Goal: Task Accomplishment & Management: Use online tool/utility

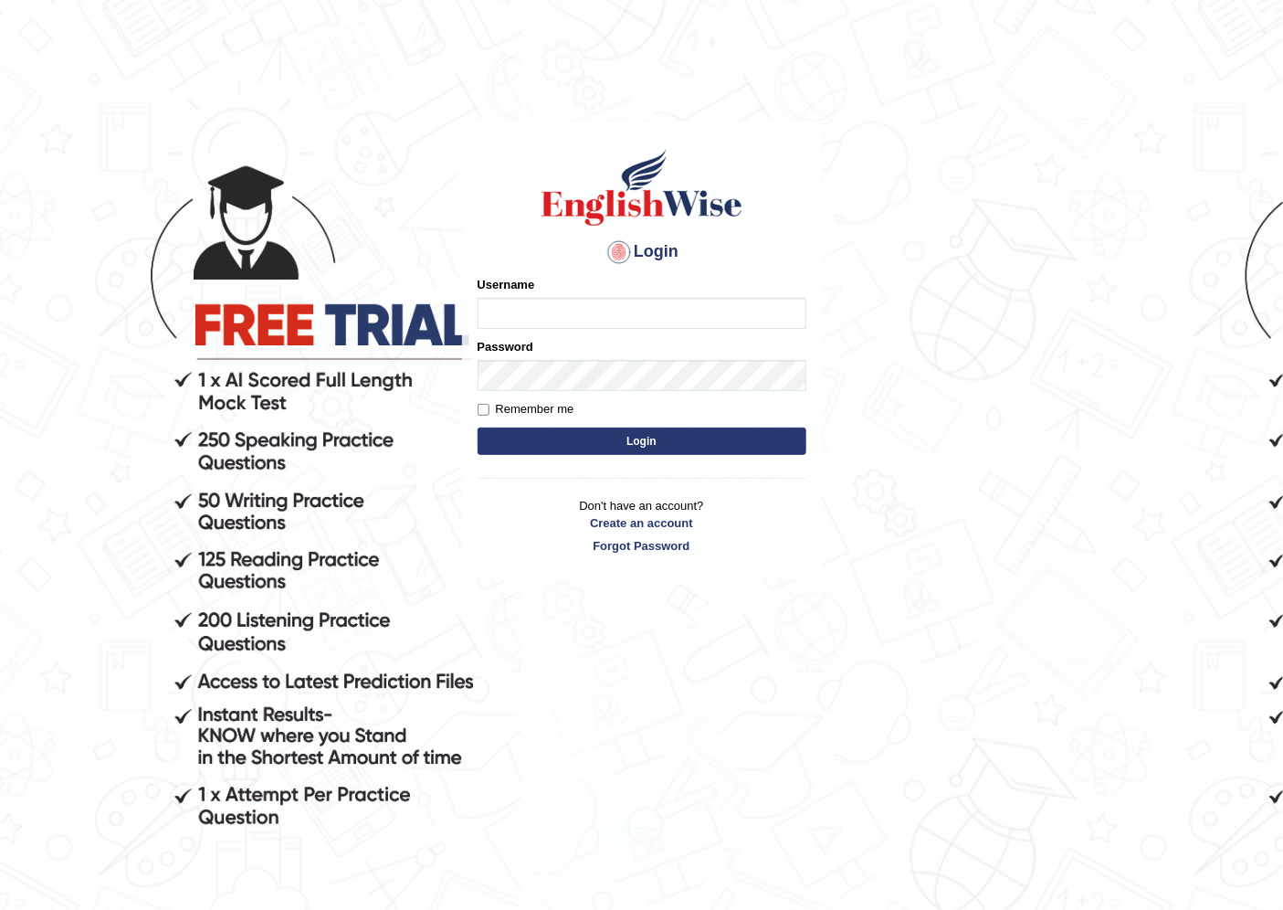
click at [521, 307] on input "Username" at bounding box center [642, 313] width 329 height 31
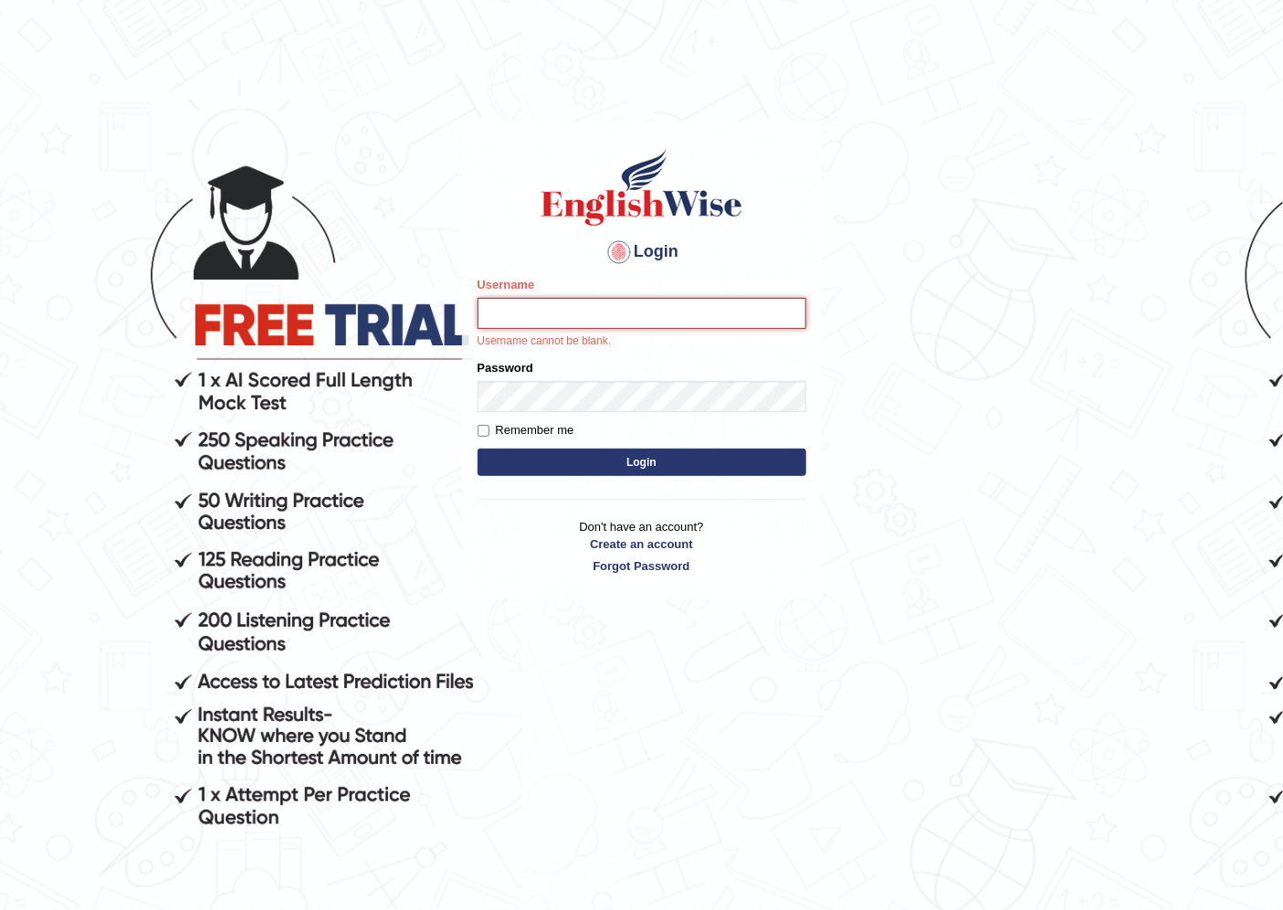
click at [544, 300] on input "Username" at bounding box center [642, 313] width 329 height 31
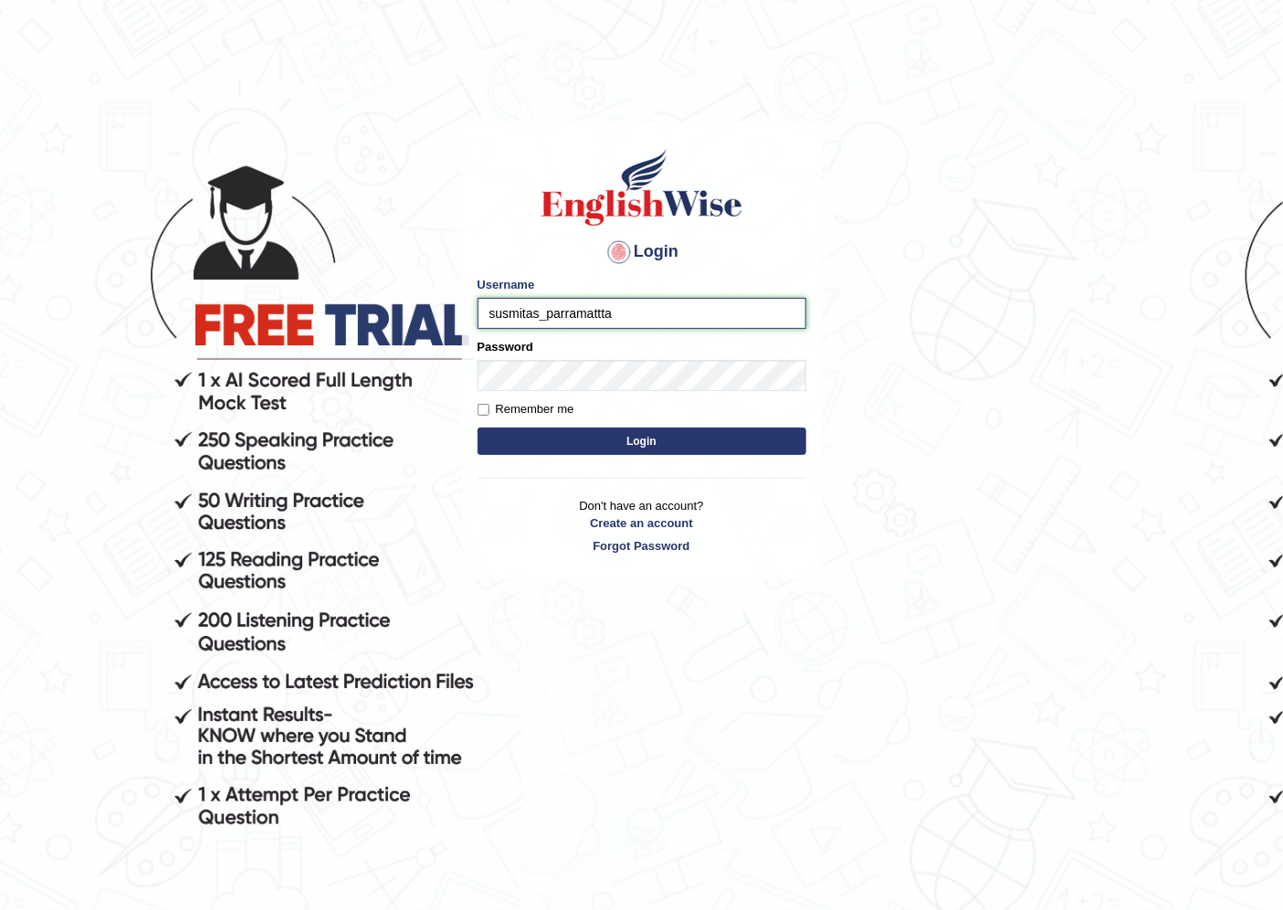
click at [608, 318] on input "susmitas_parramattta" at bounding box center [642, 313] width 329 height 31
click at [603, 315] on input "susmitas_parramattta" at bounding box center [642, 313] width 329 height 31
type input "susmitas_parramatta"
click at [549, 357] on div "Password" at bounding box center [642, 364] width 329 height 53
click at [554, 443] on button "Login" at bounding box center [642, 440] width 329 height 27
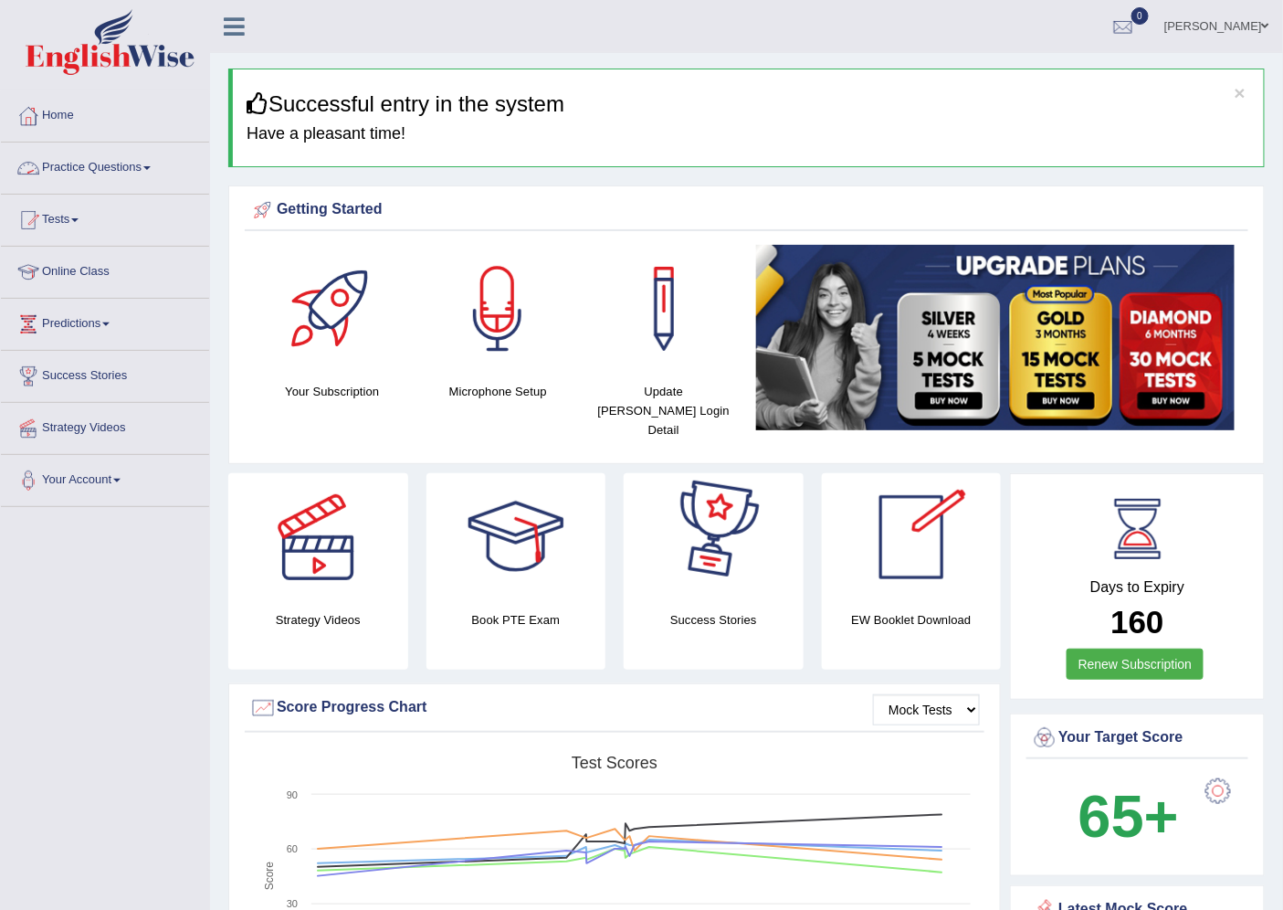
click at [112, 162] on link "Practice Questions" at bounding box center [105, 165] width 208 height 46
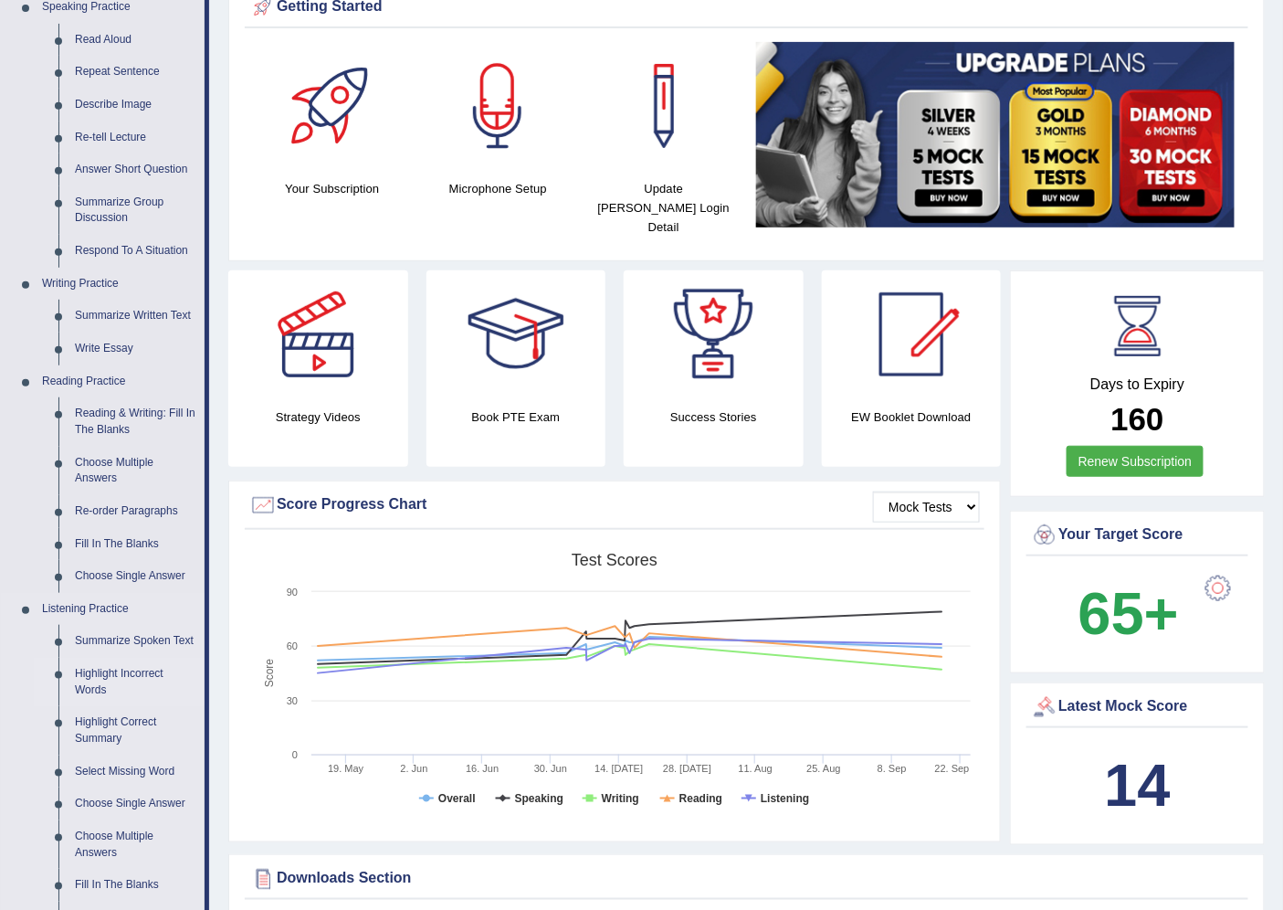
scroll to position [101, 0]
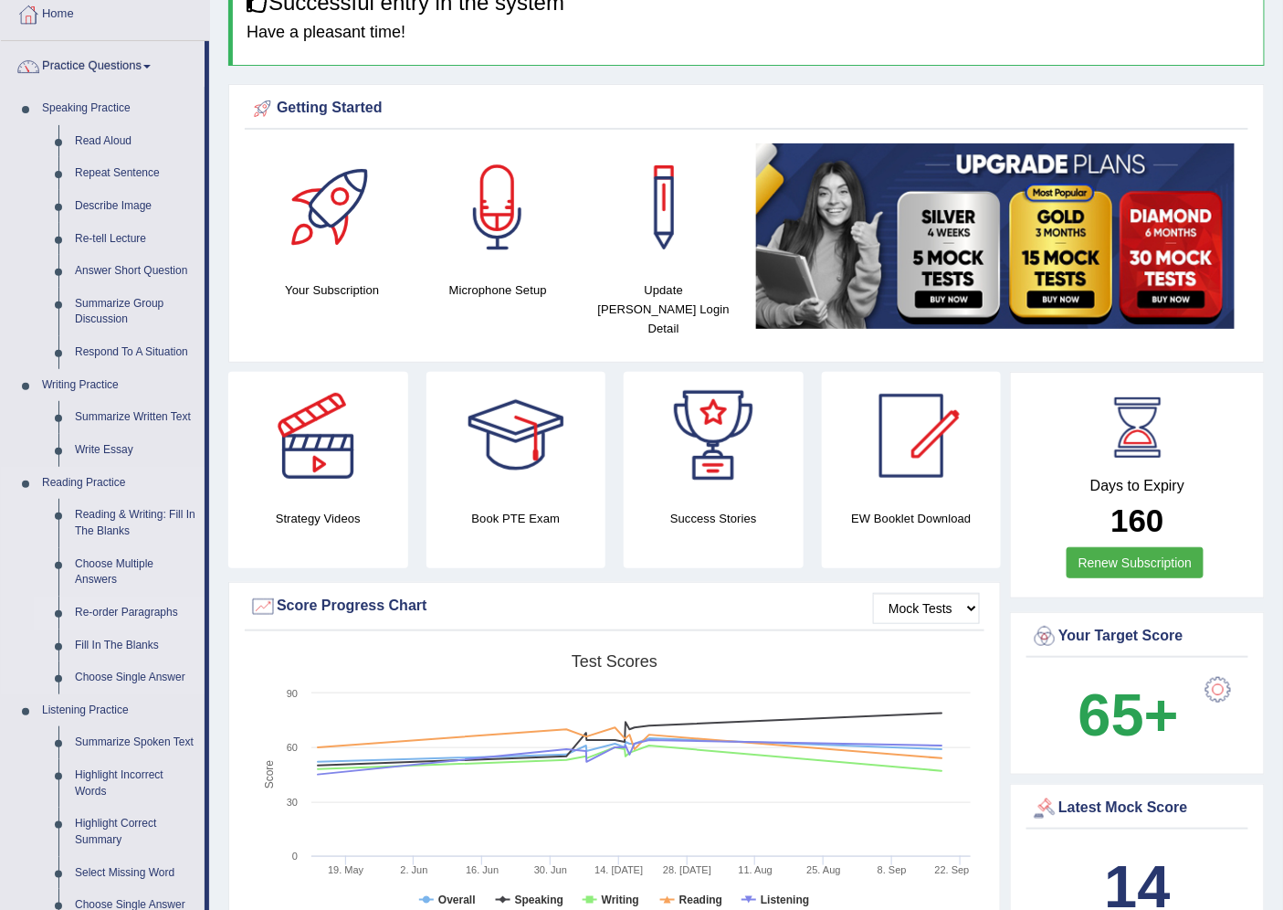
click at [80, 606] on link "Re-order Paragraphs" at bounding box center [136, 612] width 138 height 33
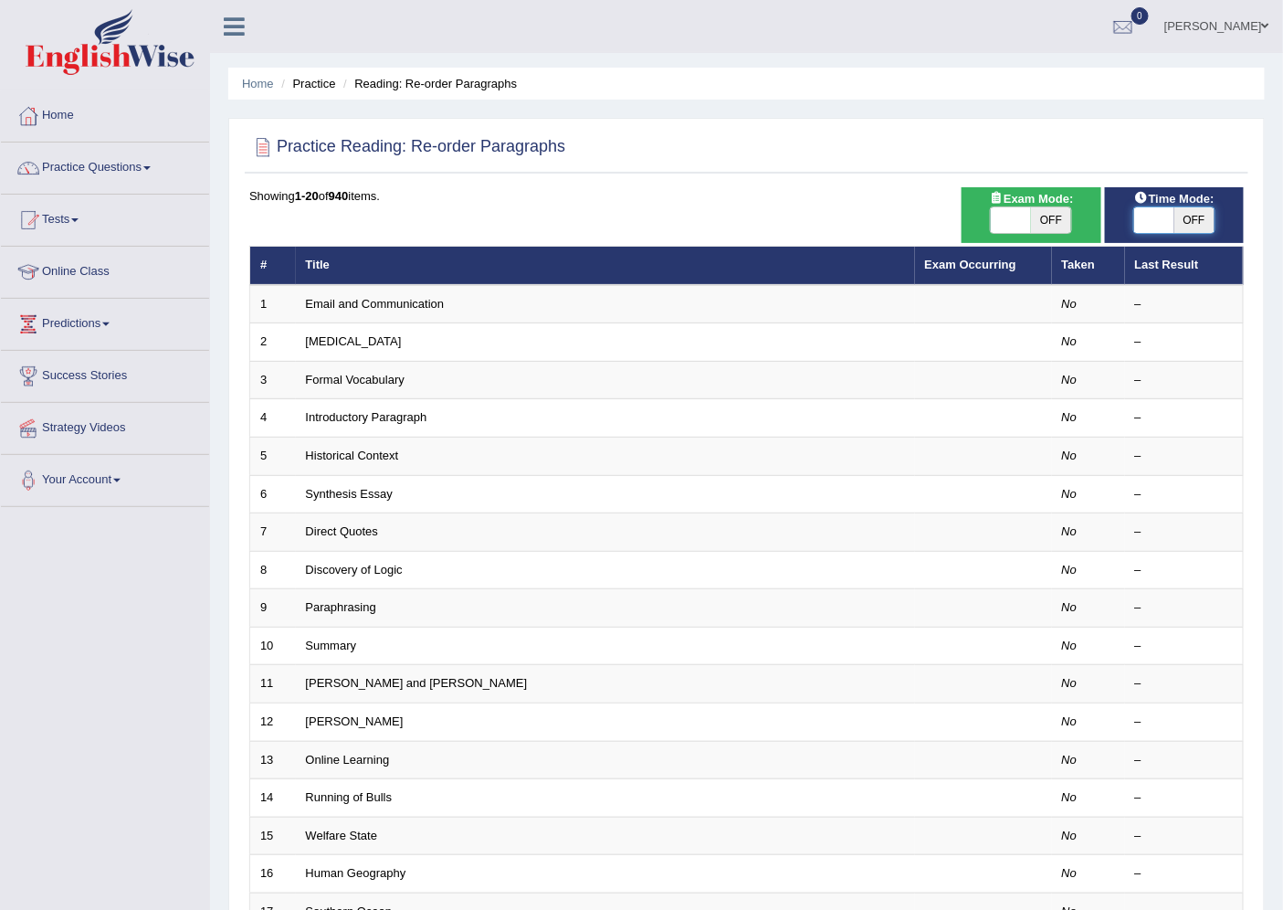
click at [1148, 226] on span at bounding box center [1154, 220] width 40 height 26
checkbox input "true"
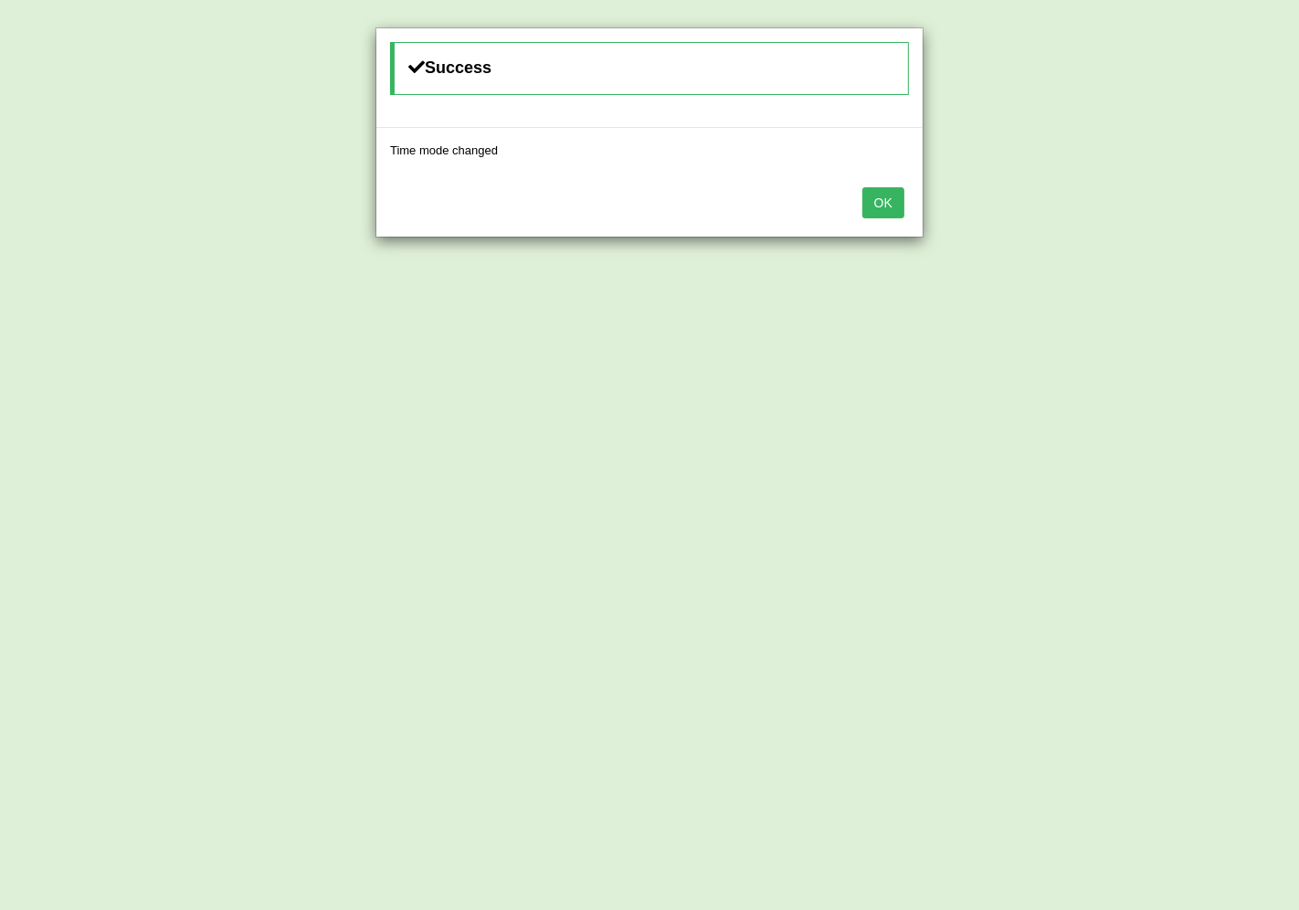
click at [889, 206] on button "OK" at bounding box center [883, 202] width 42 height 31
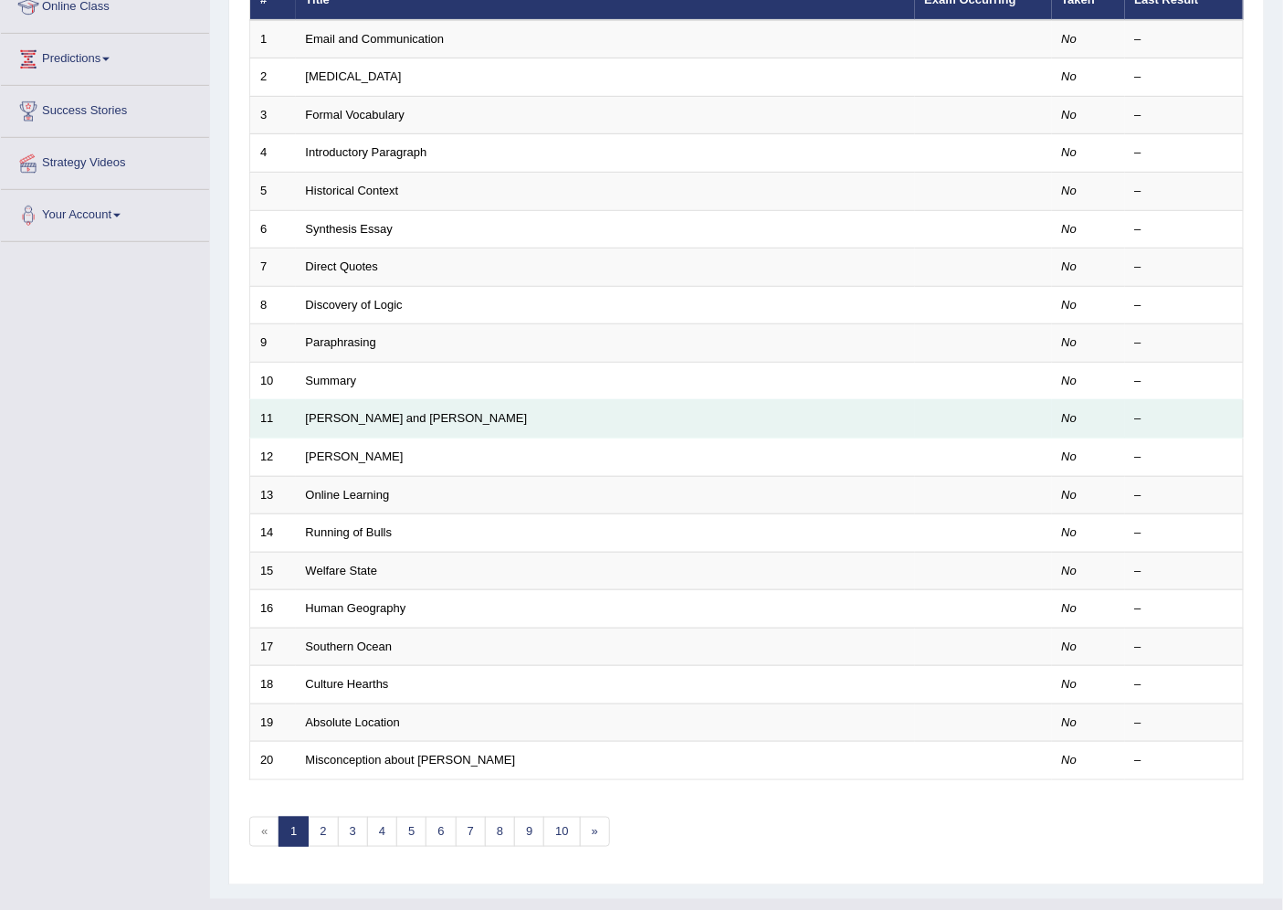
scroll to position [299, 0]
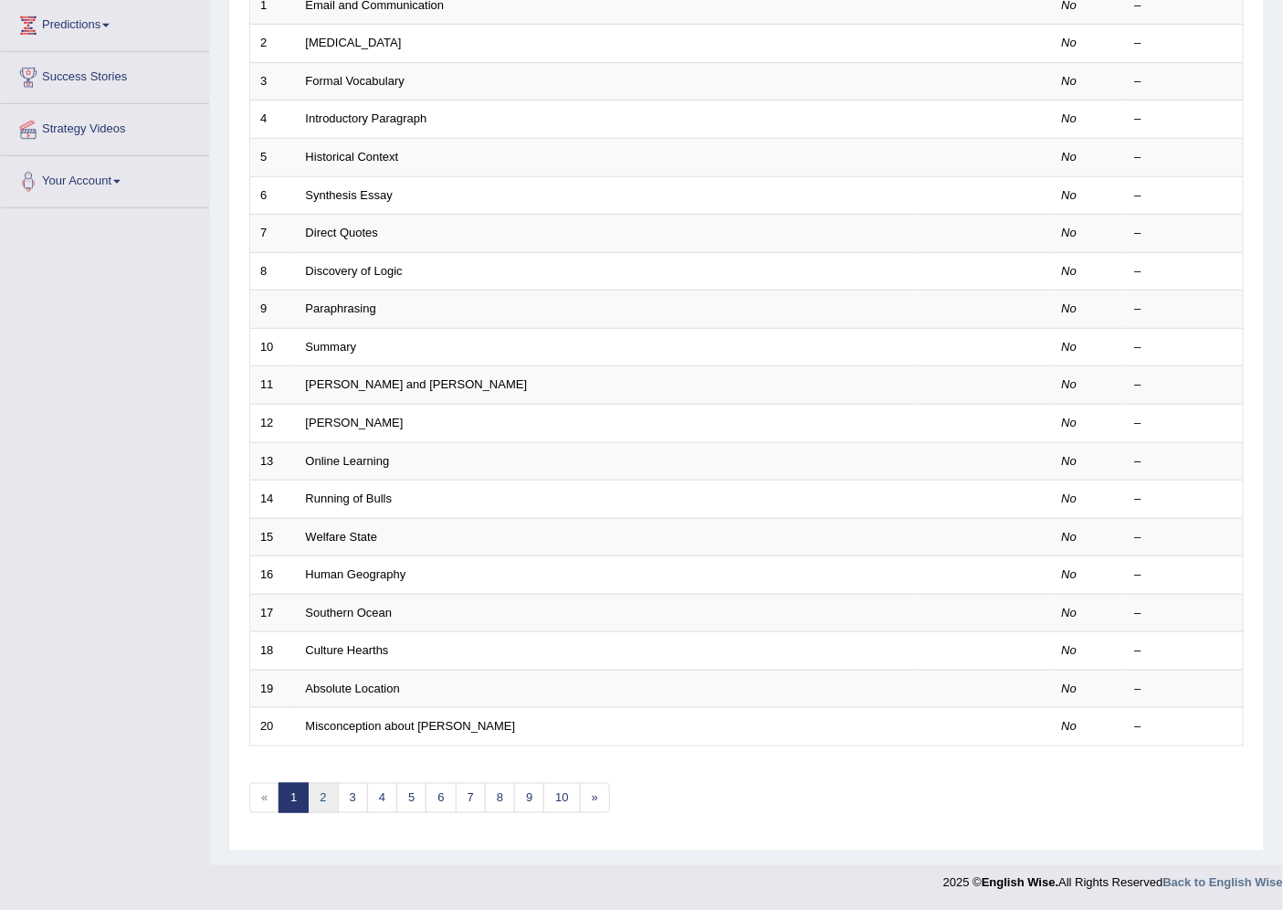
click at [325, 799] on link "2" at bounding box center [323, 798] width 30 height 30
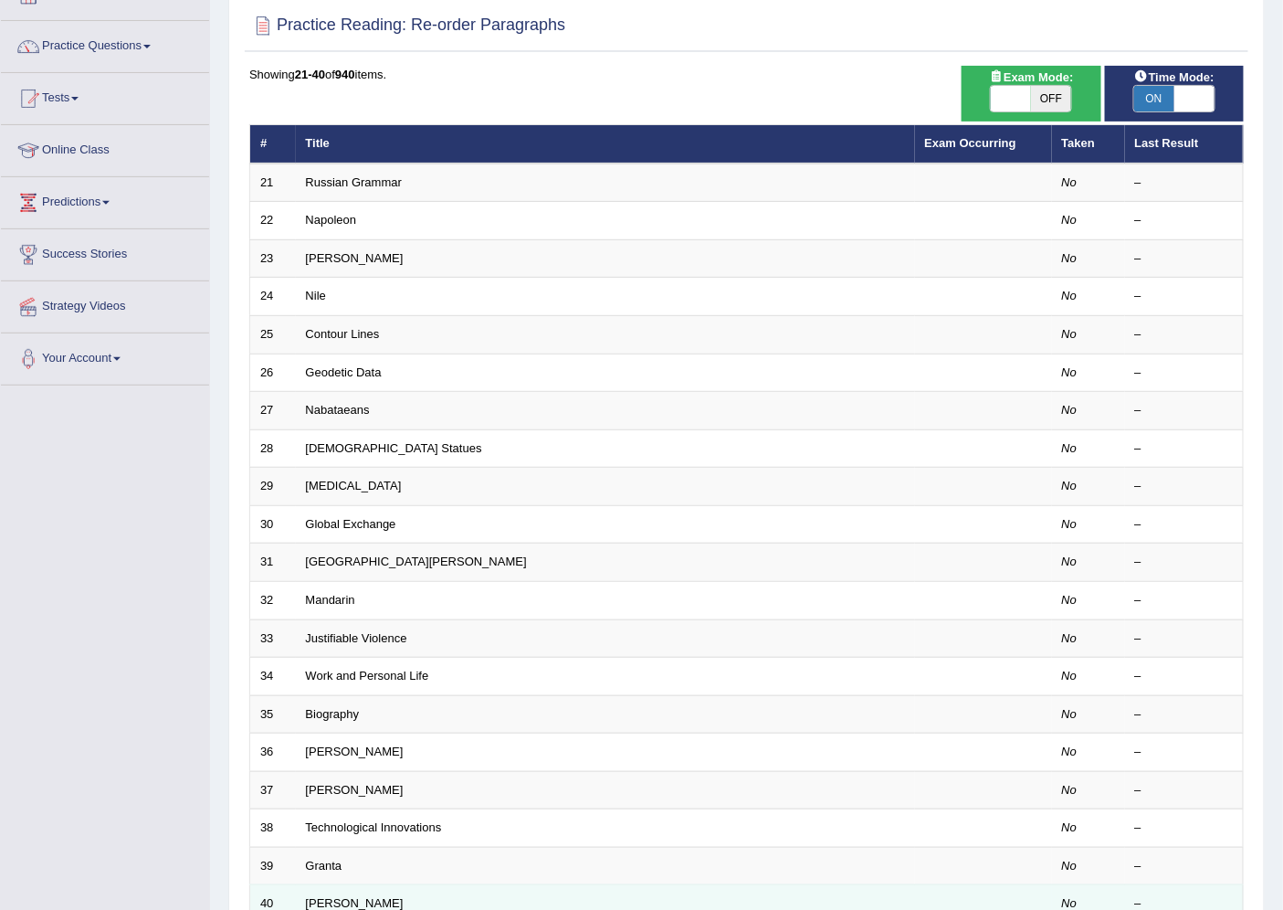
scroll to position [299, 0]
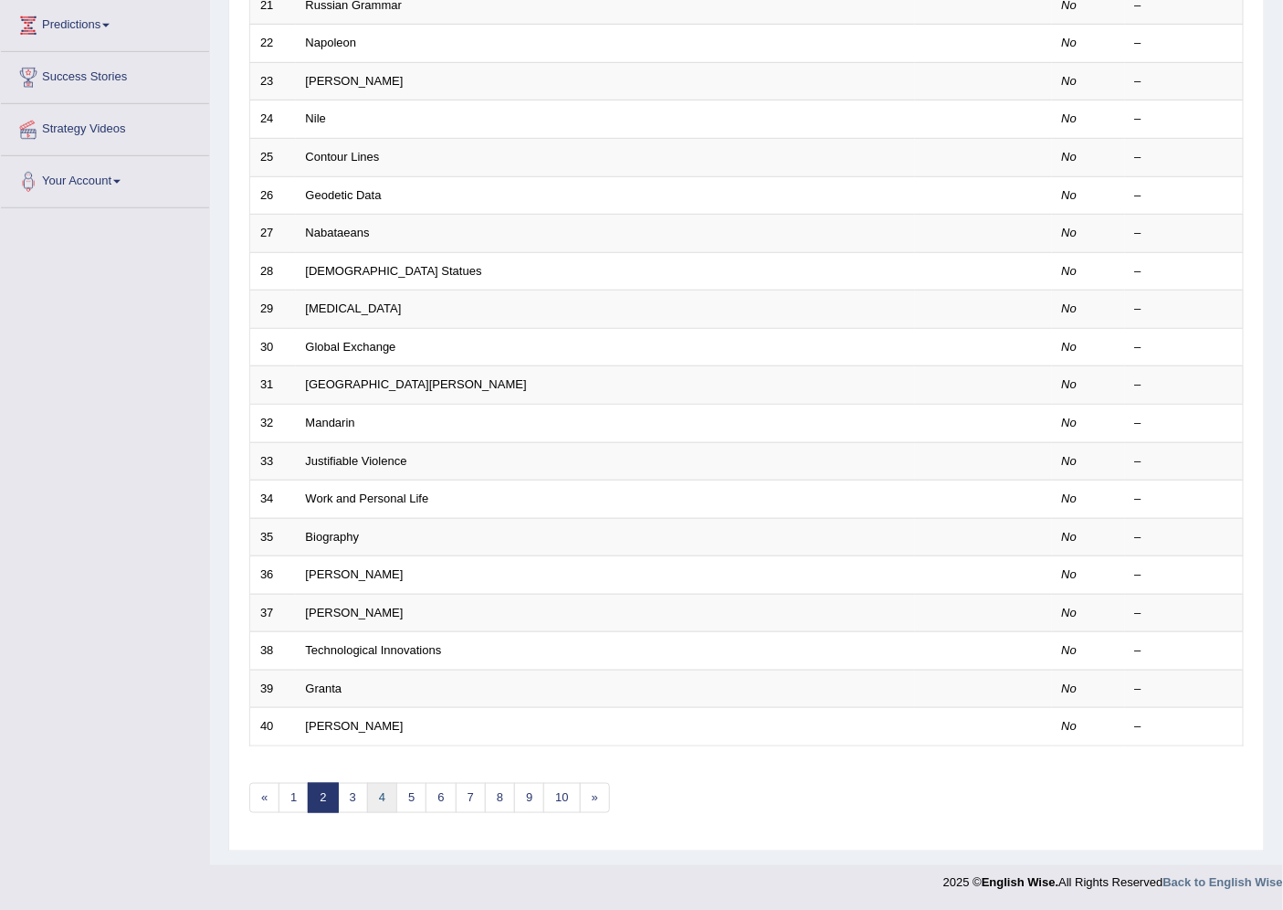
click at [385, 791] on link "4" at bounding box center [382, 798] width 30 height 30
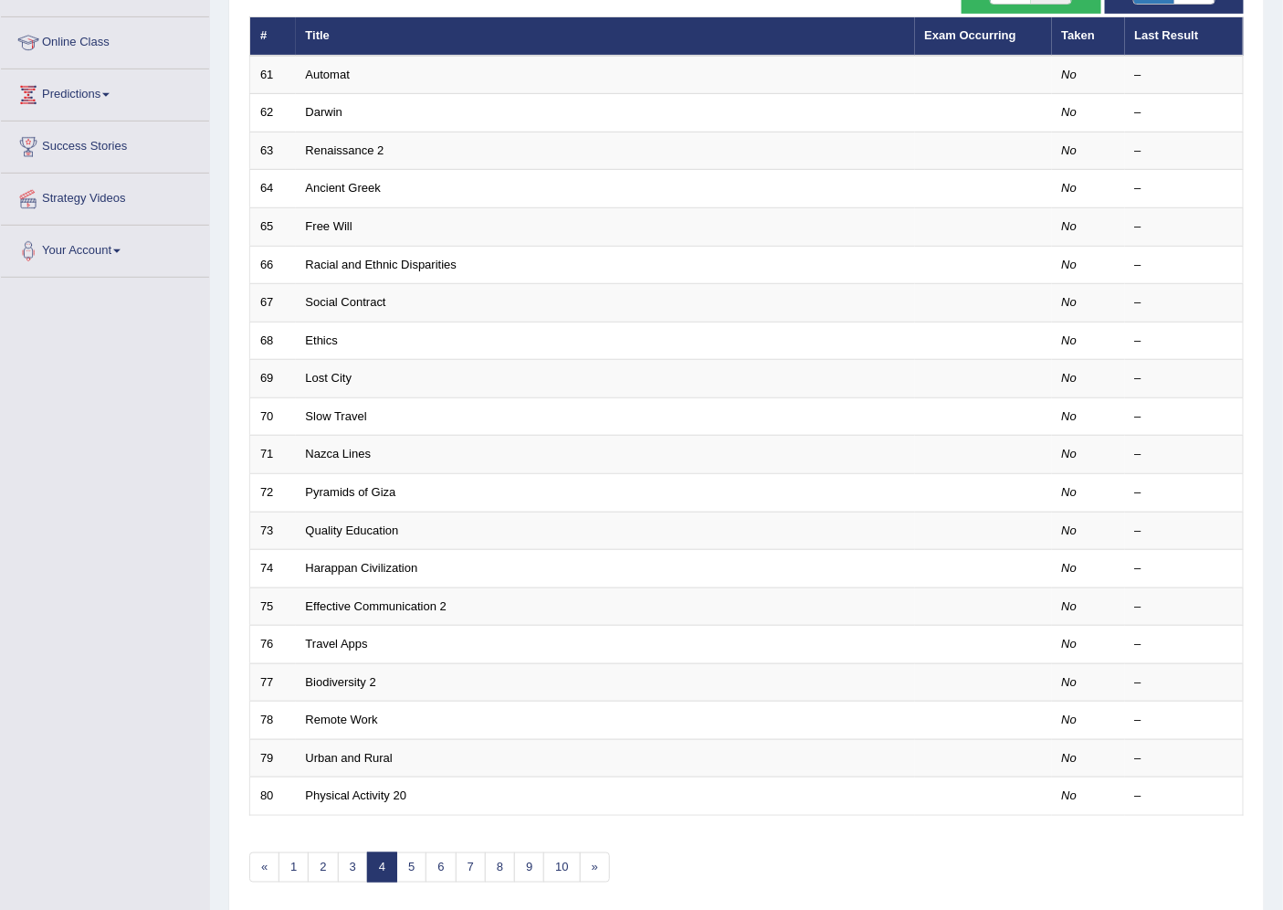
scroll to position [299, 0]
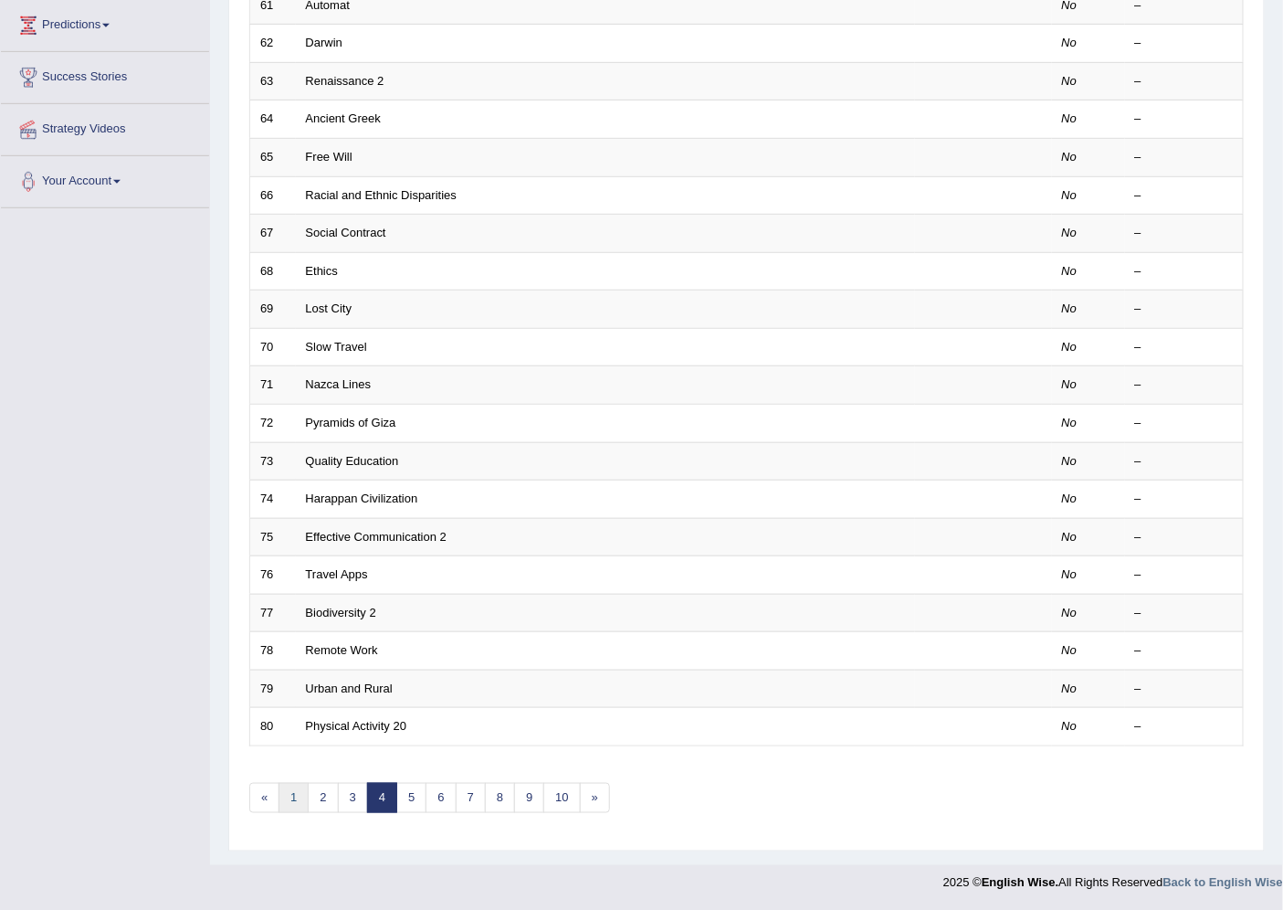
click at [285, 800] on link "1" at bounding box center [294, 798] width 30 height 30
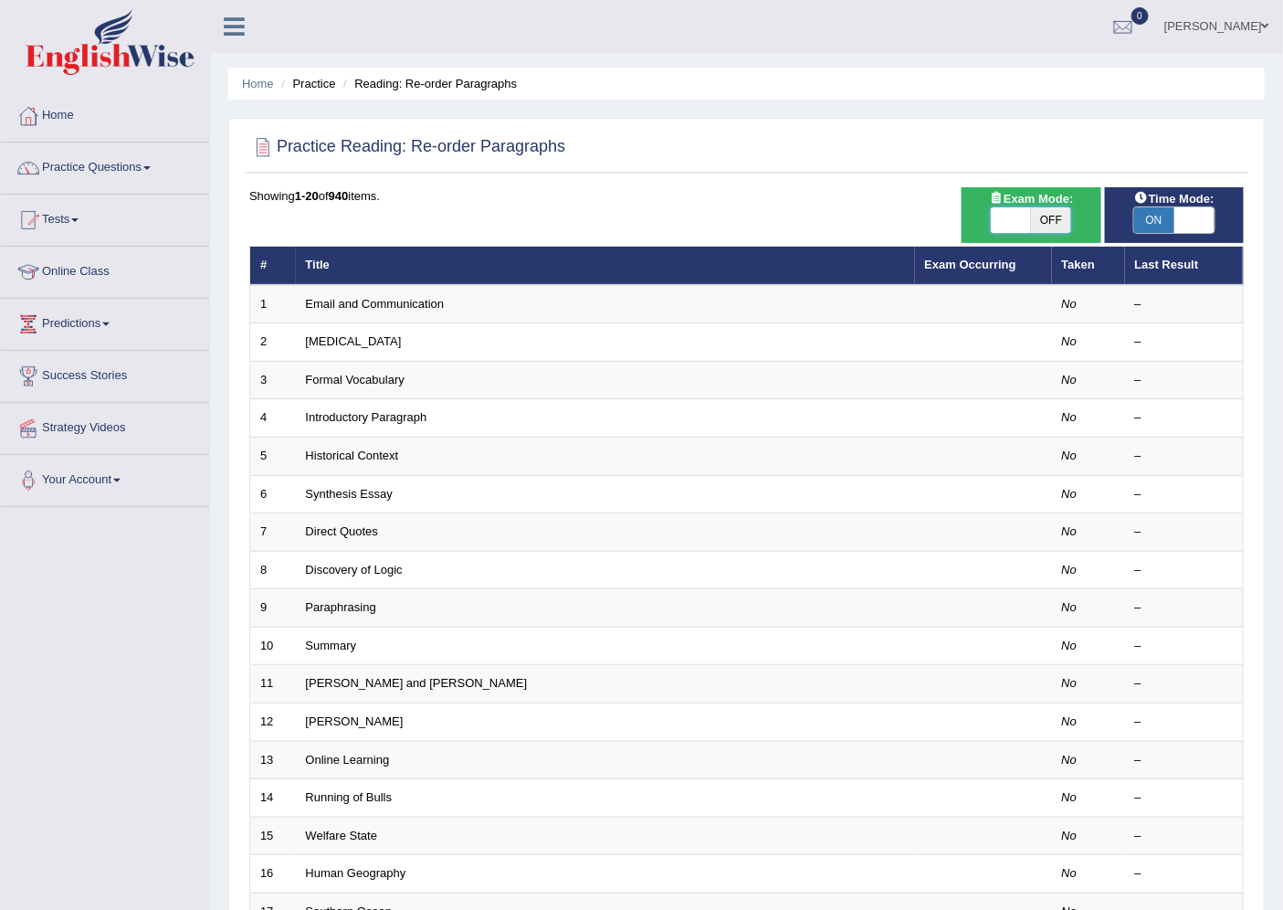
click at [1001, 216] on span at bounding box center [1011, 220] width 40 height 26
checkbox input "true"
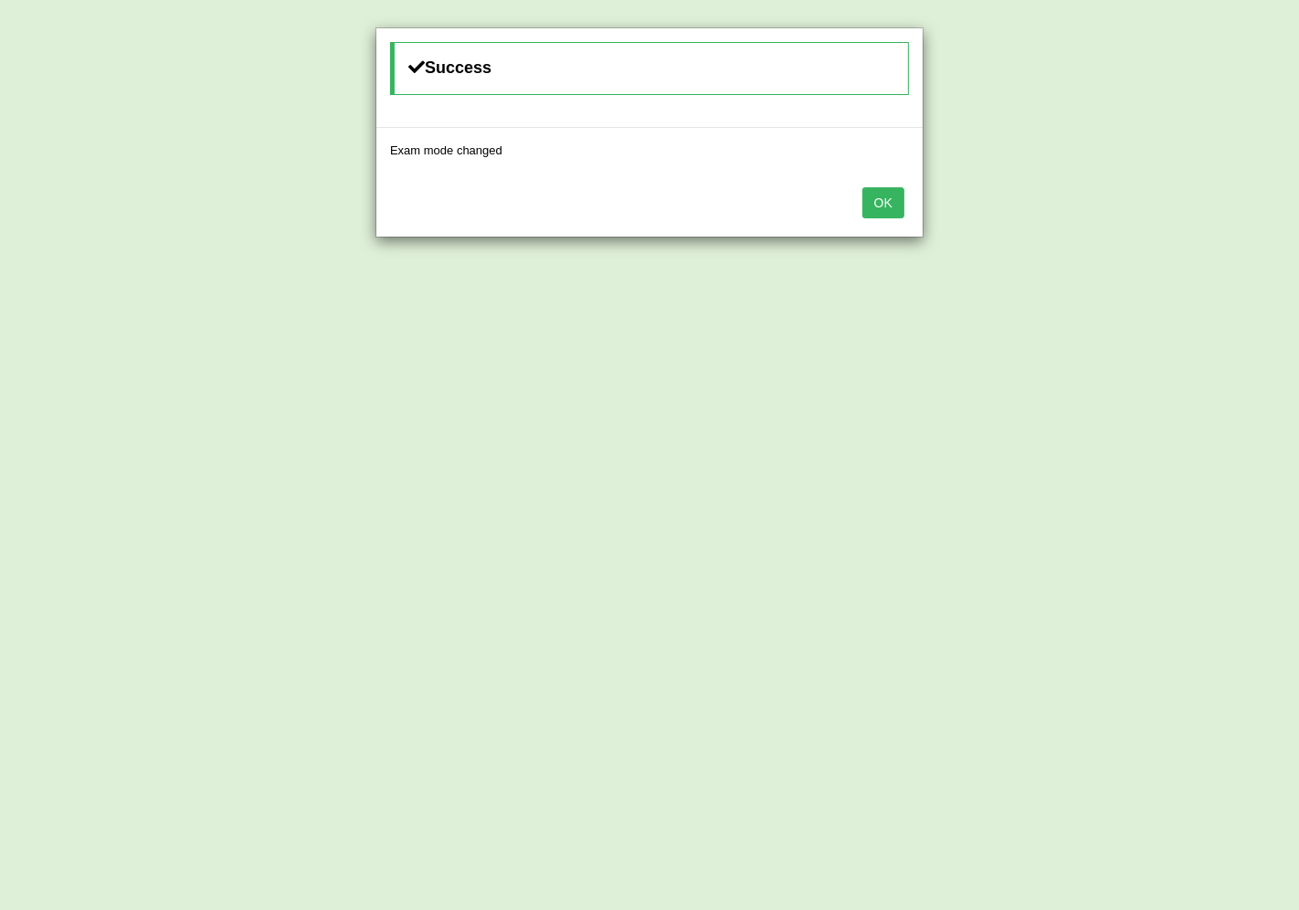
click at [897, 199] on button "OK" at bounding box center [883, 202] width 42 height 31
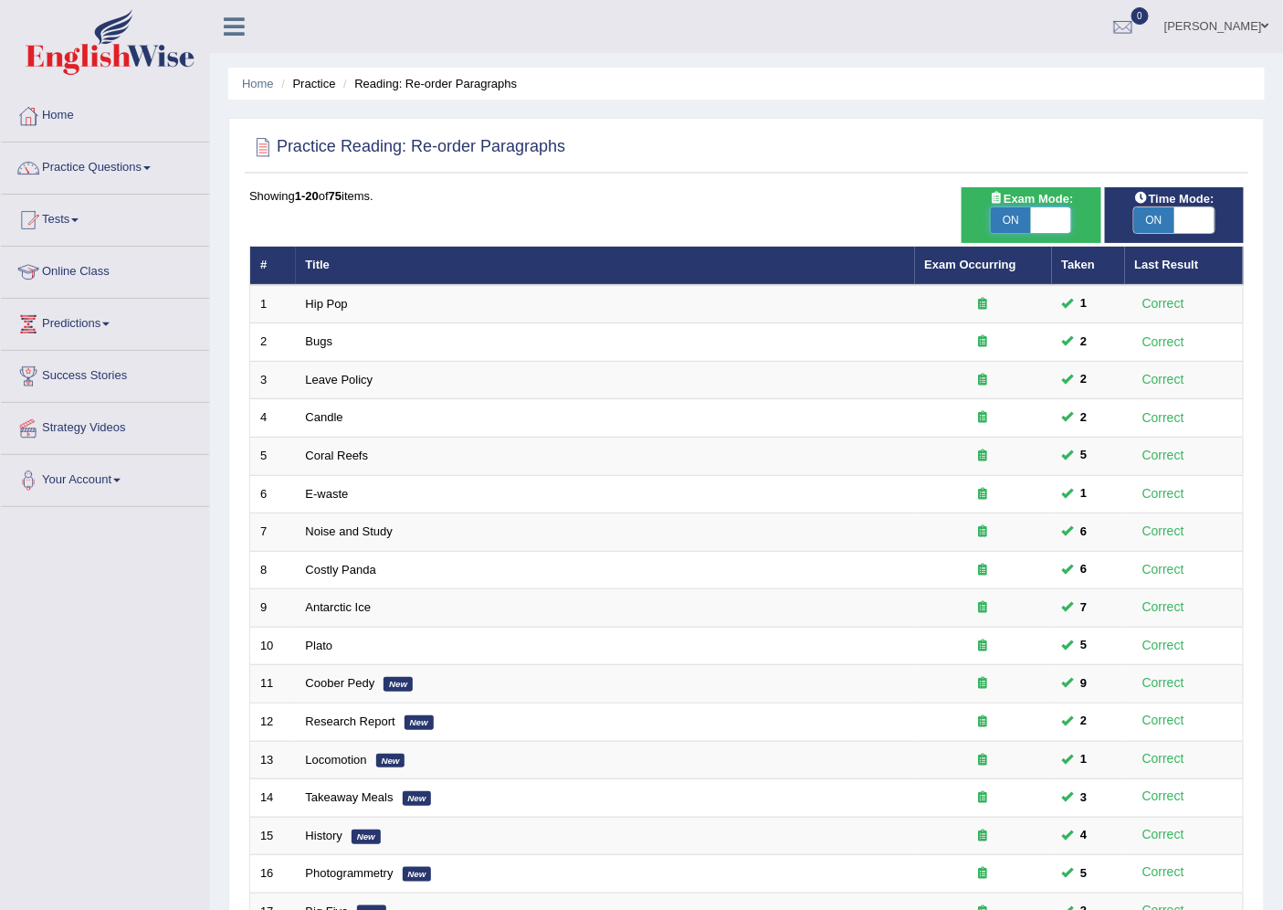
click at [1062, 217] on span at bounding box center [1051, 220] width 40 height 26
checkbox input "false"
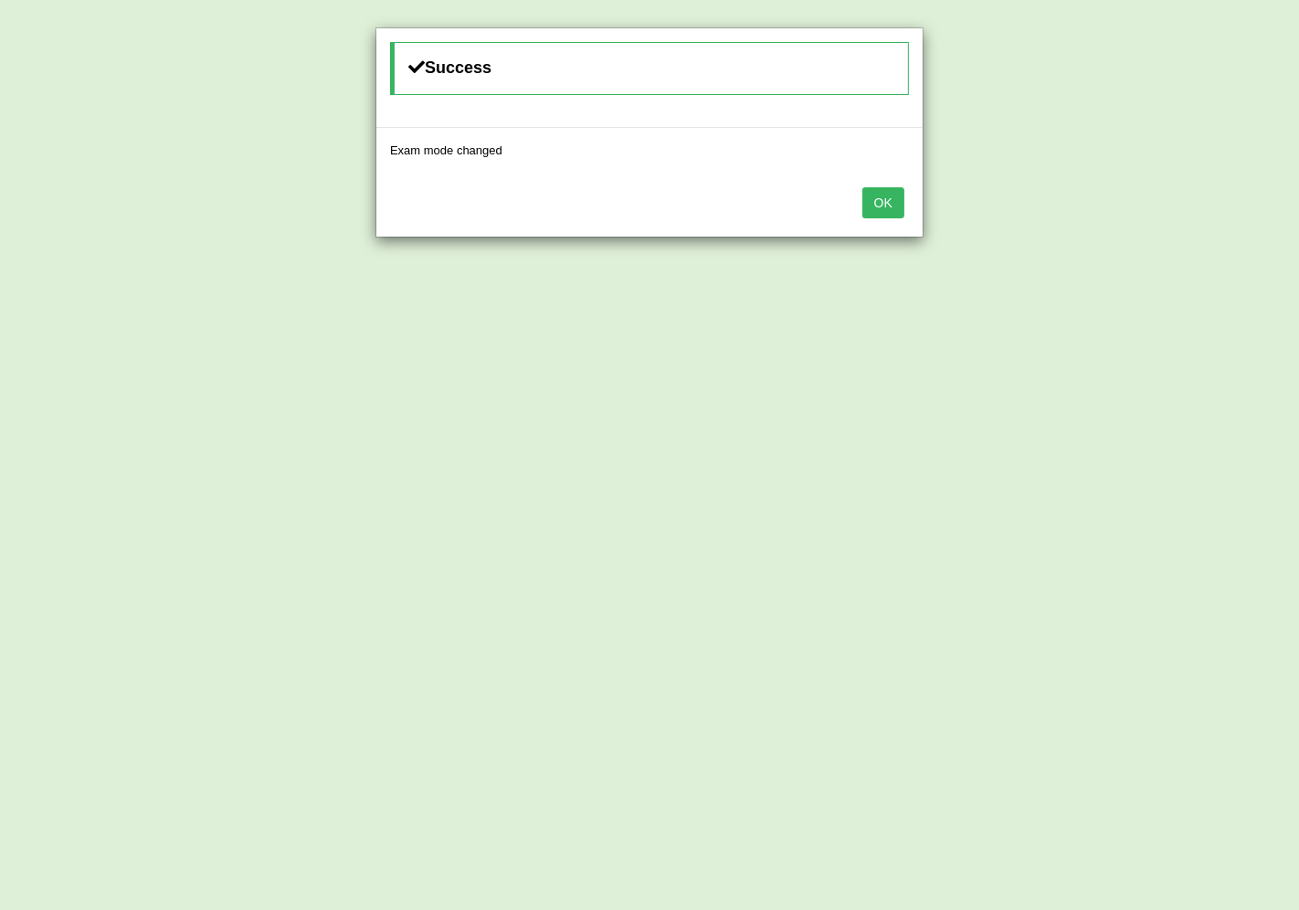
click at [881, 199] on button "OK" at bounding box center [883, 202] width 42 height 31
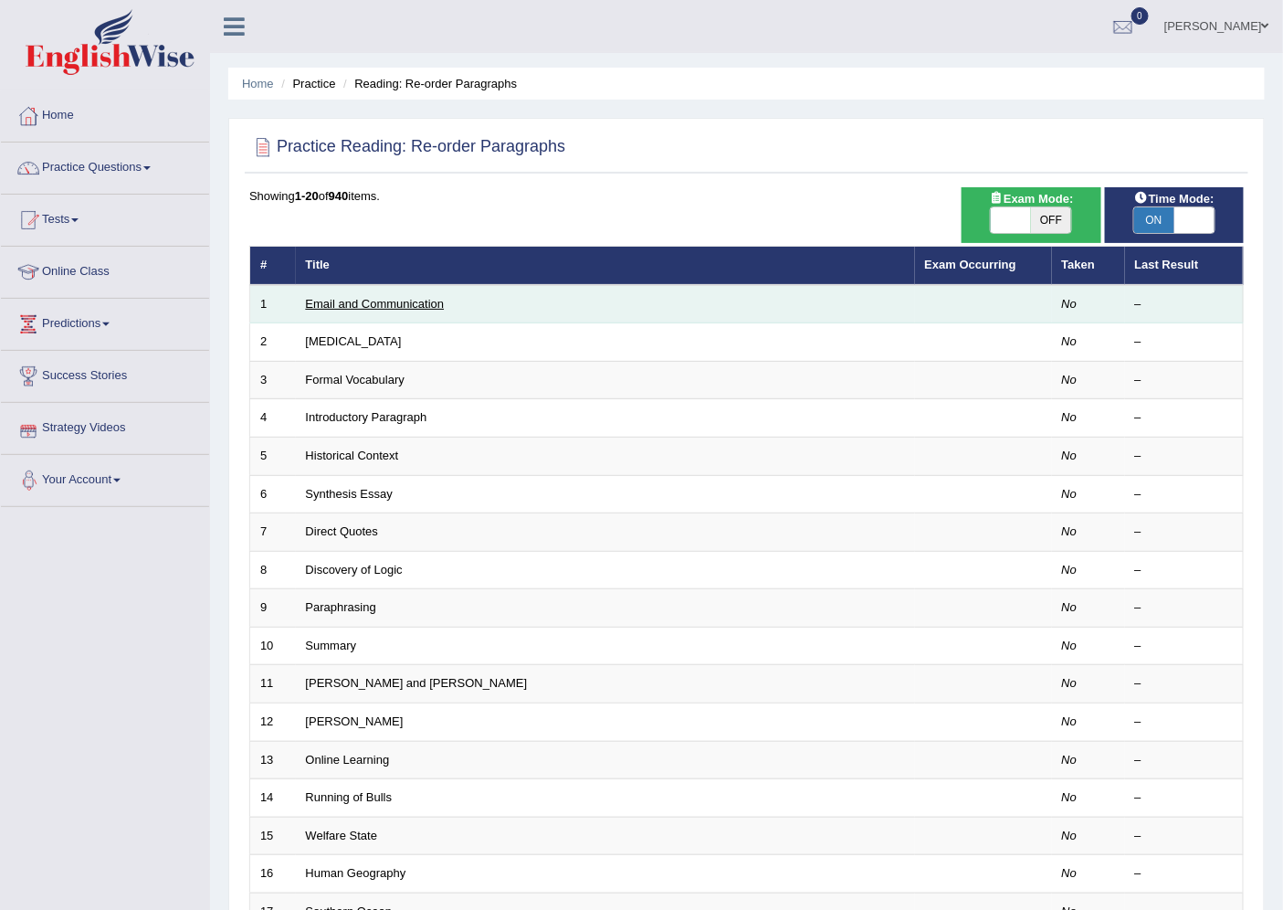
click at [387, 306] on link "Email and Communication" at bounding box center [375, 304] width 139 height 14
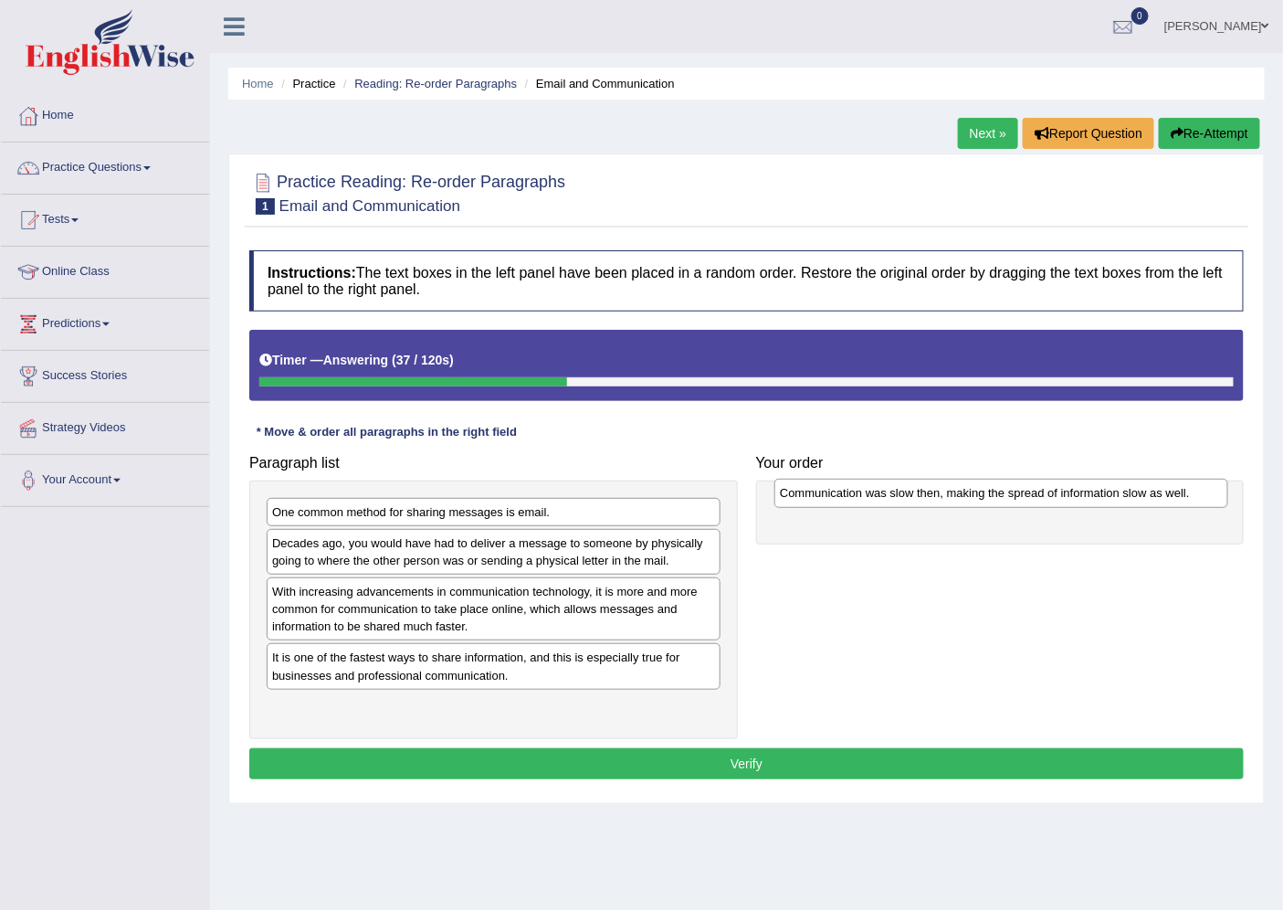
drag, startPoint x: 527, startPoint y: 668, endPoint x: 1035, endPoint y: 503, distance: 534.0
click at [1035, 503] on div "Communication was slow then, making the spread of information slow as well." at bounding box center [1000, 493] width 453 height 28
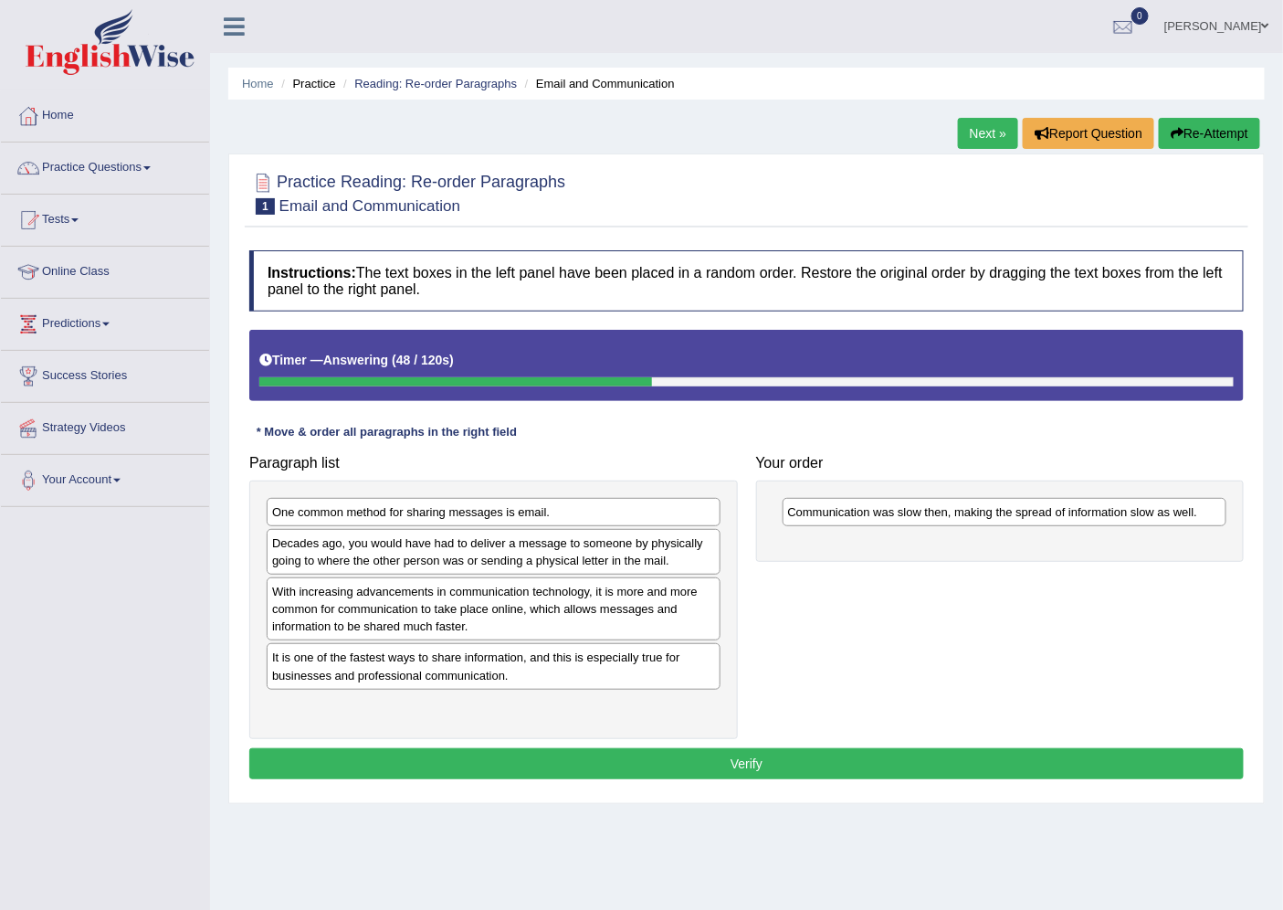
click at [519, 681] on div "It is one of the fastest ways to share information, and this is especially true…" at bounding box center [494, 666] width 454 height 46
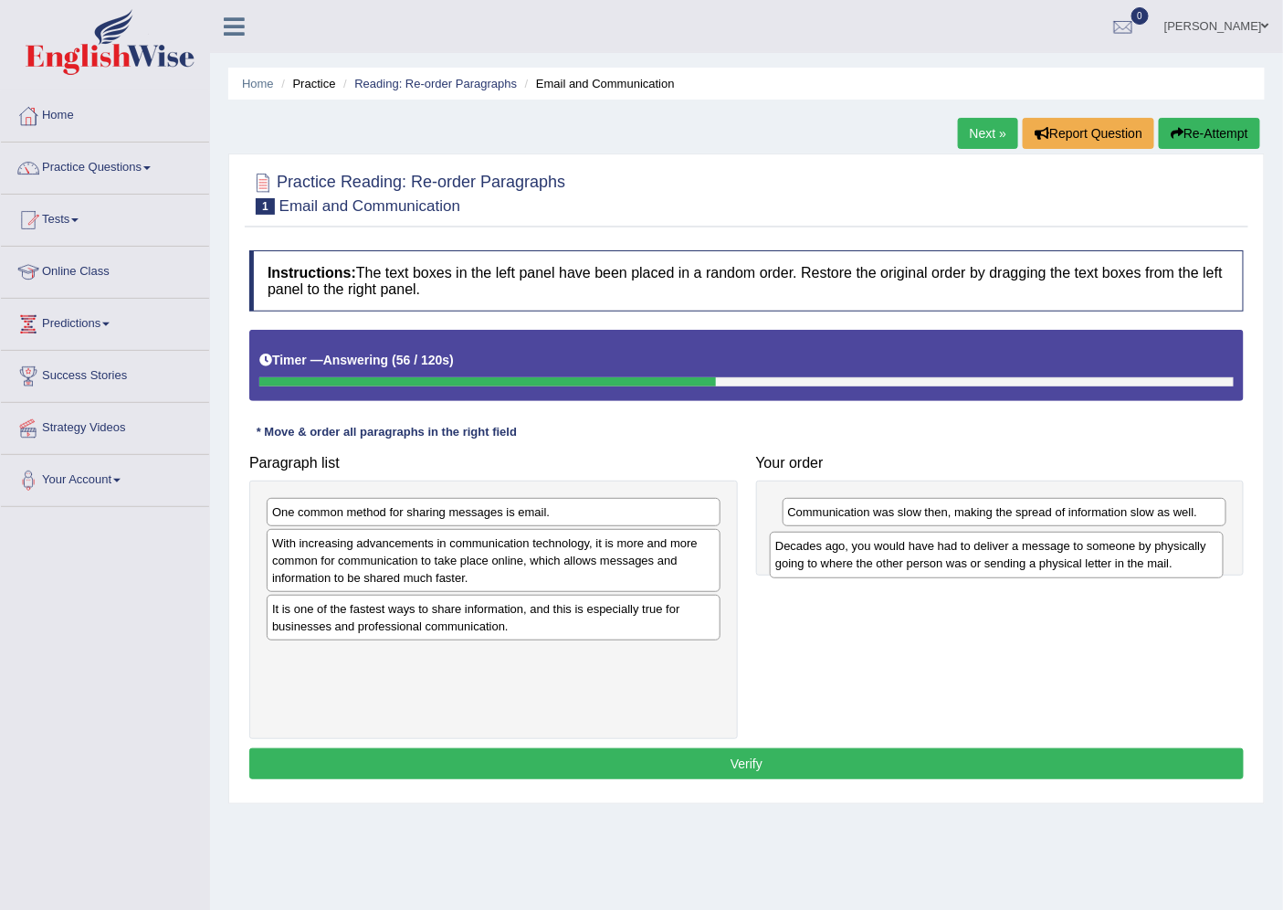
drag, startPoint x: 544, startPoint y: 573, endPoint x: 1056, endPoint y: 576, distance: 511.4
click at [1056, 576] on div "Decades ago, you would have had to deliver a message to someone by physically g…" at bounding box center [996, 554] width 453 height 46
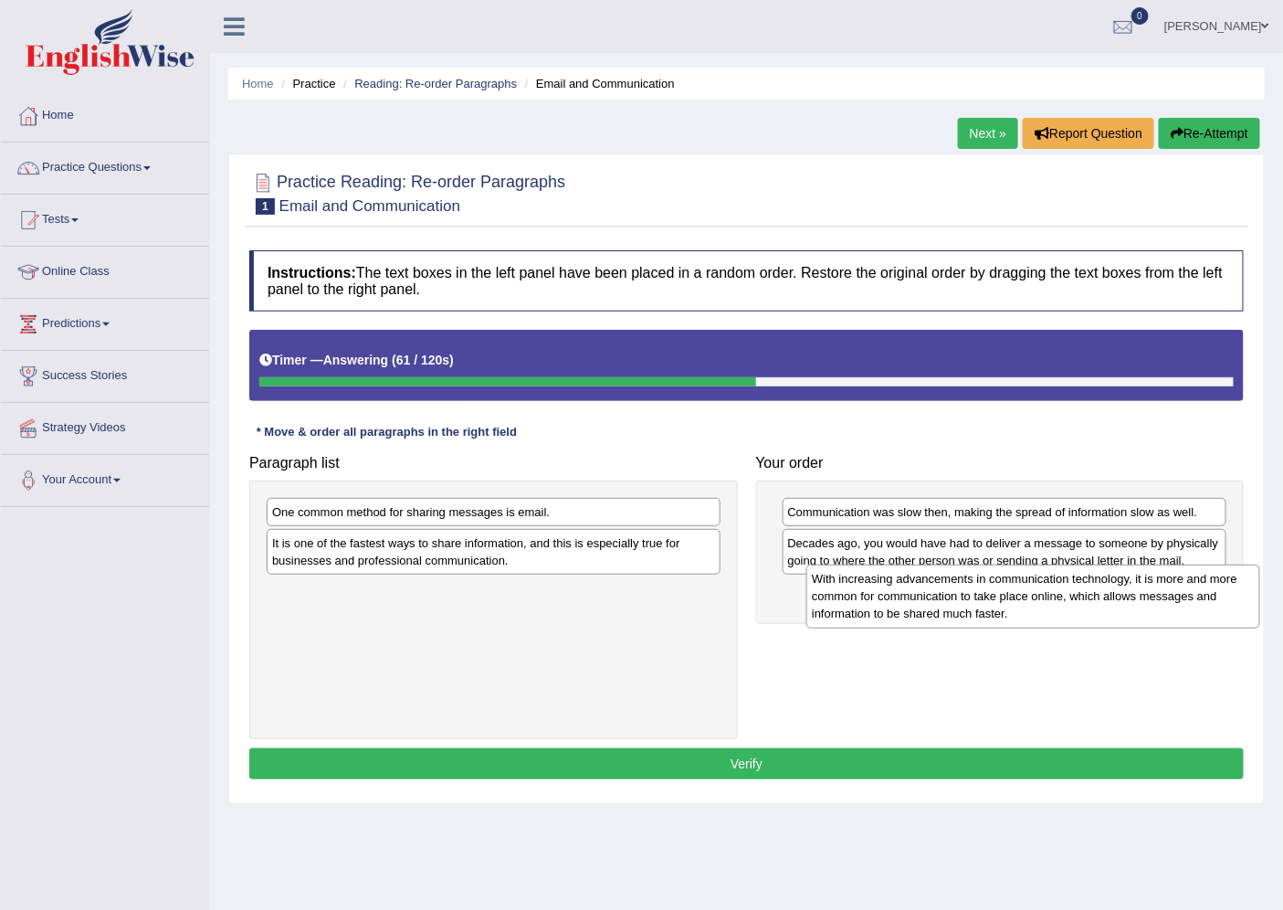
drag, startPoint x: 509, startPoint y: 550, endPoint x: 1048, endPoint y: 585, distance: 540.9
click at [1048, 585] on div "With increasing advancements in communication technology, it is more and more c…" at bounding box center [1032, 596] width 453 height 64
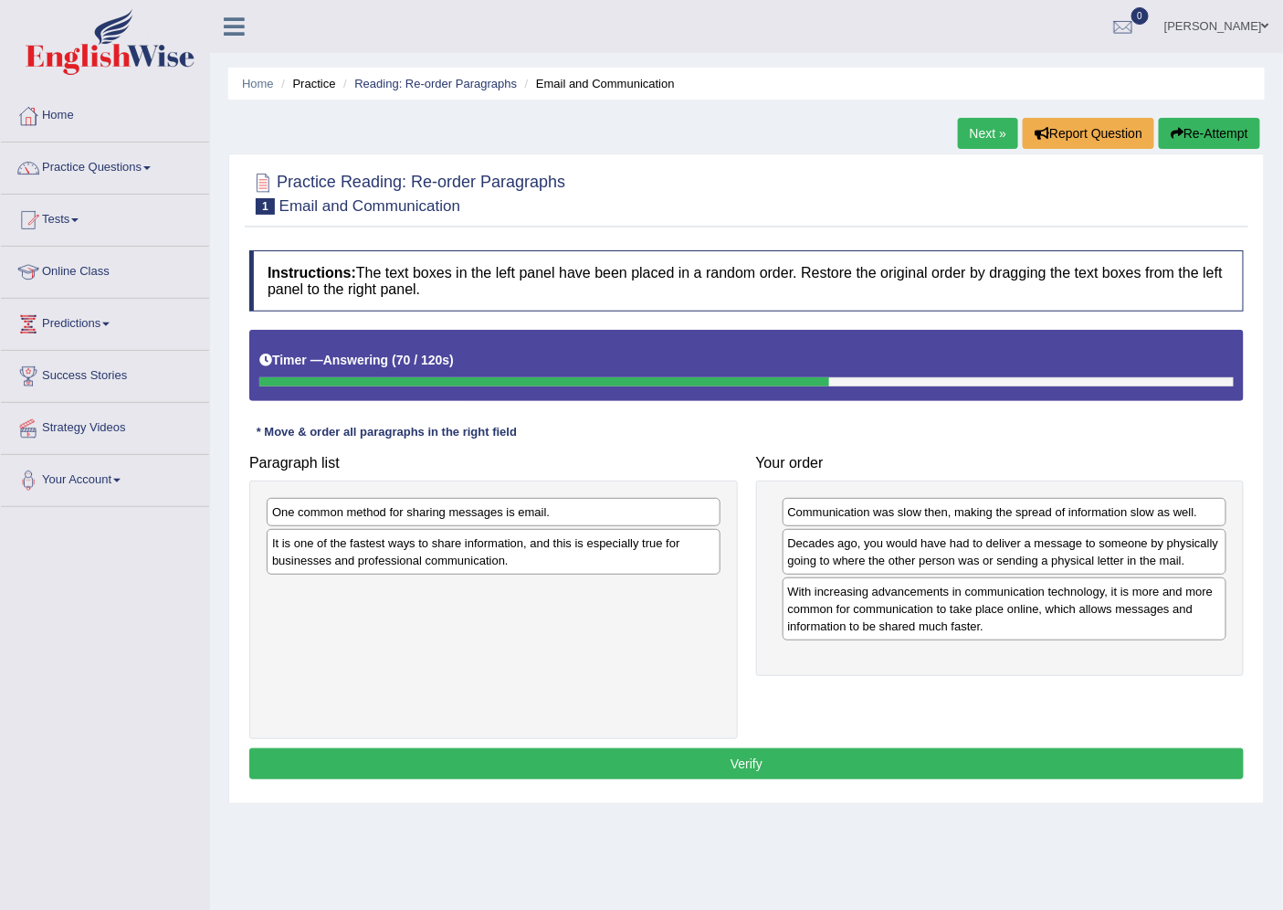
click at [554, 518] on div "One common method for sharing messages is email." at bounding box center [494, 512] width 454 height 28
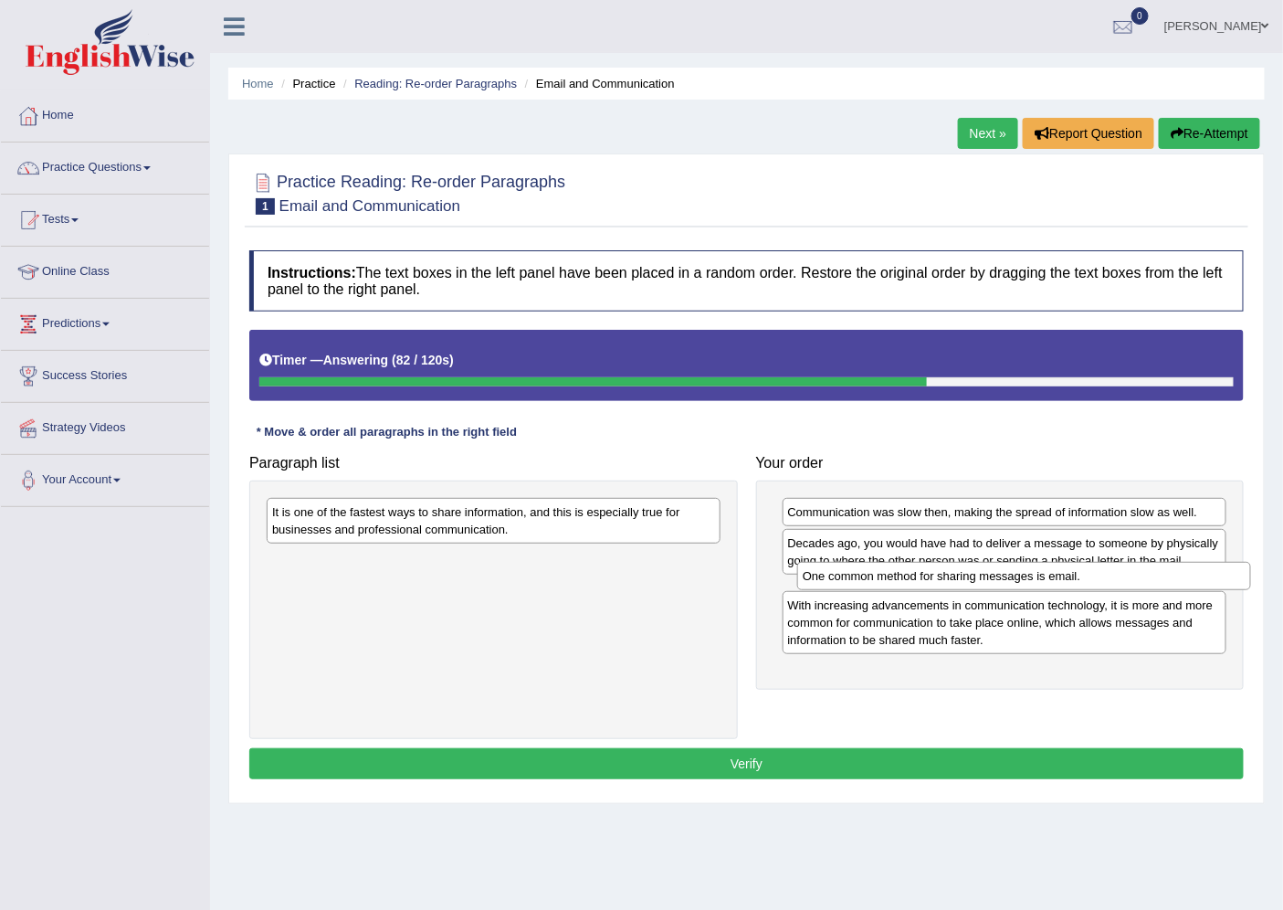
drag, startPoint x: 554, startPoint y: 518, endPoint x: 1088, endPoint y: 585, distance: 537.6
click at [1088, 585] on div "One common method for sharing messages is email." at bounding box center [1023, 576] width 453 height 28
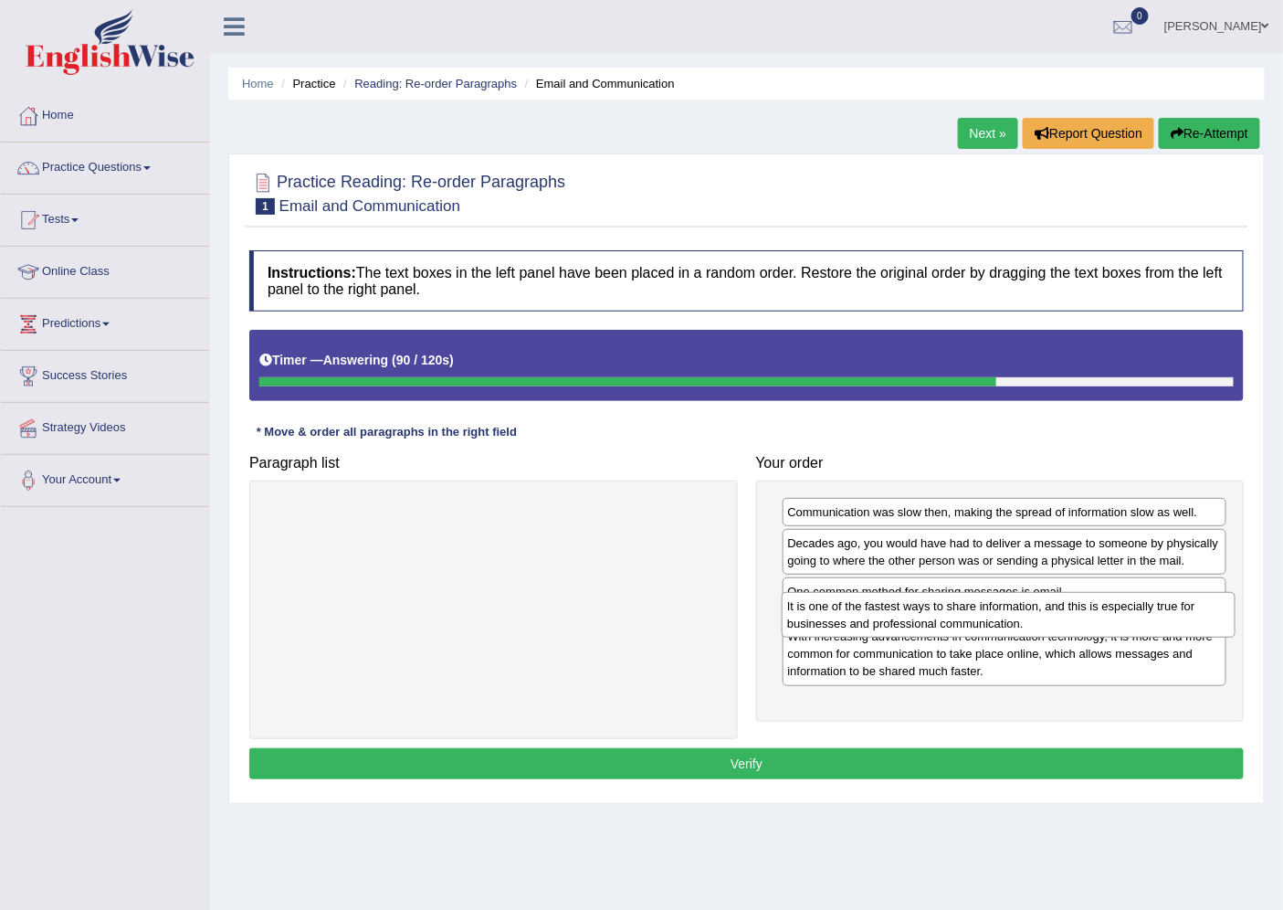
drag, startPoint x: 596, startPoint y: 534, endPoint x: 1111, endPoint y: 628, distance: 523.6
click at [1111, 628] on div "It is one of the fastest ways to share information, and this is especially true…" at bounding box center [1008, 615] width 453 height 46
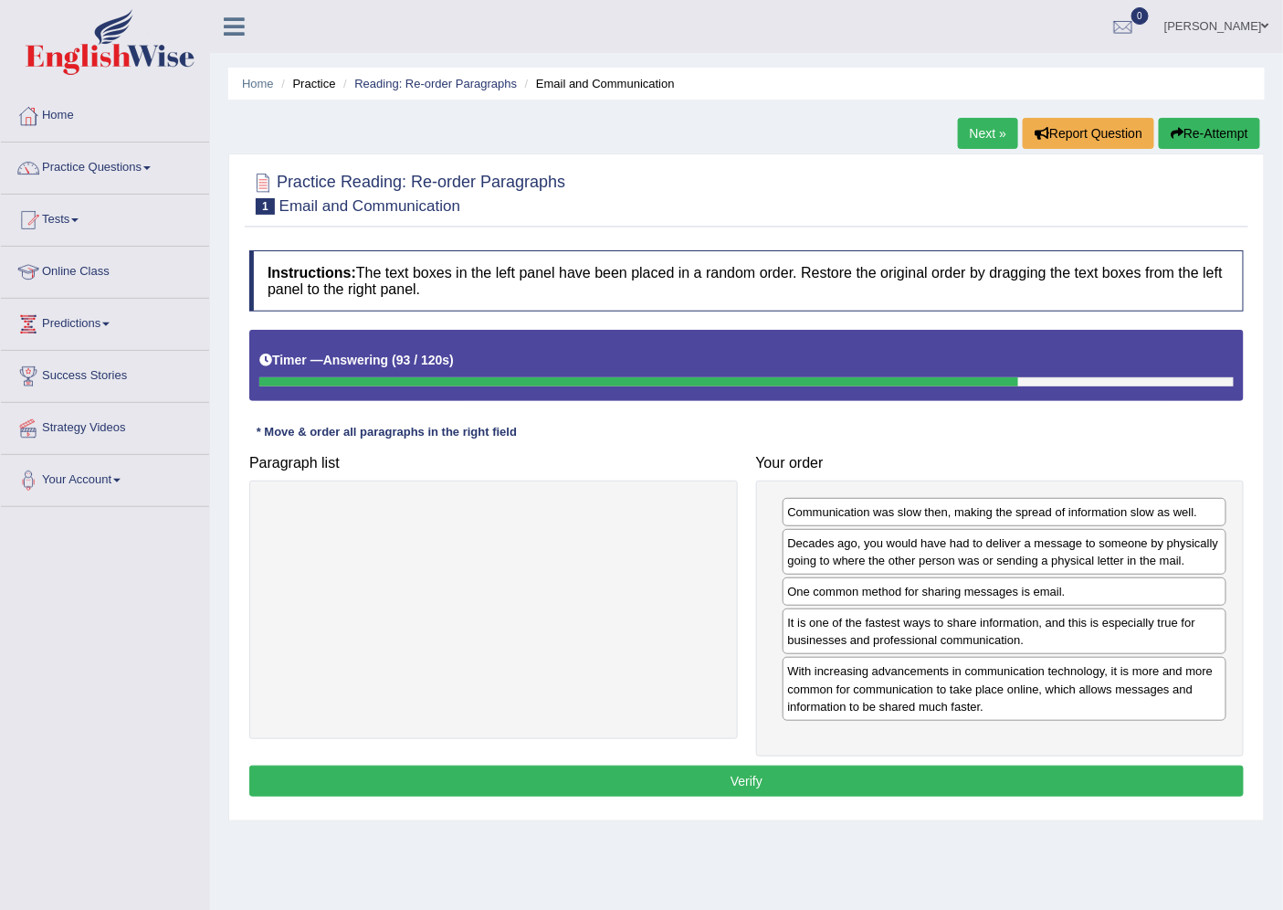
click at [719, 773] on button "Verify" at bounding box center [746, 780] width 994 height 31
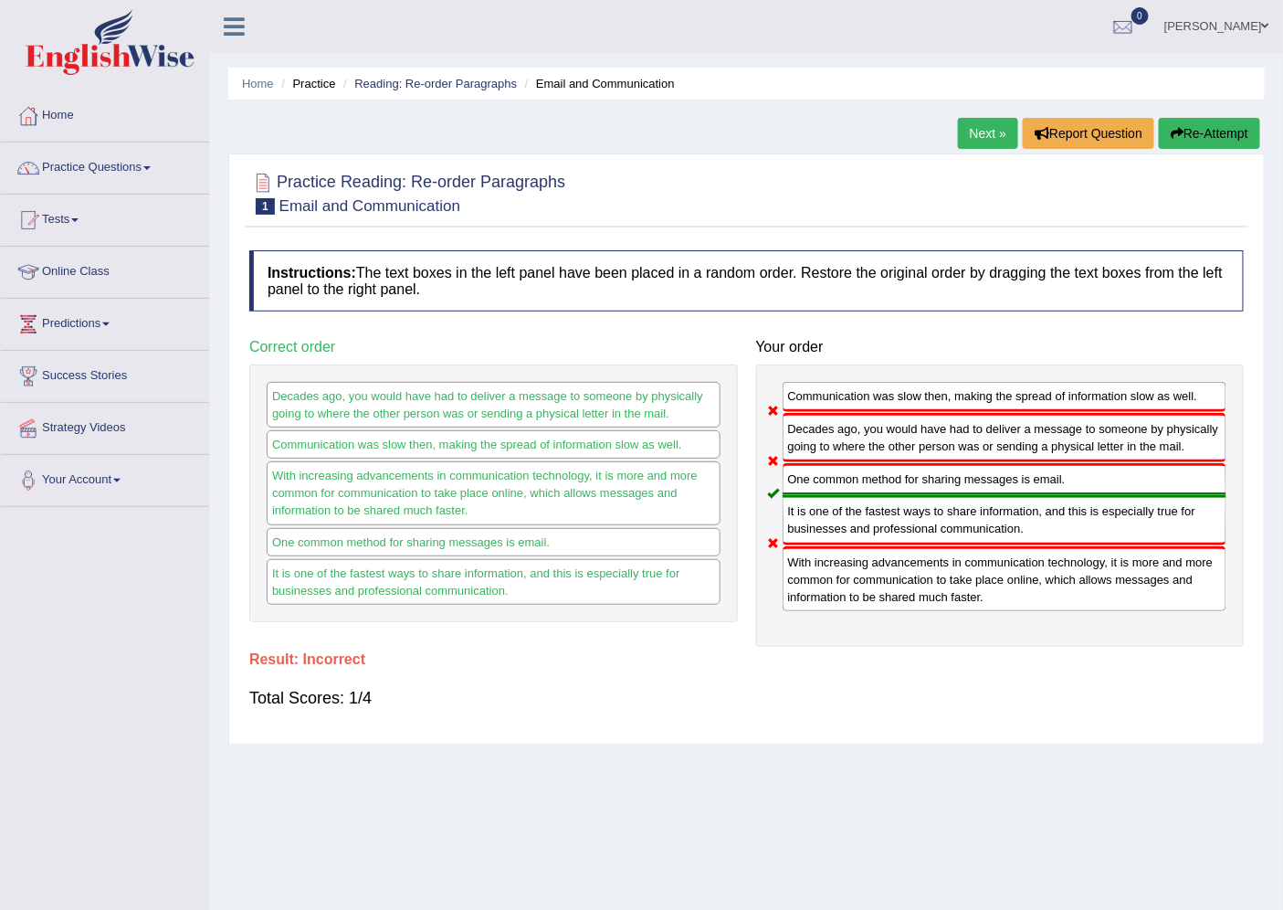
click at [1000, 715] on div "Instructions: The text boxes in the left panel have been placed in a random ord…" at bounding box center [747, 487] width 1004 height 493
click at [987, 137] on link "Next »" at bounding box center [988, 133] width 60 height 31
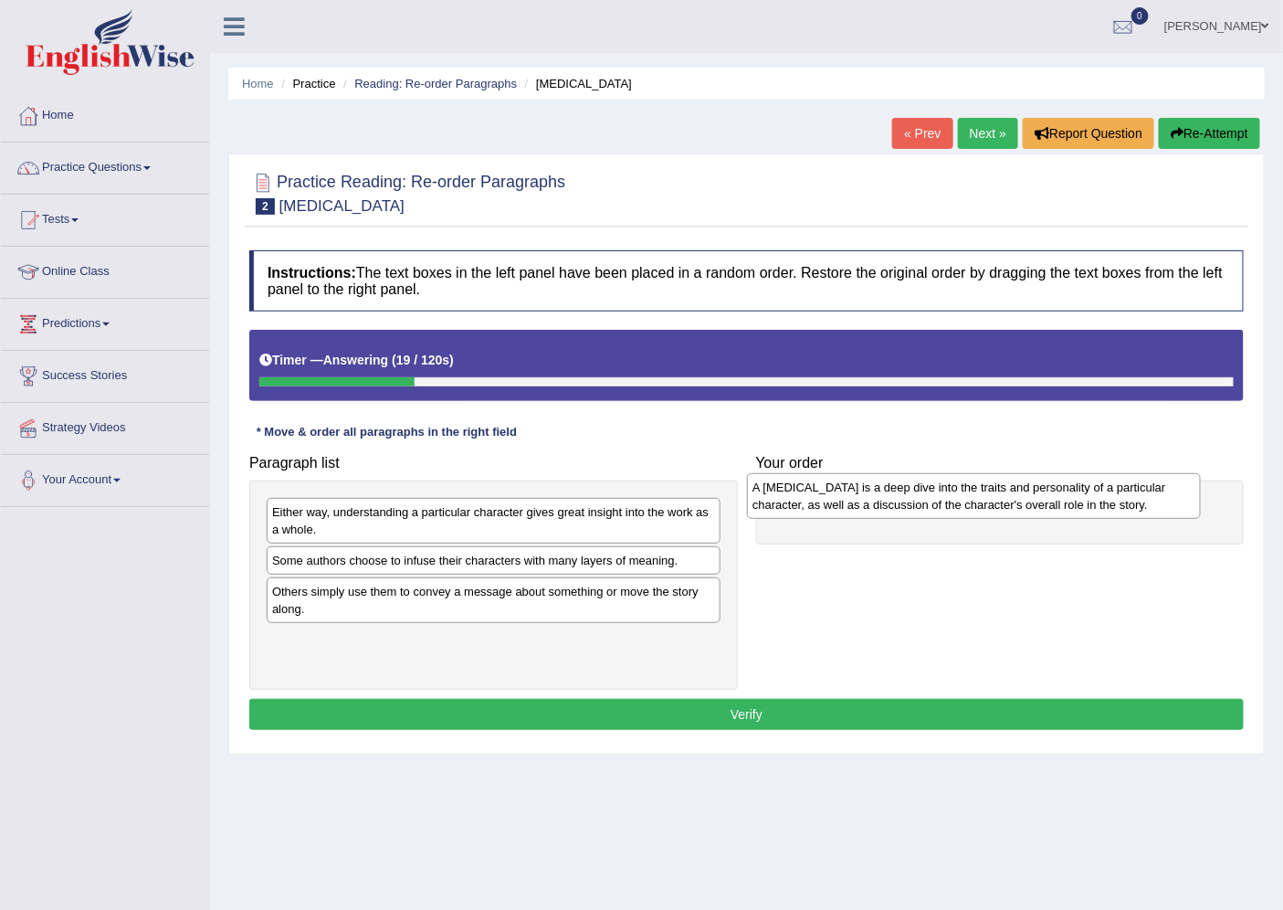
drag, startPoint x: 552, startPoint y: 601, endPoint x: 1033, endPoint y: 496, distance: 491.7
click at [1033, 496] on div "A [MEDICAL_DATA] is a deep dive into the traits and personality of a particular…" at bounding box center [973, 496] width 453 height 46
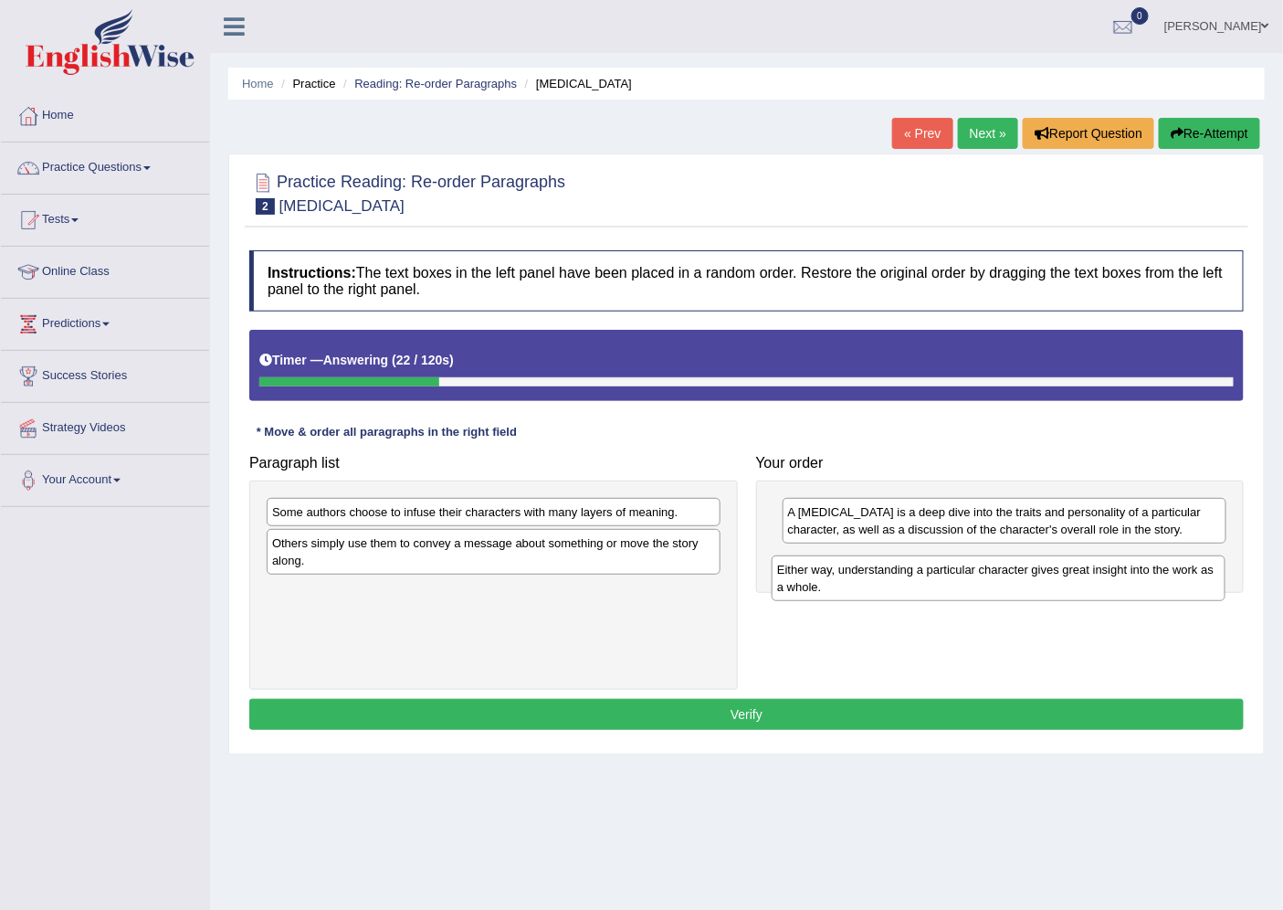
drag, startPoint x: 588, startPoint y: 522, endPoint x: 1097, endPoint y: 576, distance: 511.5
click at [1096, 578] on div "Either way, understanding a particular character gives great insight into the w…" at bounding box center [998, 578] width 453 height 46
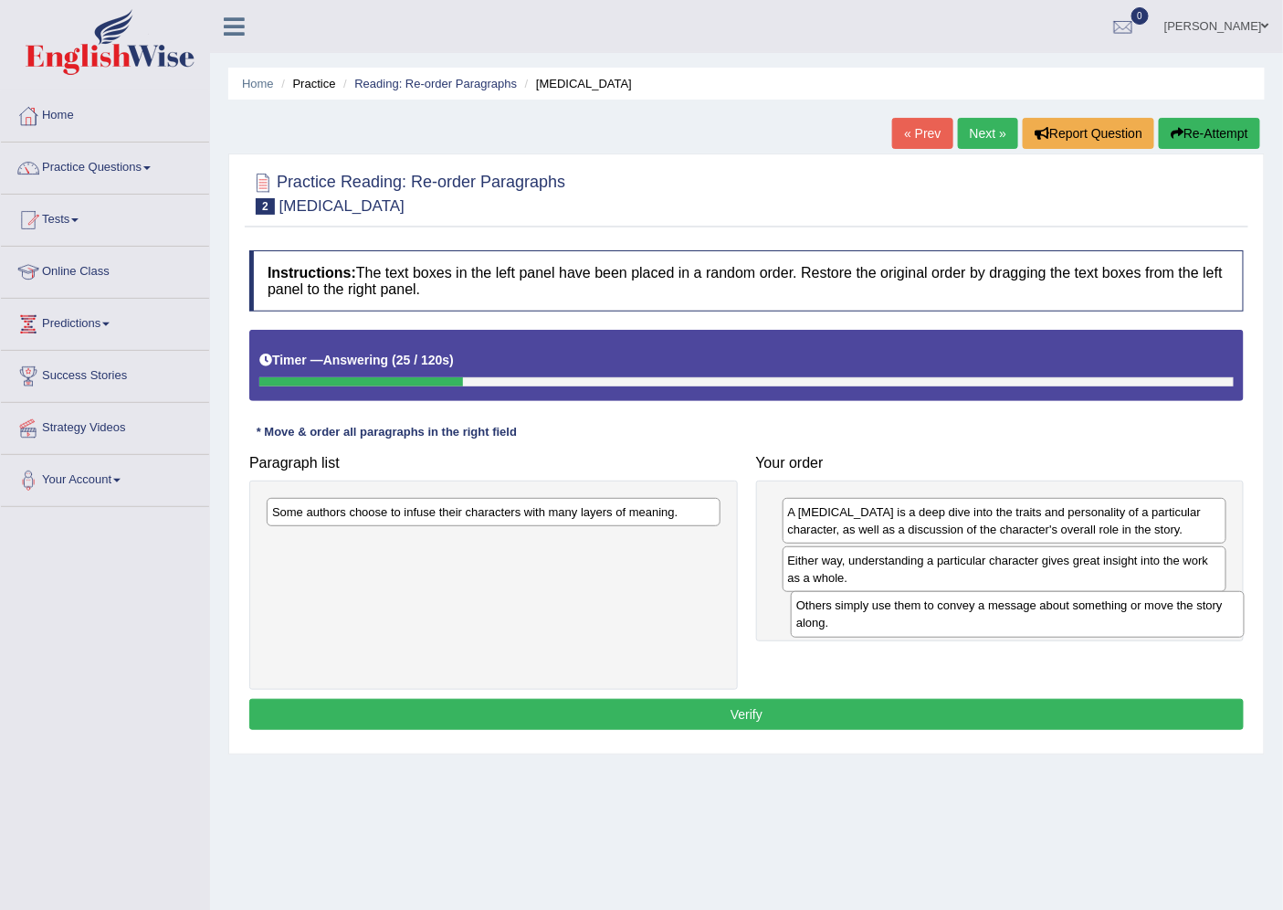
drag, startPoint x: 514, startPoint y: 546, endPoint x: 1054, endPoint y: 605, distance: 543.0
click at [1054, 605] on div "Others simply use them to convey a message about something or move the story al…" at bounding box center [1017, 614] width 453 height 46
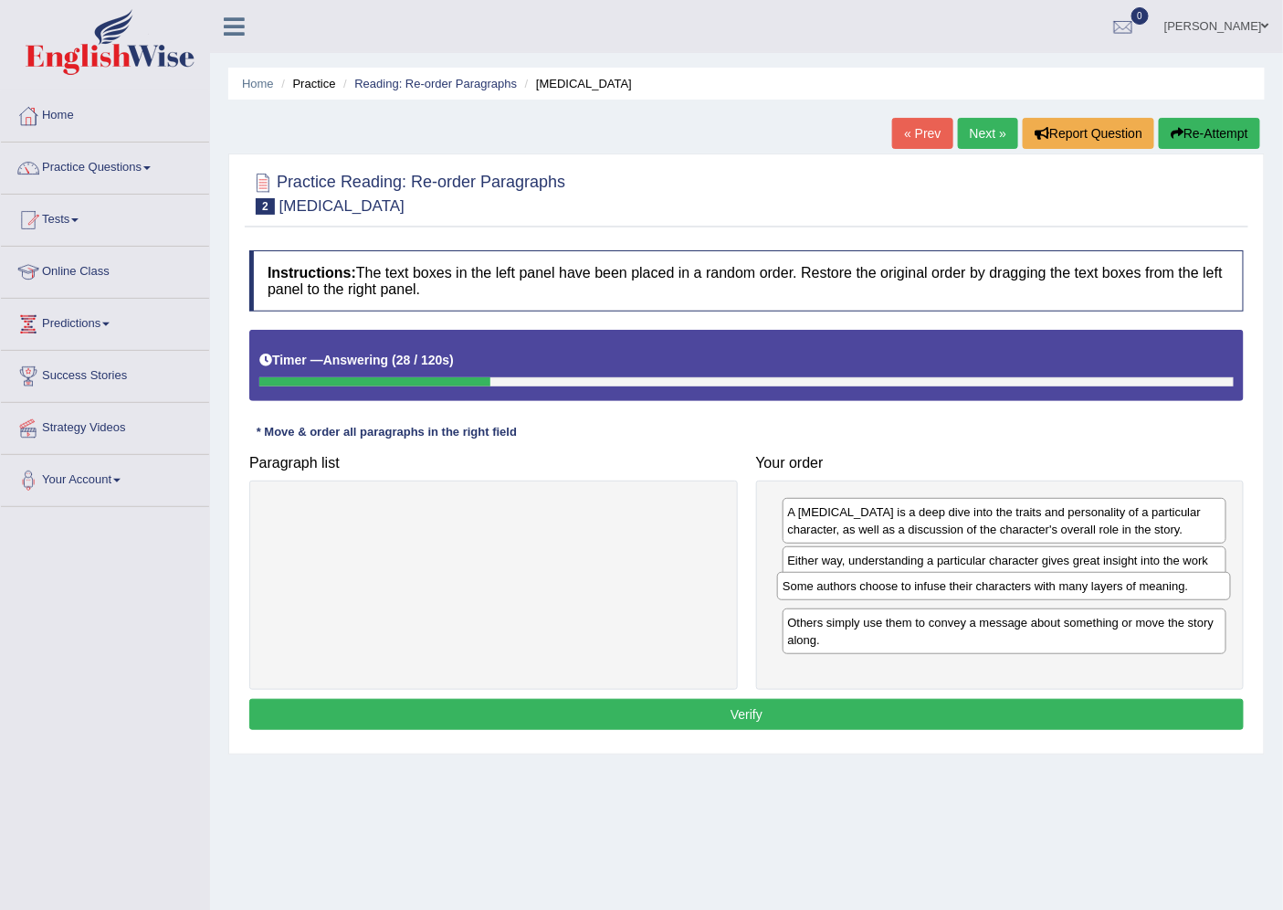
drag, startPoint x: 576, startPoint y: 507, endPoint x: 1087, endPoint y: 595, distance: 518.1
click at [1087, 595] on div "Some authors choose to infuse their characters with many layers of meaning." at bounding box center [1003, 586] width 453 height 28
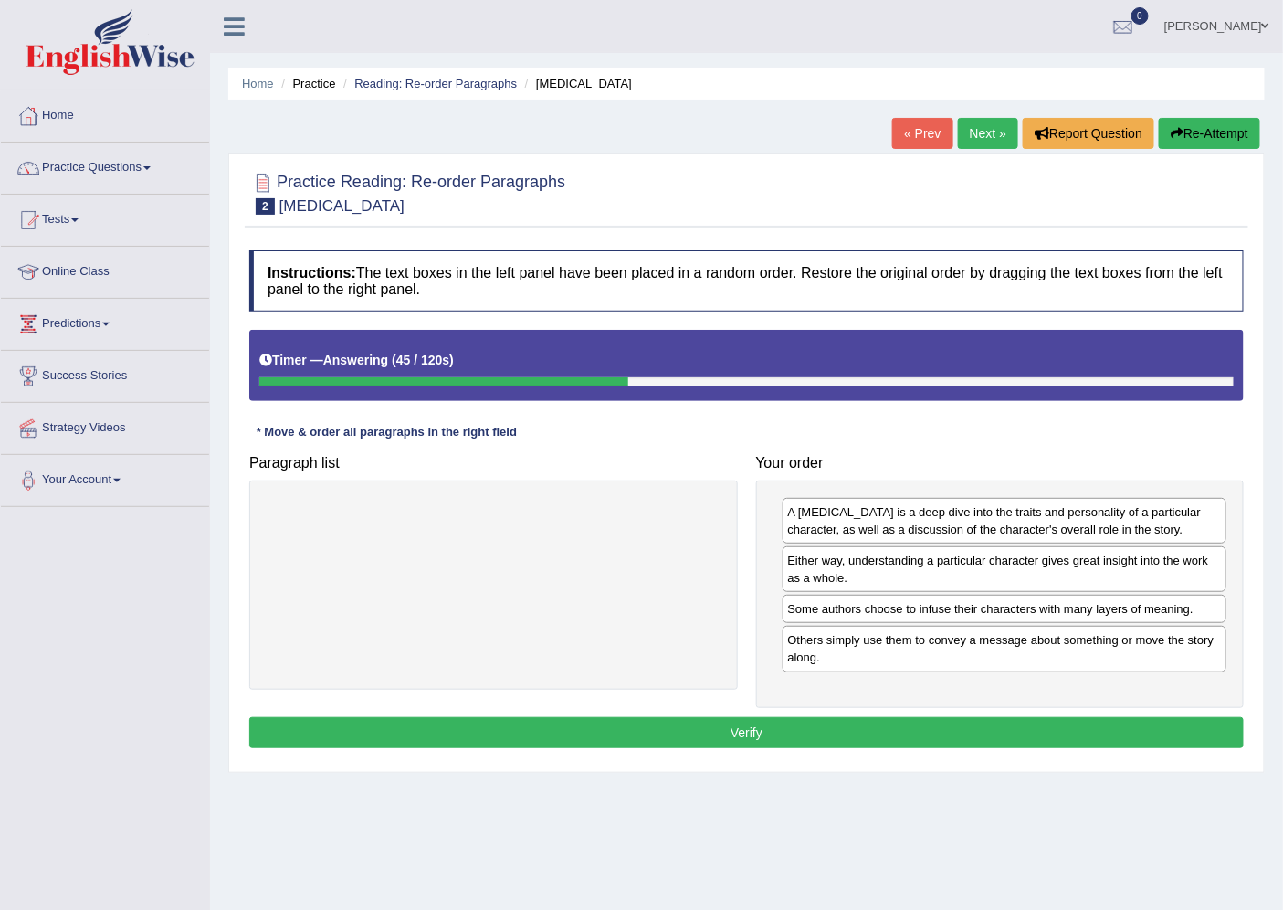
click at [769, 724] on button "Verify" at bounding box center [746, 732] width 994 height 31
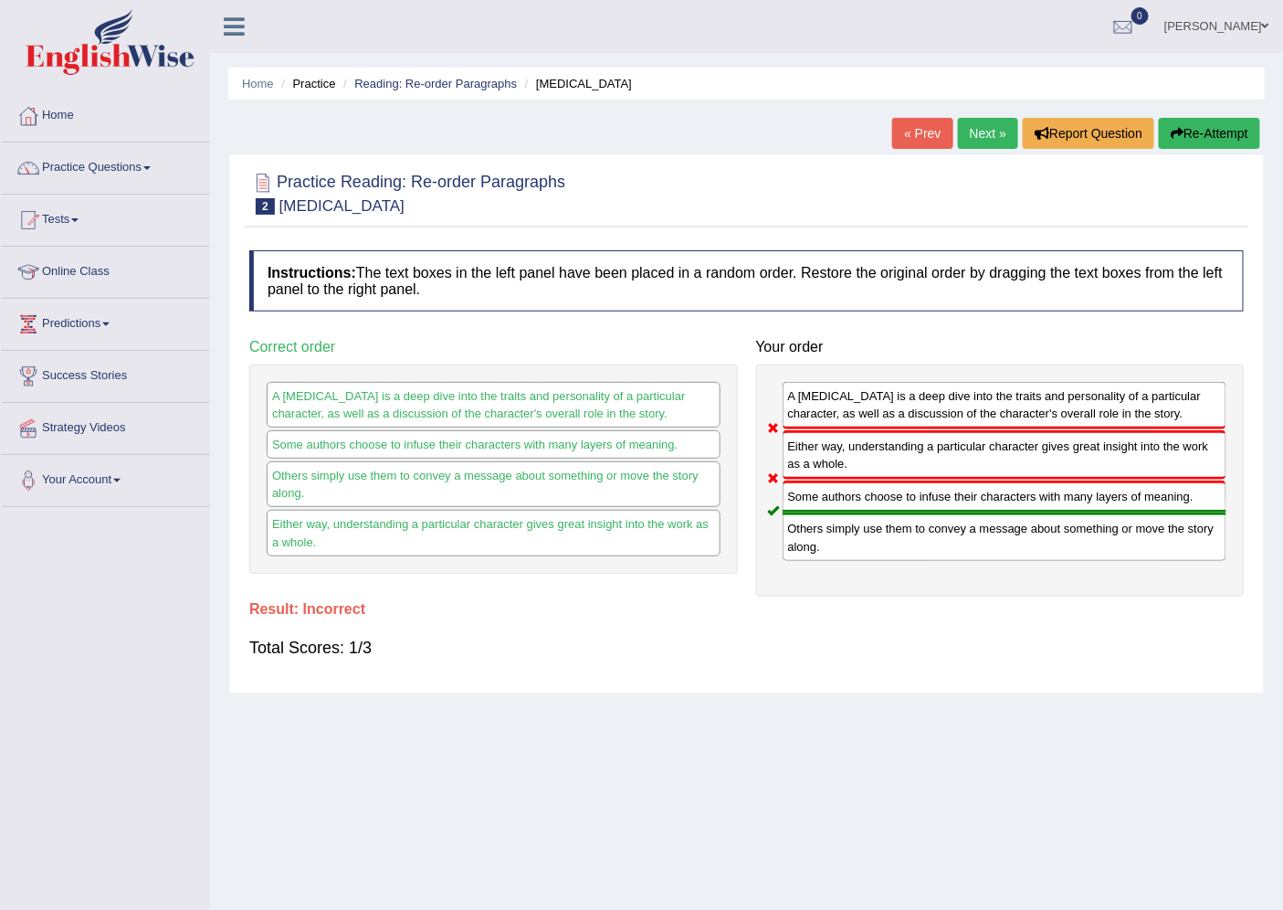
click at [1218, 122] on button "Re-Attempt" at bounding box center [1209, 133] width 101 height 31
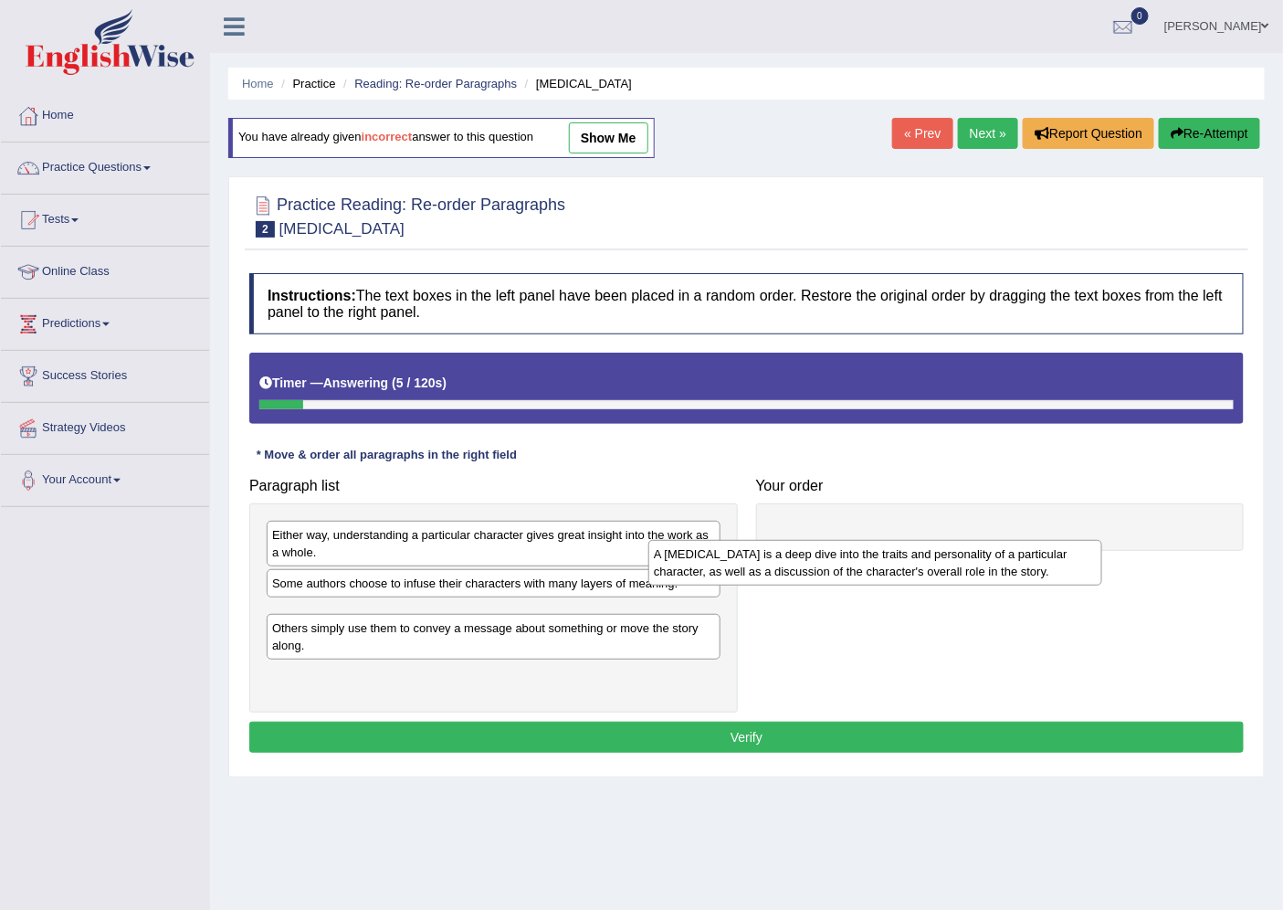
drag, startPoint x: 396, startPoint y: 630, endPoint x: 849, endPoint y: 548, distance: 460.3
click at [849, 548] on div "A character analysis is a deep dive into the traits and personality of a partic…" at bounding box center [874, 563] width 453 height 46
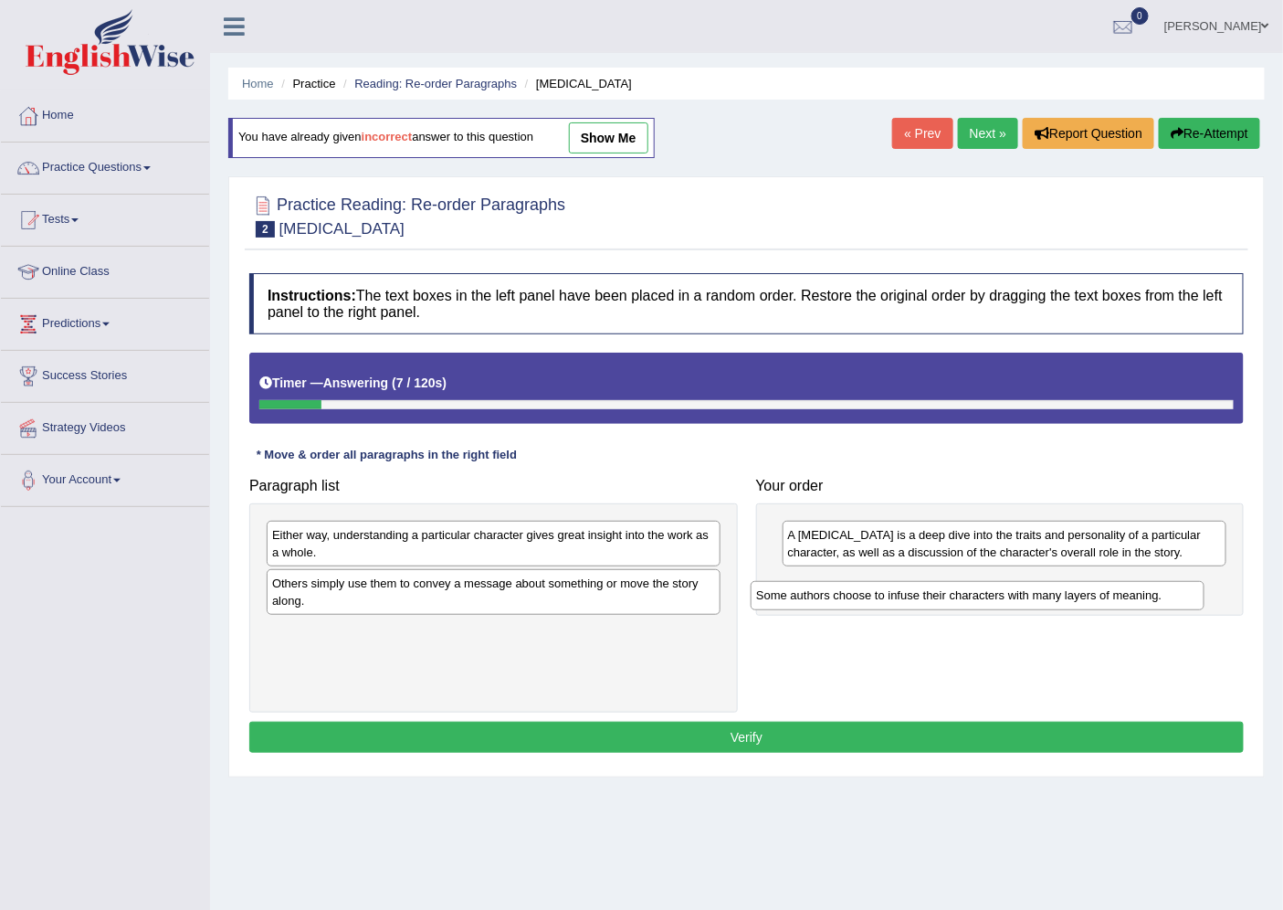
drag, startPoint x: 482, startPoint y: 590, endPoint x: 1007, endPoint y: 595, distance: 525.1
click at [1007, 595] on div "Some authors choose to infuse their characters with many layers of meaning." at bounding box center [977, 595] width 453 height 28
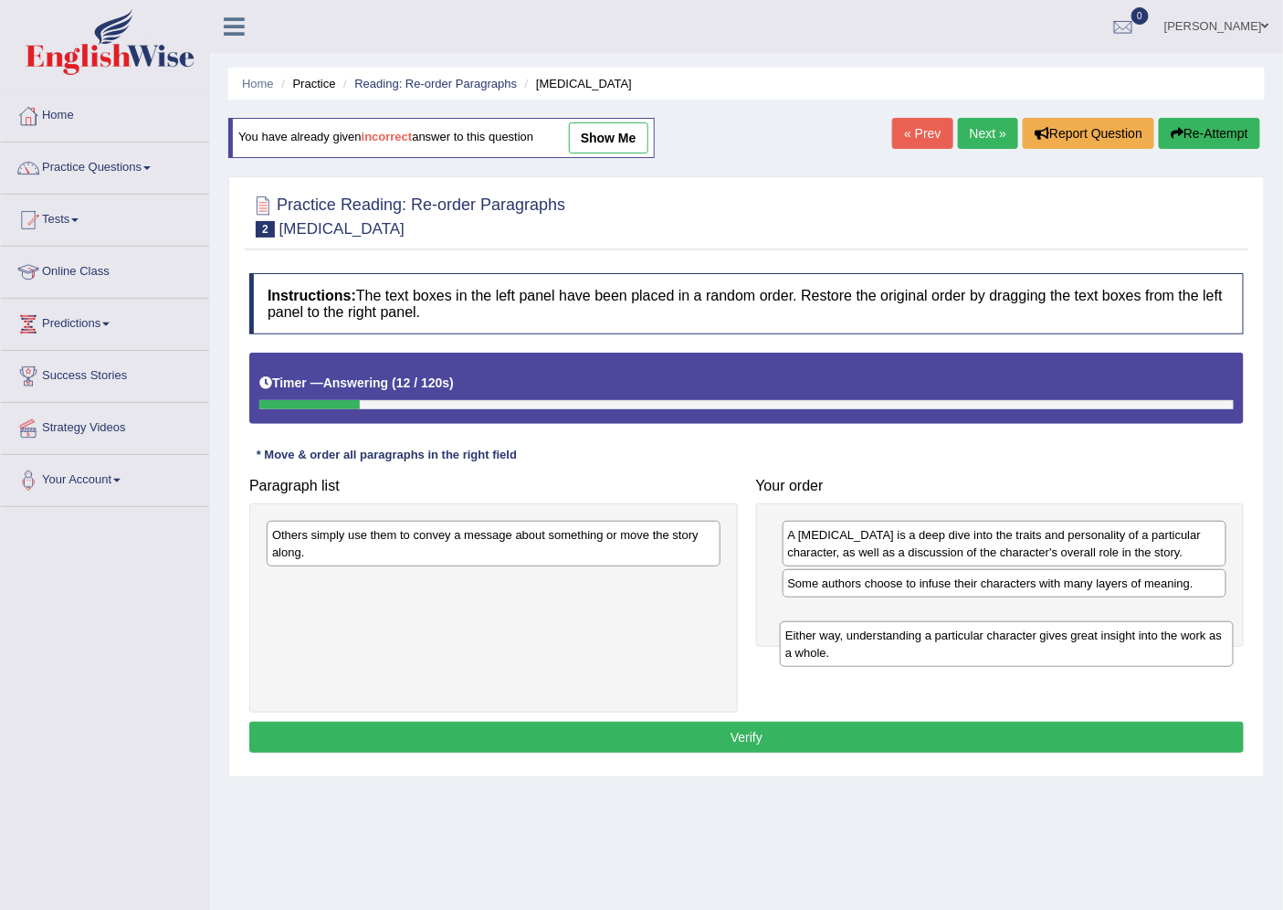
drag, startPoint x: 407, startPoint y: 548, endPoint x: 931, endPoint y: 640, distance: 532.2
click at [931, 640] on div "Either way, understanding a particular character gives great insight into the w…" at bounding box center [1006, 644] width 453 height 46
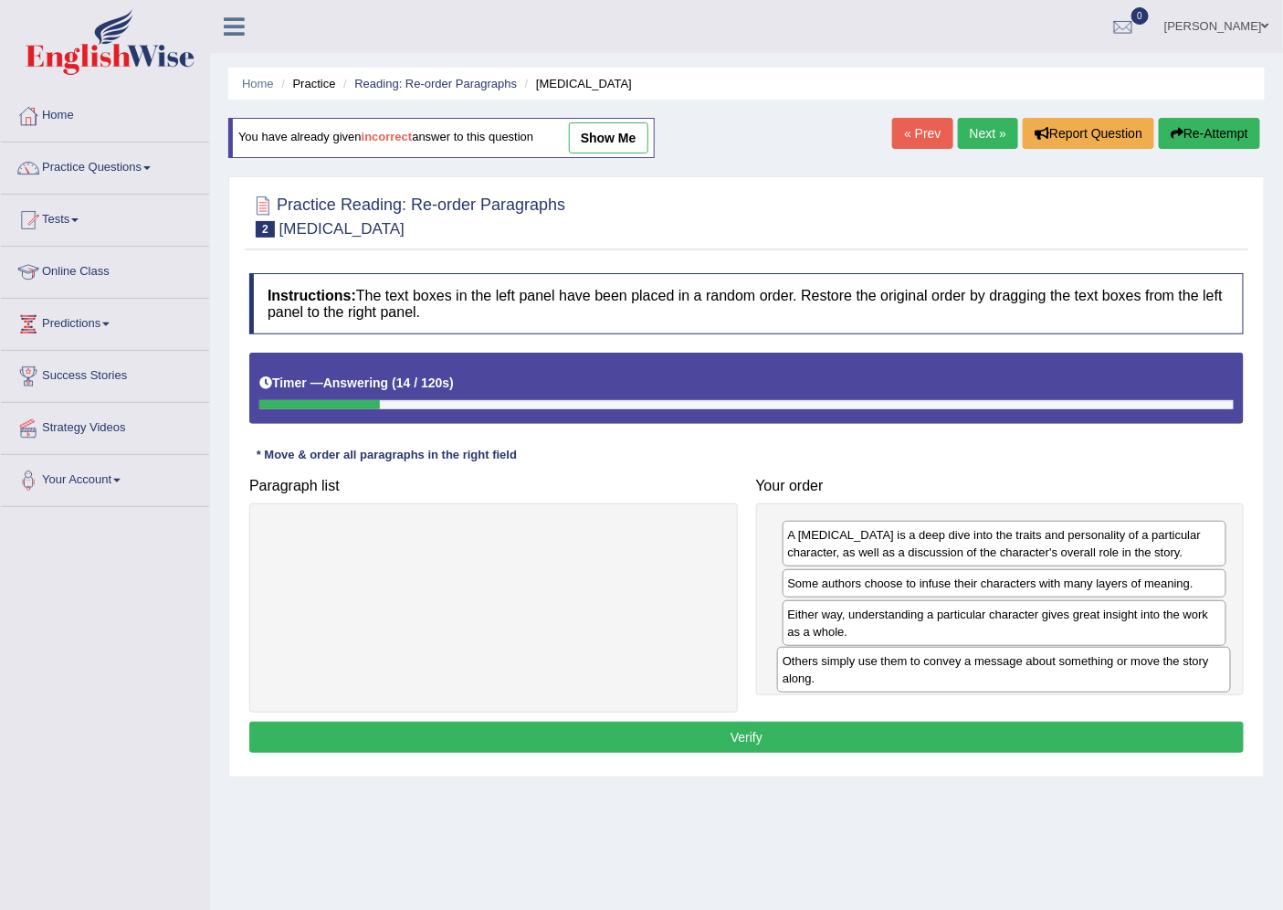
drag, startPoint x: 507, startPoint y: 543, endPoint x: 1029, endPoint y: 665, distance: 536.3
click at [1028, 667] on div "Others simply use them to convey a message about something or move the story al…" at bounding box center [1003, 670] width 453 height 46
drag, startPoint x: 910, startPoint y: 614, endPoint x: 910, endPoint y: 681, distance: 67.6
click at [910, 681] on div "Either way, understanding a particular character gives great insight into the w…" at bounding box center [1004, 688] width 444 height 46
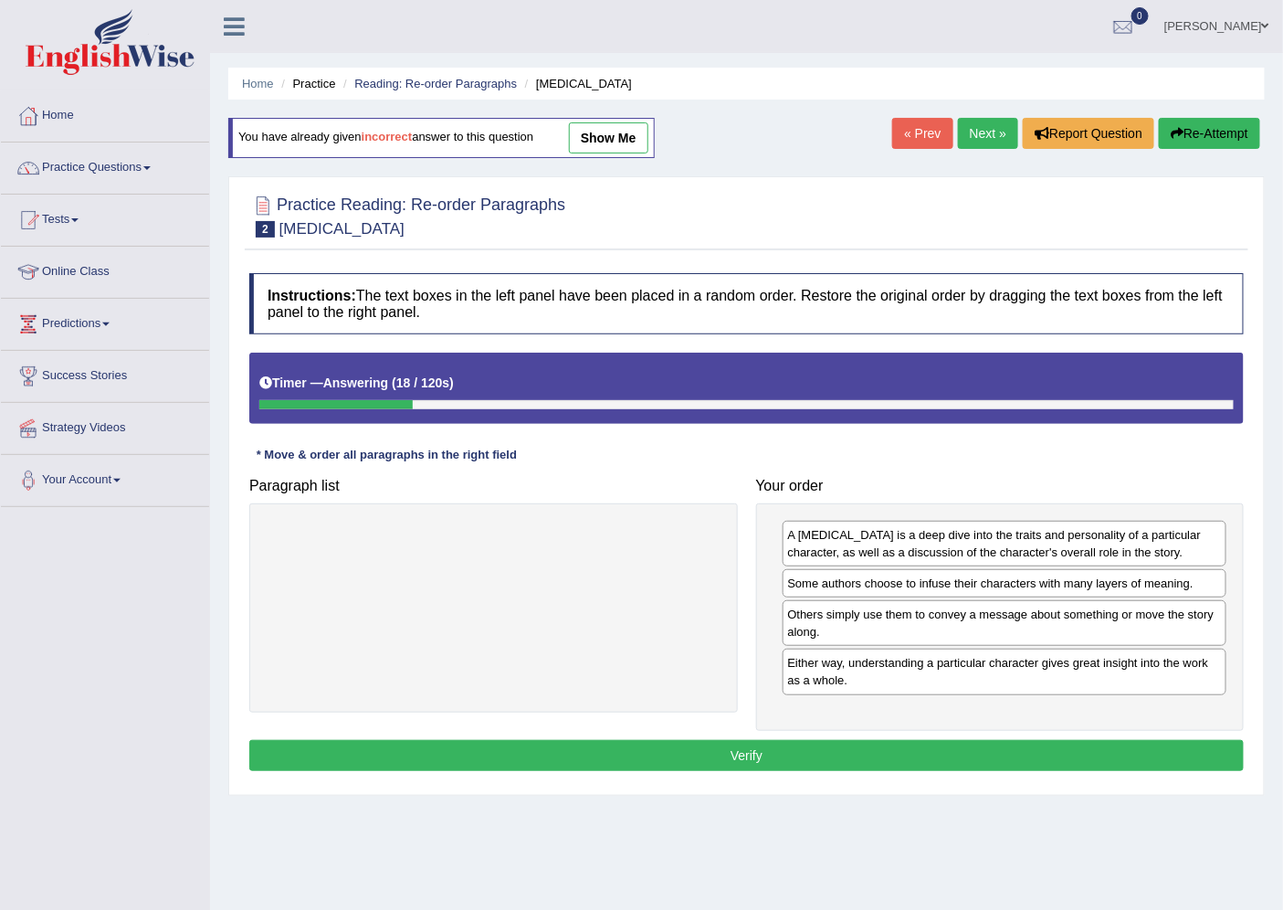
click at [740, 732] on div "Instructions: The text boxes in the left panel have been placed in a random ord…" at bounding box center [747, 524] width 1004 height 521
click at [715, 744] on button "Verify" at bounding box center [746, 755] width 994 height 31
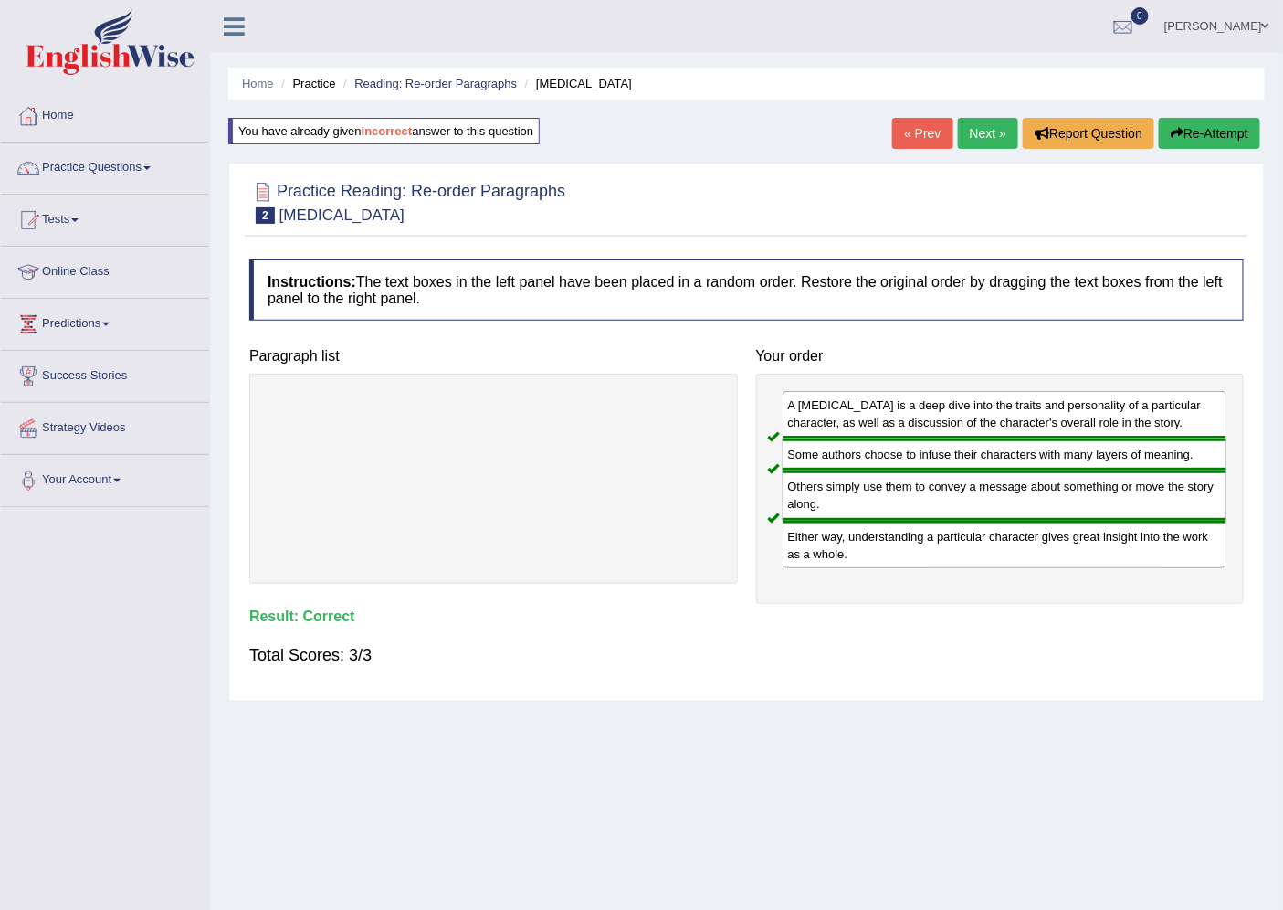
click at [987, 132] on link "Next »" at bounding box center [988, 133] width 60 height 31
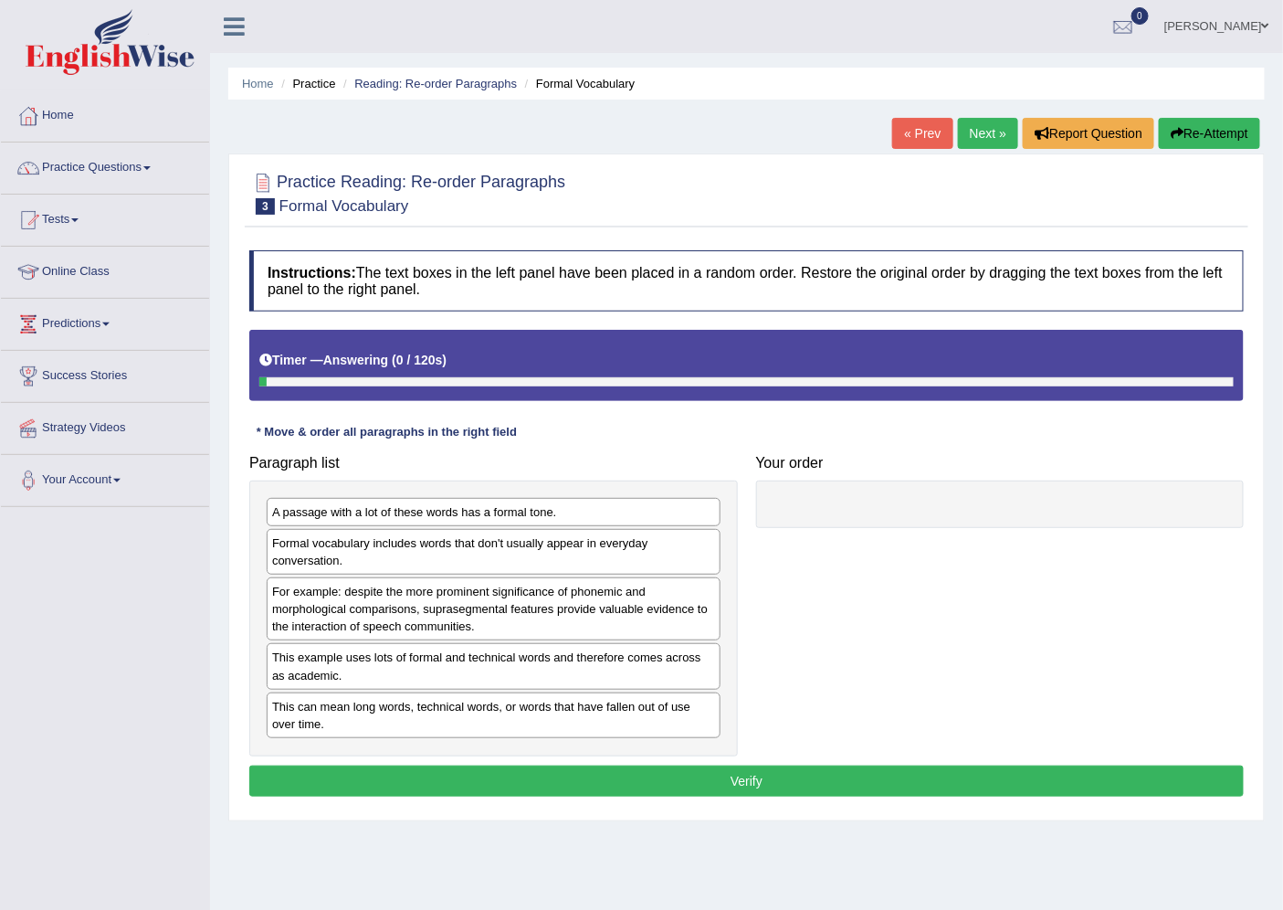
scroll to position [48, 0]
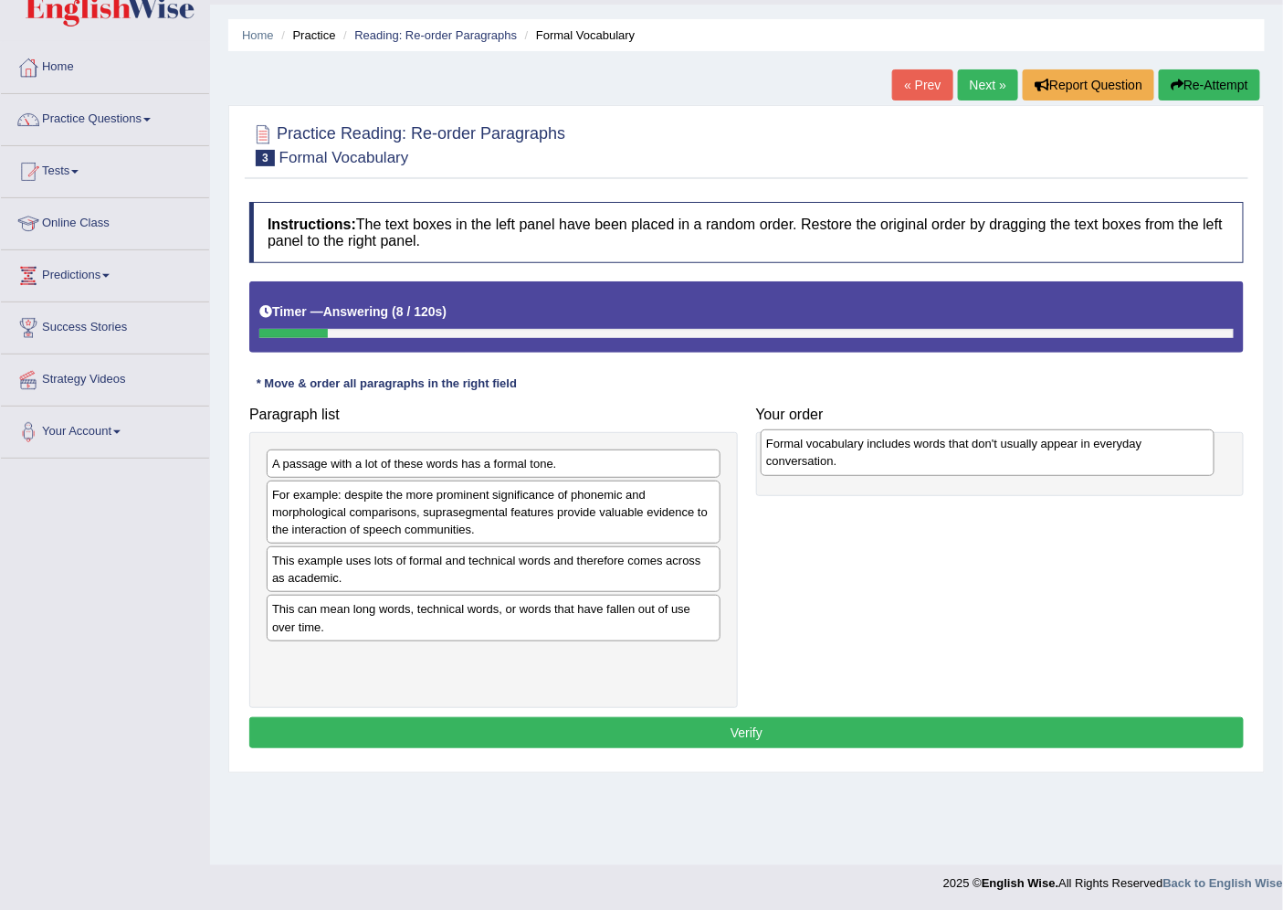
drag, startPoint x: 375, startPoint y: 509, endPoint x: 888, endPoint y: 450, distance: 515.6
click at [888, 450] on div "Formal vocabulary includes words that don't usually appear in everyday conversa…" at bounding box center [987, 452] width 453 height 46
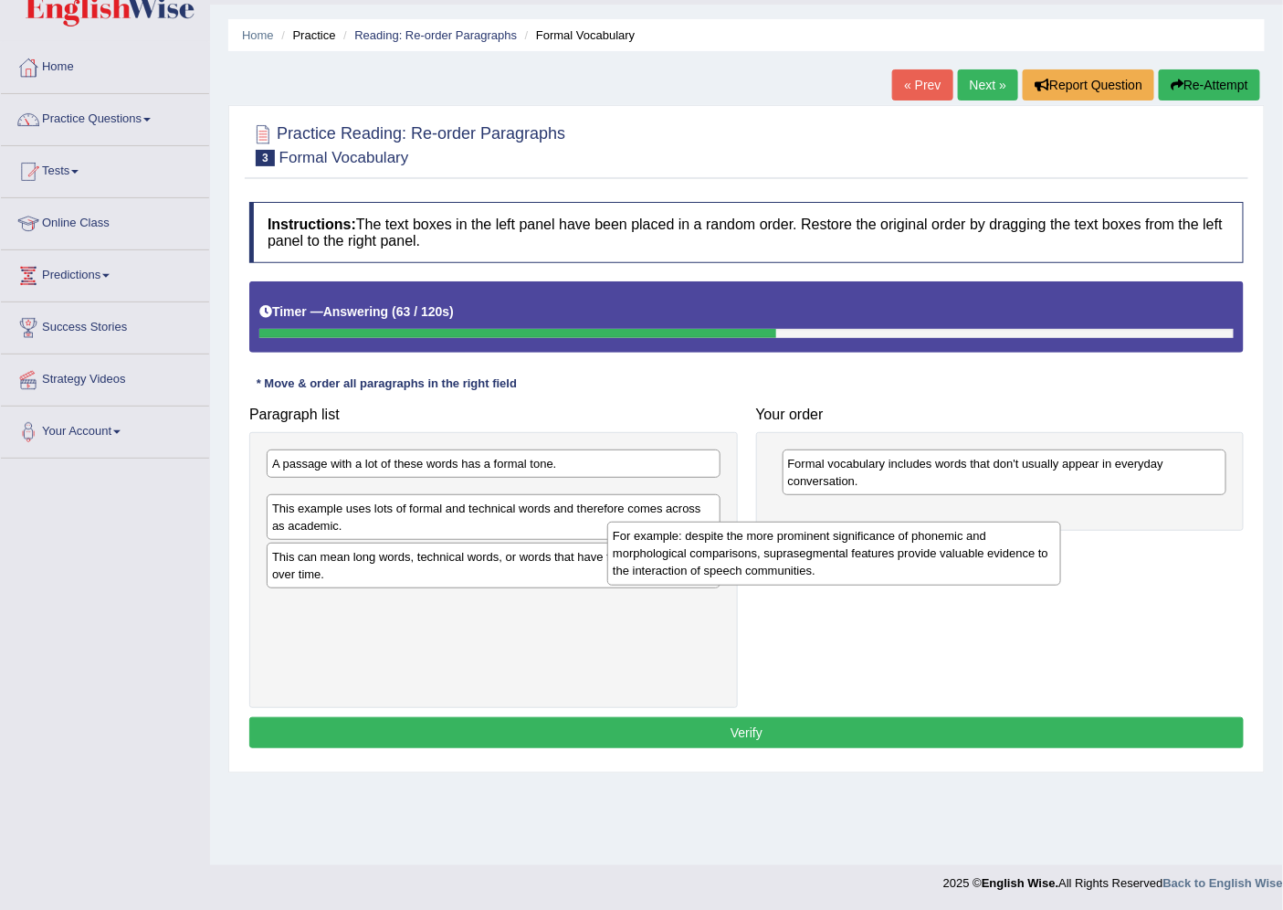
drag, startPoint x: 507, startPoint y: 522, endPoint x: 956, endPoint y: 561, distance: 450.9
click at [956, 561] on div "For example: despite the more prominent significance of phonemic and morphologi…" at bounding box center [833, 553] width 453 height 64
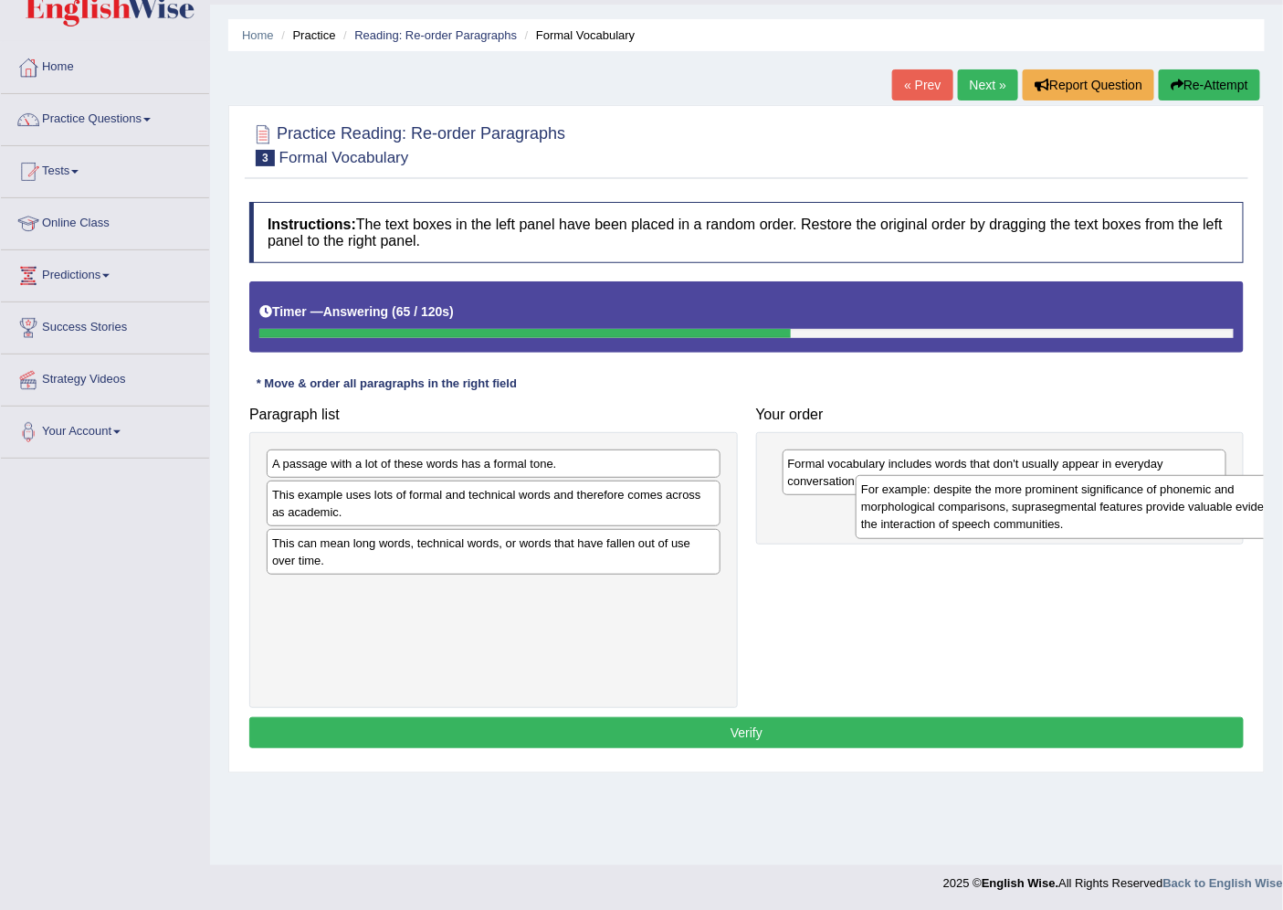
drag, startPoint x: 600, startPoint y: 514, endPoint x: 1148, endPoint y: 507, distance: 548.0
click at [1143, 509] on div "For example: despite the more prominent significance of phonemic and morphologi…" at bounding box center [1082, 507] width 453 height 64
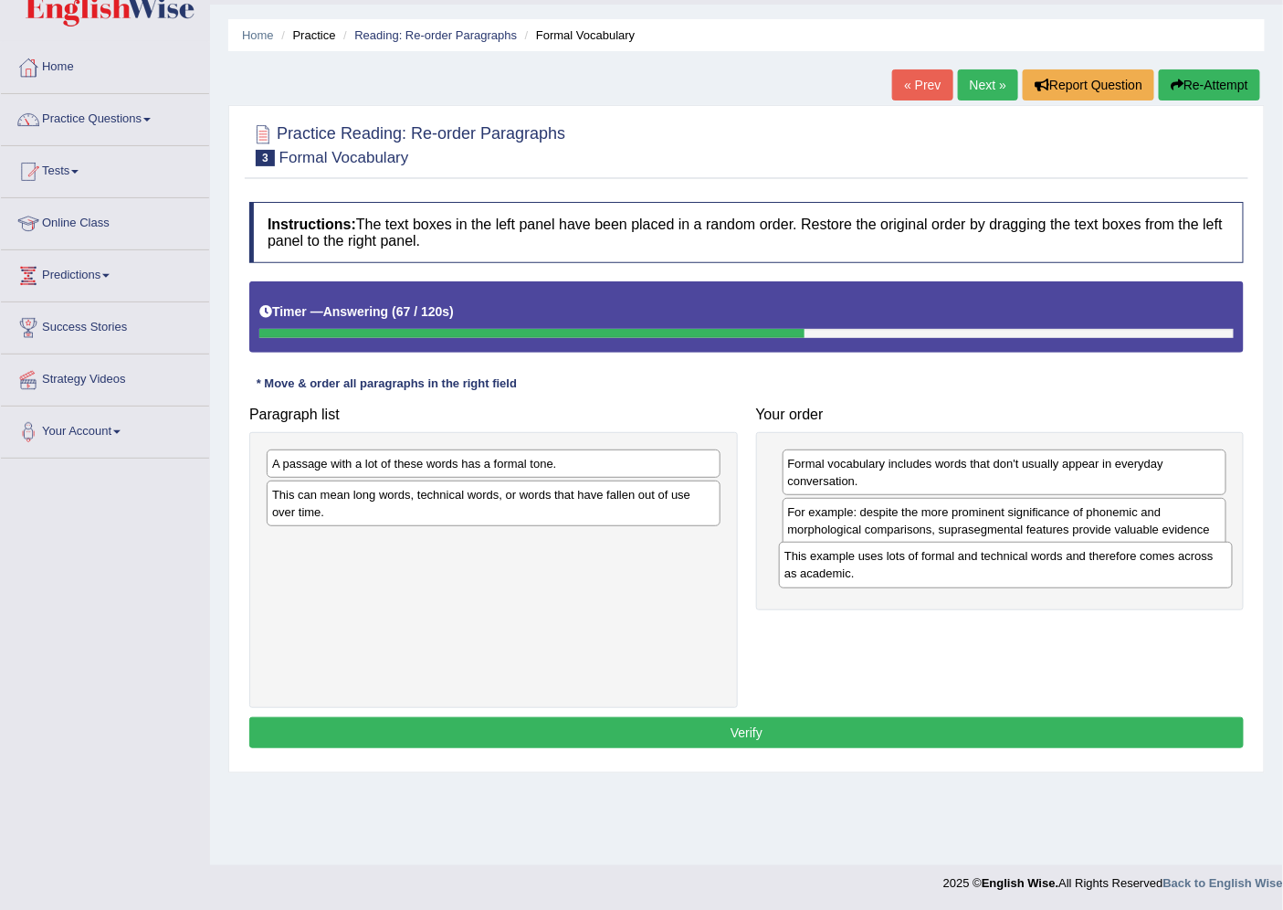
drag, startPoint x: 655, startPoint y: 512, endPoint x: 1243, endPoint y: 573, distance: 591.2
click at [1232, 573] on div "This example uses lots of formal and technical words and therefore comes across…" at bounding box center [1005, 565] width 453 height 46
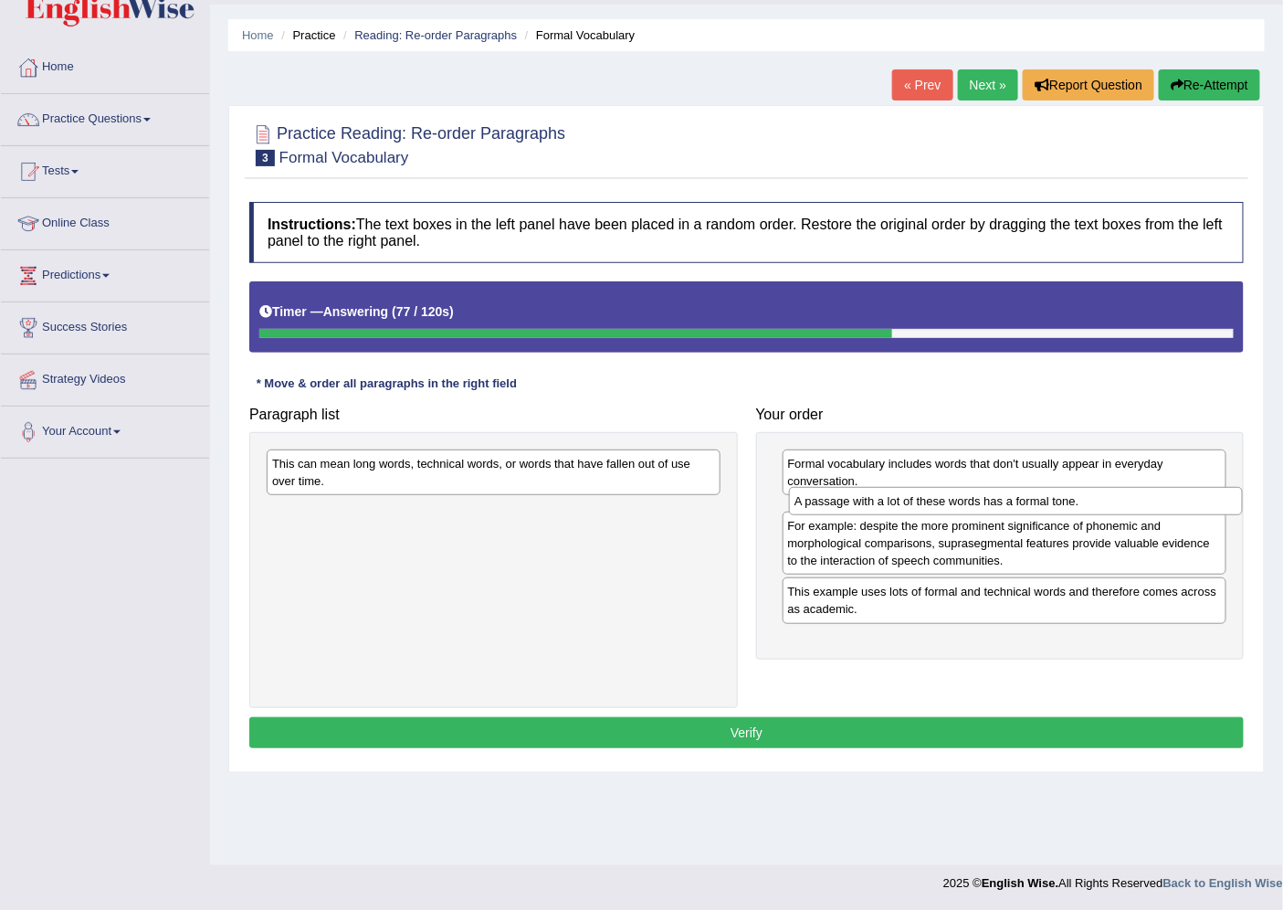
drag, startPoint x: 607, startPoint y: 453, endPoint x: 1127, endPoint y: 490, distance: 521.0
click at [1127, 490] on div "A passage with a lot of these words has a formal tone." at bounding box center [1015, 501] width 453 height 28
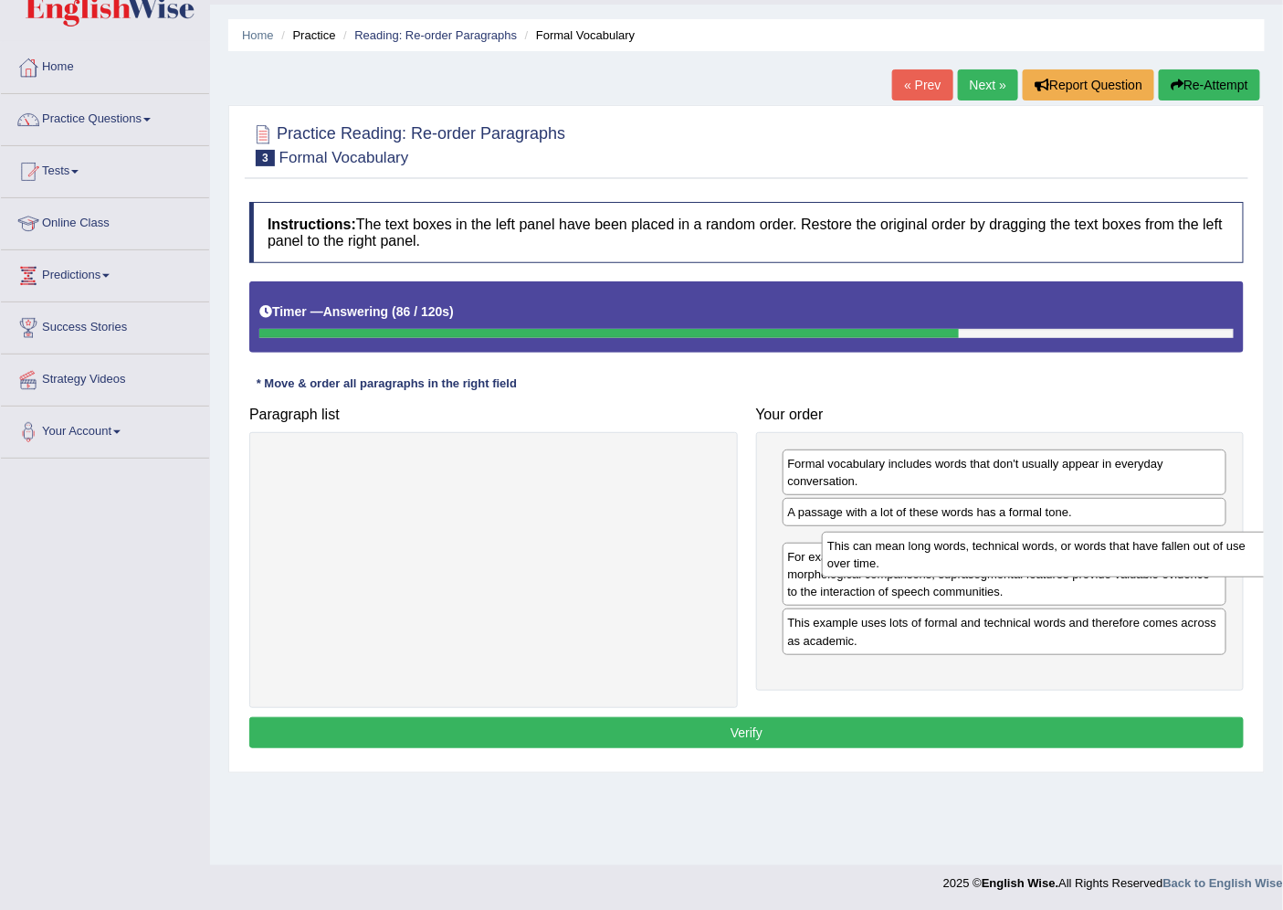
drag, startPoint x: 441, startPoint y: 476, endPoint x: 996, endPoint y: 558, distance: 561.3
click at [996, 558] on div "This can mean long words, technical words, or words that have fallen out of use…" at bounding box center [1048, 554] width 453 height 46
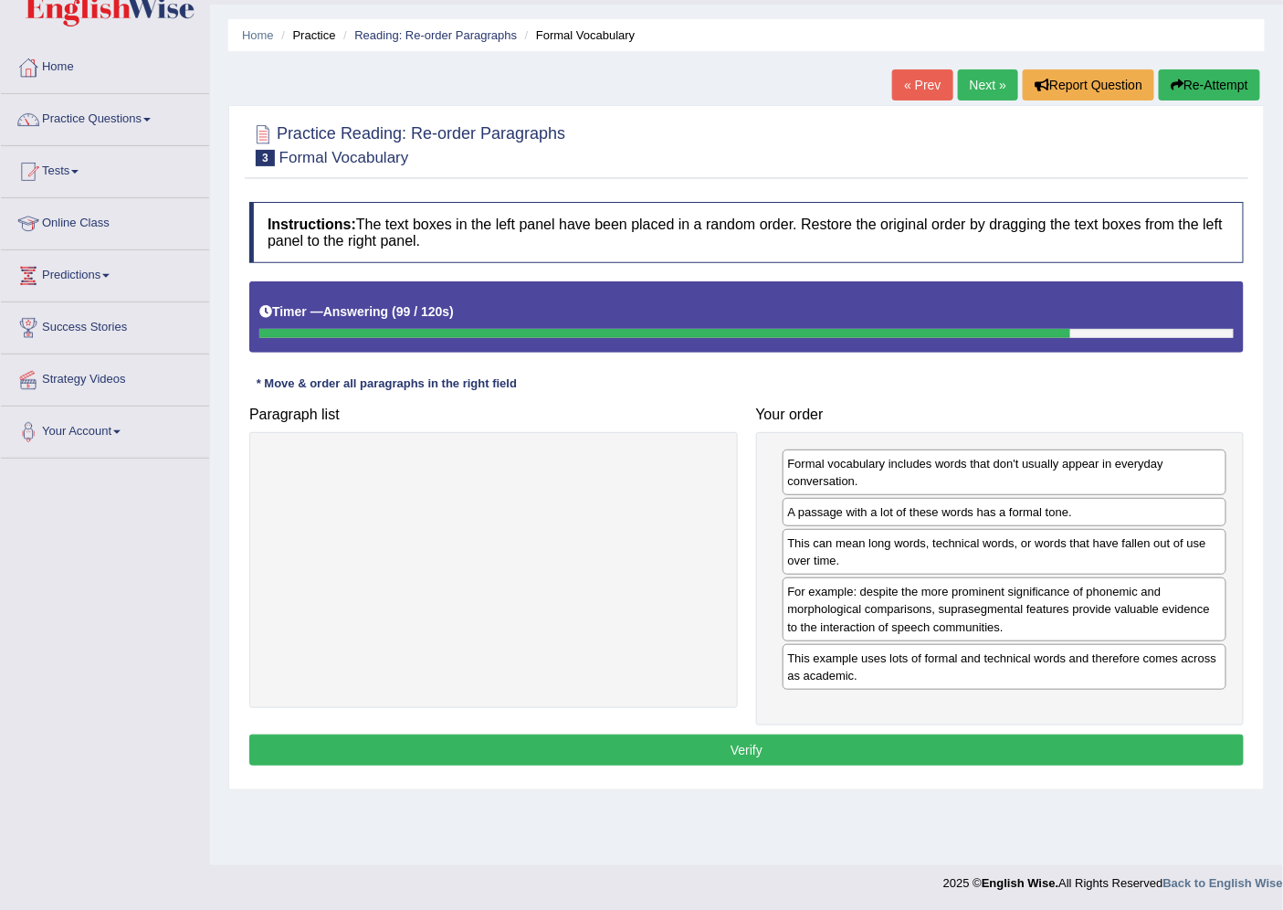
click at [801, 750] on button "Verify" at bounding box center [746, 749] width 994 height 31
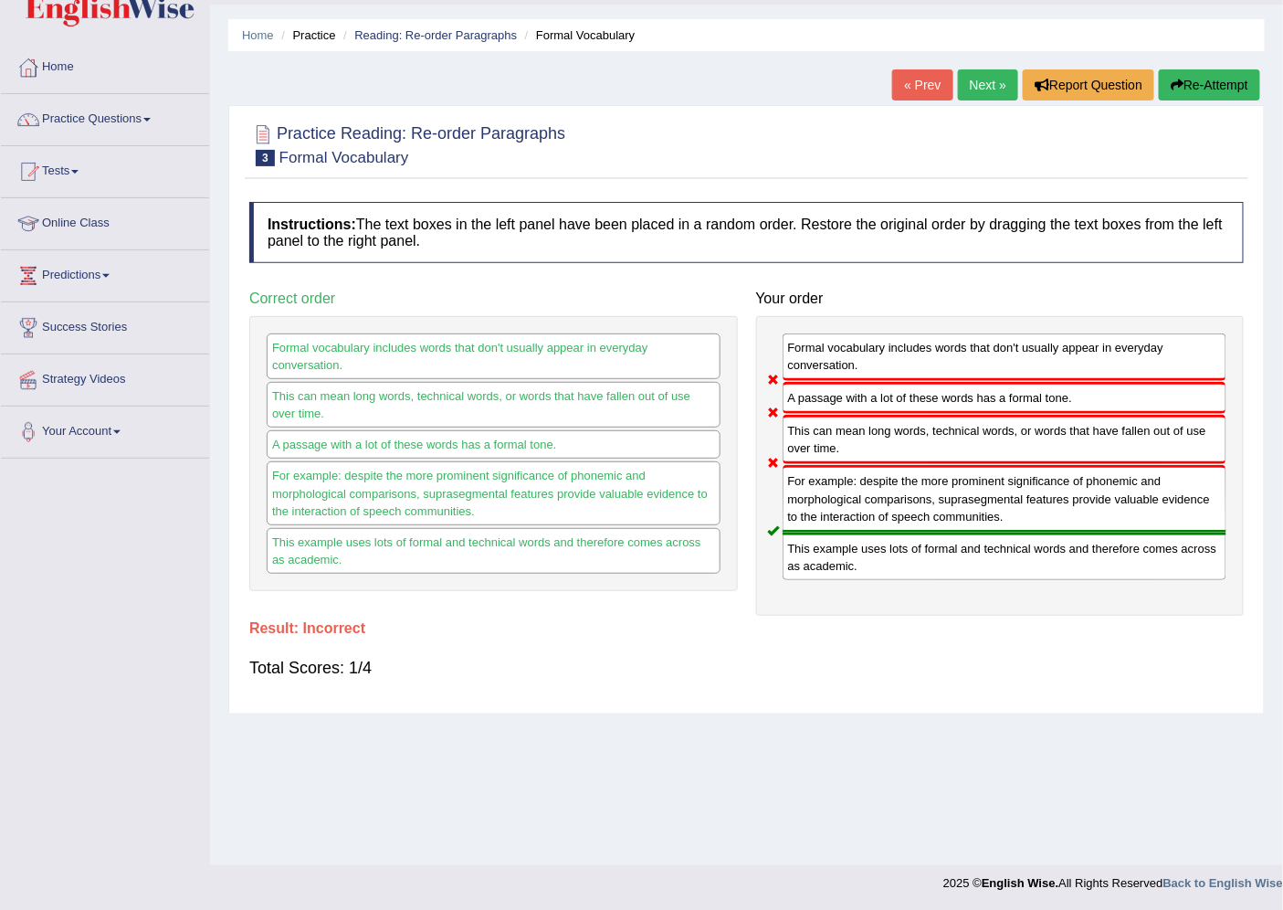
click at [1194, 51] on div "Home Practice Reading: Re-order Paragraphs Formal Vocabulary « Prev Next » Repo…" at bounding box center [746, 408] width 1073 height 913
click at [1203, 82] on button "Re-Attempt" at bounding box center [1209, 84] width 101 height 31
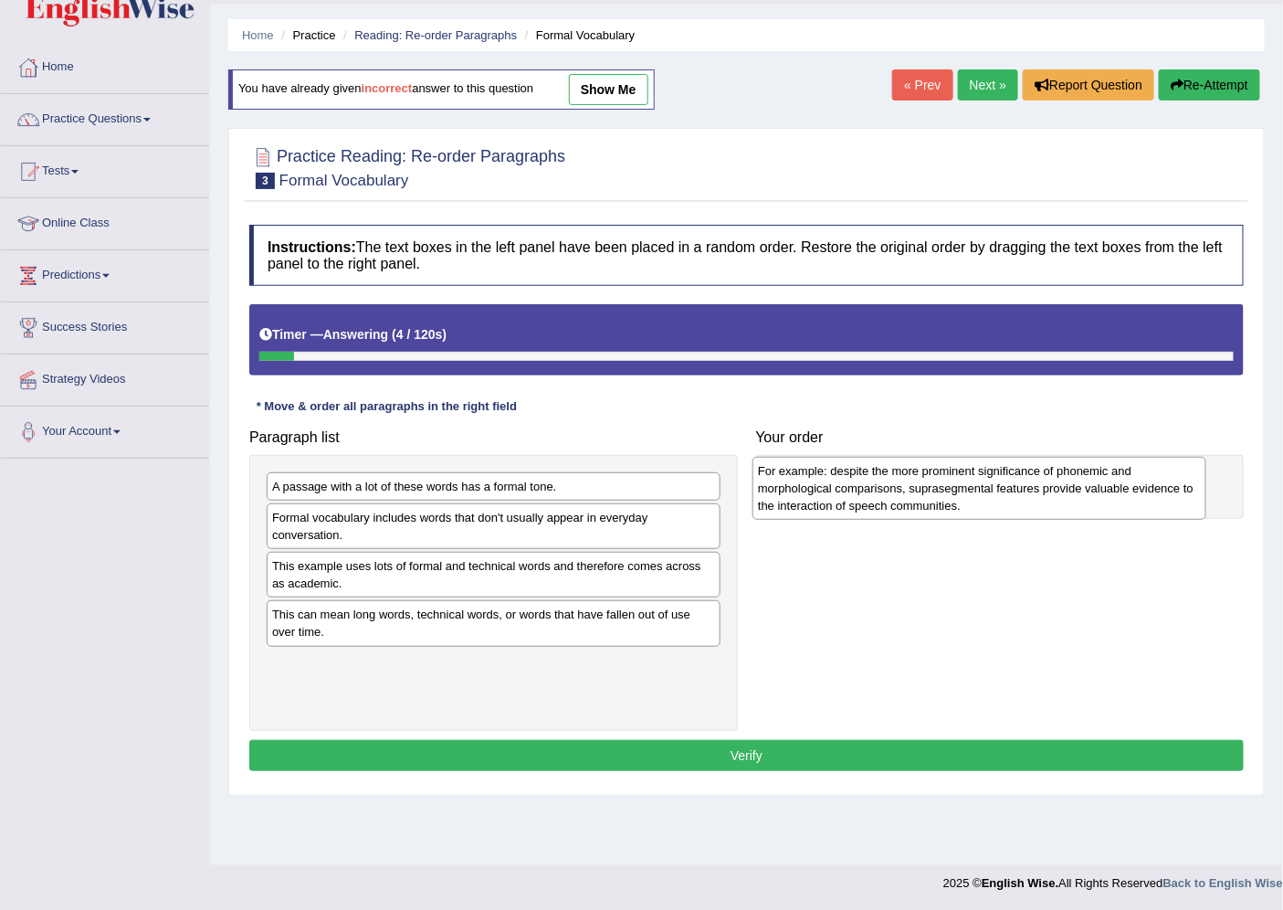
drag, startPoint x: 435, startPoint y: 581, endPoint x: 936, endPoint y: 480, distance: 511.3
click at [936, 480] on div "For example: despite the more prominent significance of phonemic and morphologi…" at bounding box center [978, 489] width 453 height 64
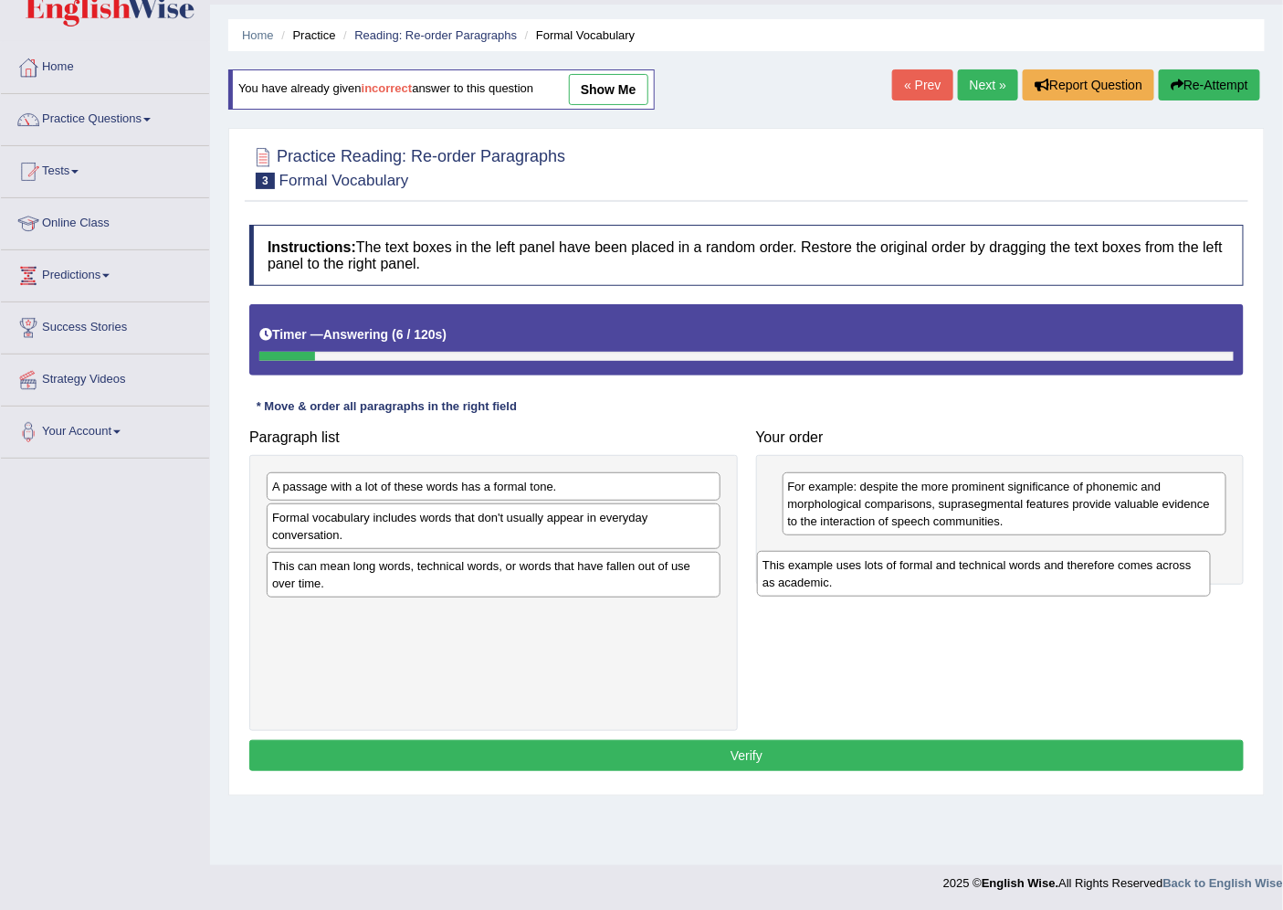
drag, startPoint x: 339, startPoint y: 583, endPoint x: 836, endPoint y: 575, distance: 496.8
click at [836, 575] on div "This example uses lots of formal and technical words and therefore comes across…" at bounding box center [983, 574] width 453 height 46
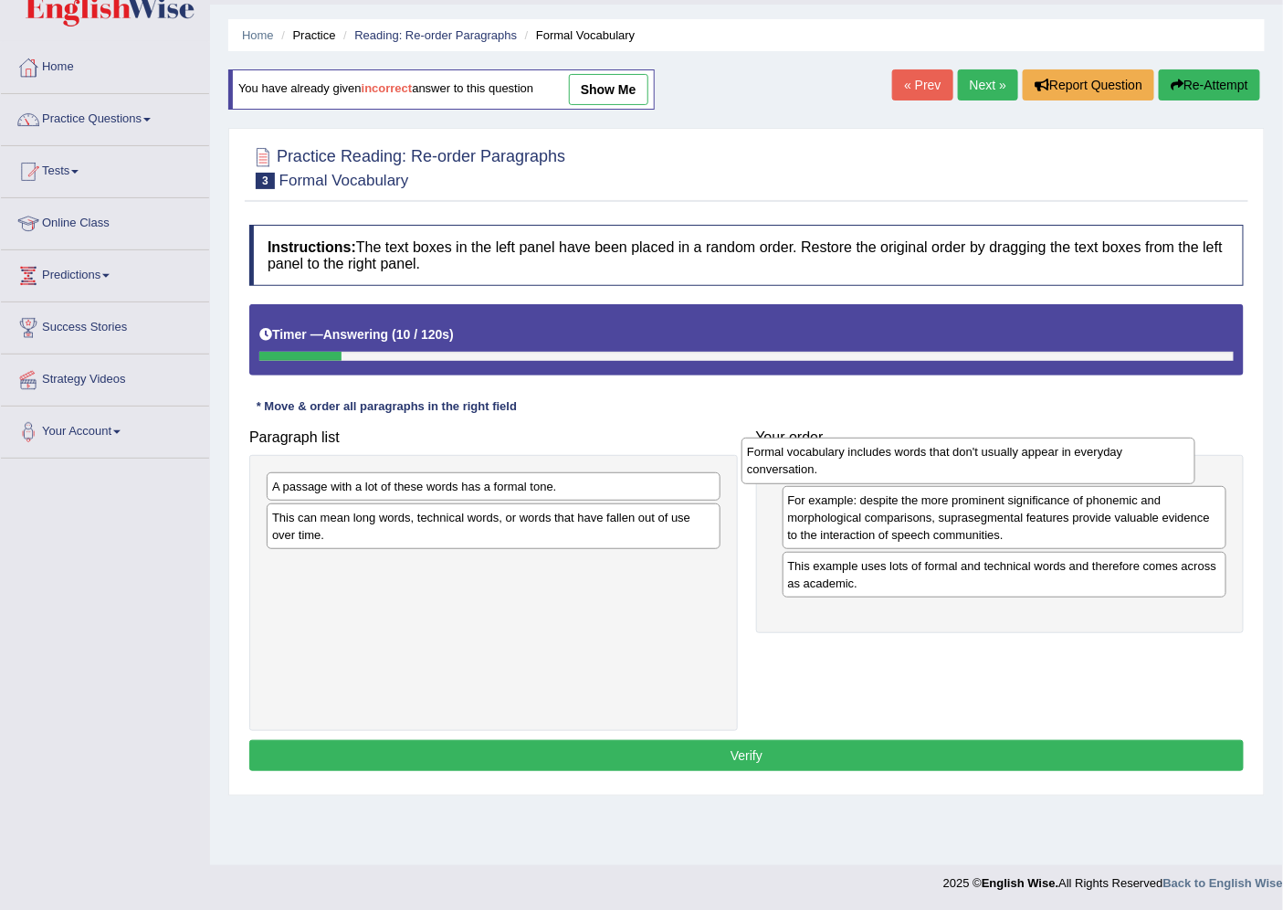
drag, startPoint x: 391, startPoint y: 528, endPoint x: 870, endPoint y: 461, distance: 484.0
click at [870, 461] on div "Formal vocabulary includes words that don't usually appear in everyday conversa…" at bounding box center [968, 460] width 453 height 46
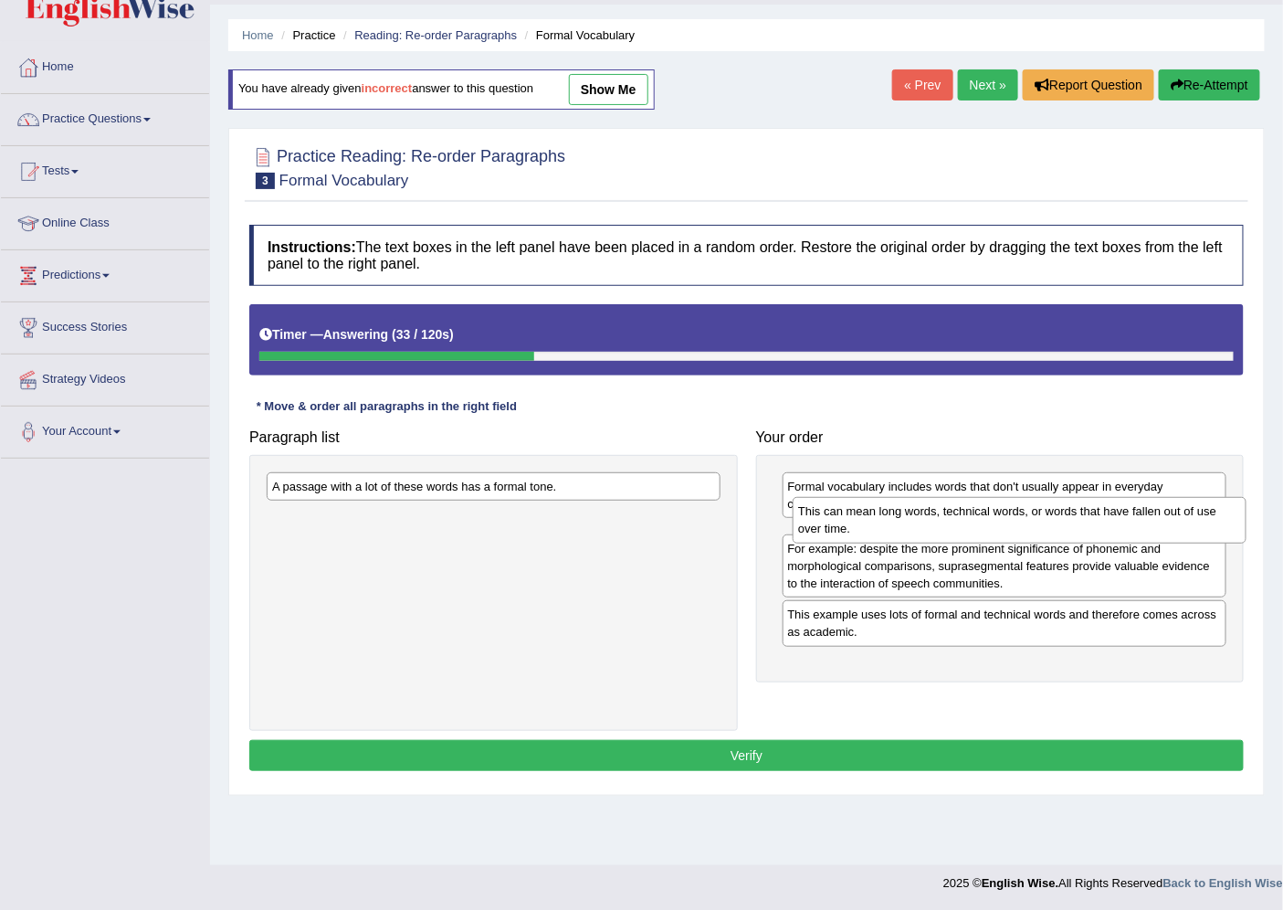
drag, startPoint x: 434, startPoint y: 518, endPoint x: 961, endPoint y: 512, distance: 526.9
click at [961, 512] on div "This can mean long words, technical words, or words that have fallen out of use…" at bounding box center [1019, 520] width 453 height 46
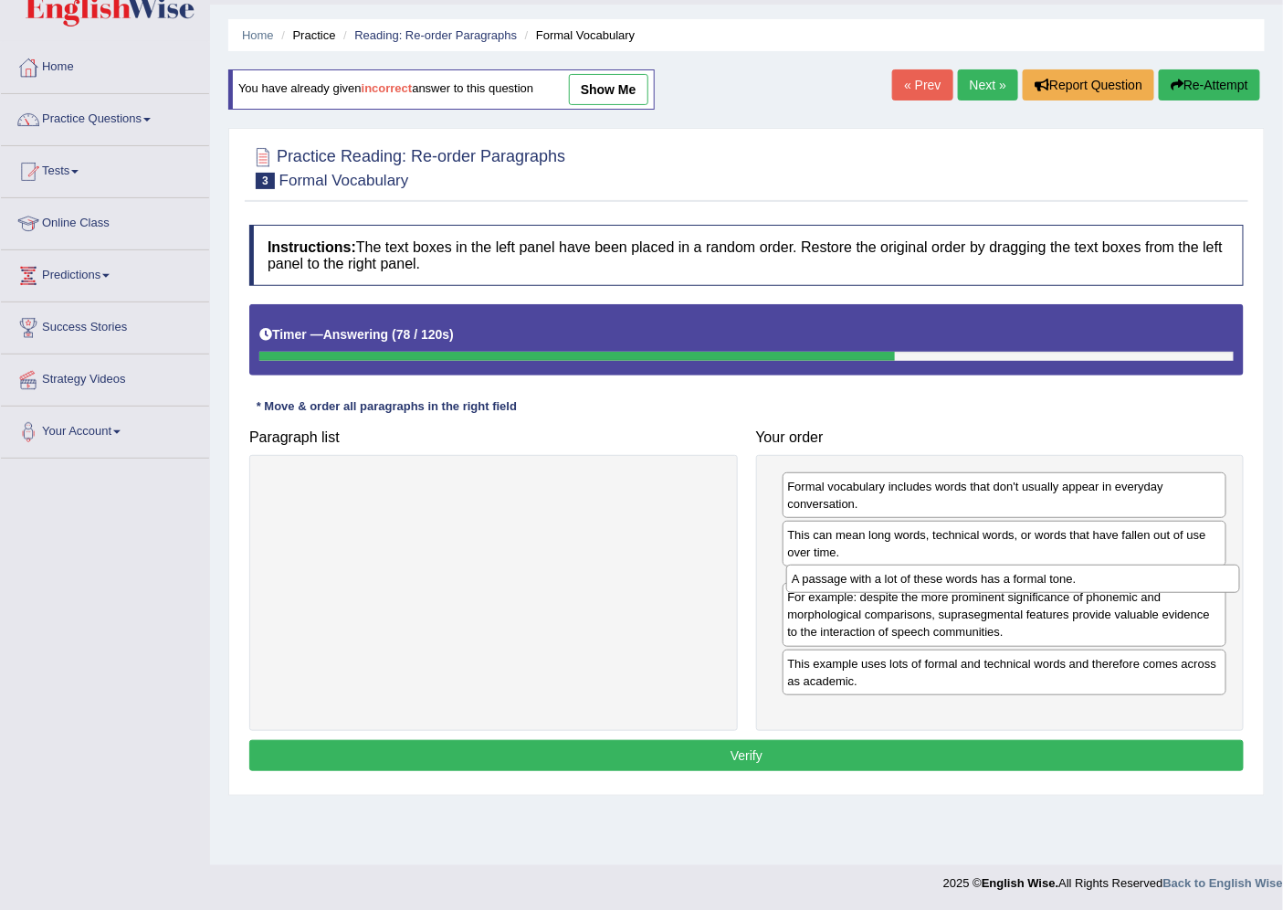
drag, startPoint x: 591, startPoint y: 487, endPoint x: 1110, endPoint y: 579, distance: 527.7
click at [1110, 579] on div "A passage with a lot of these words has a formal tone." at bounding box center [1012, 578] width 453 height 28
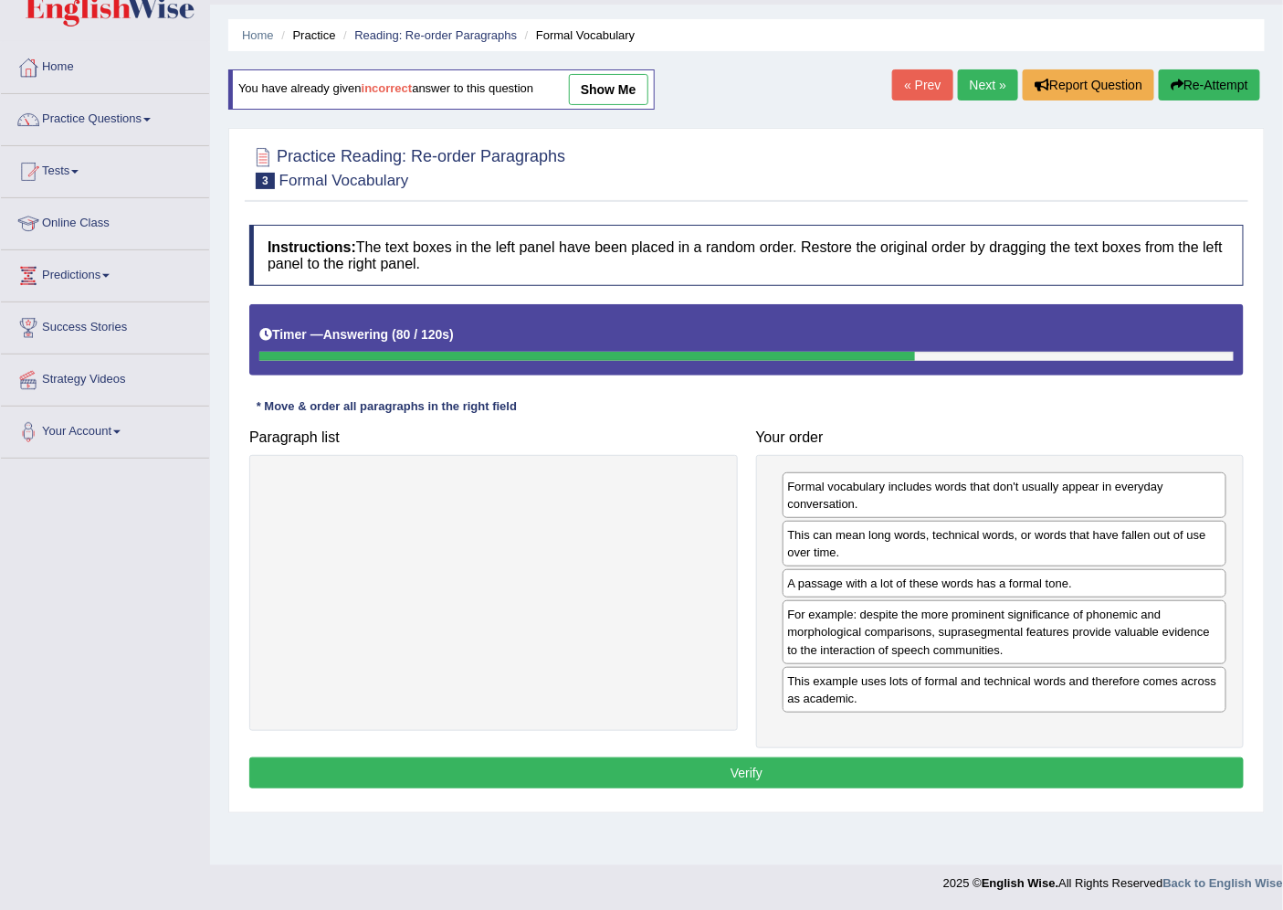
click at [750, 777] on button "Verify" at bounding box center [746, 772] width 994 height 31
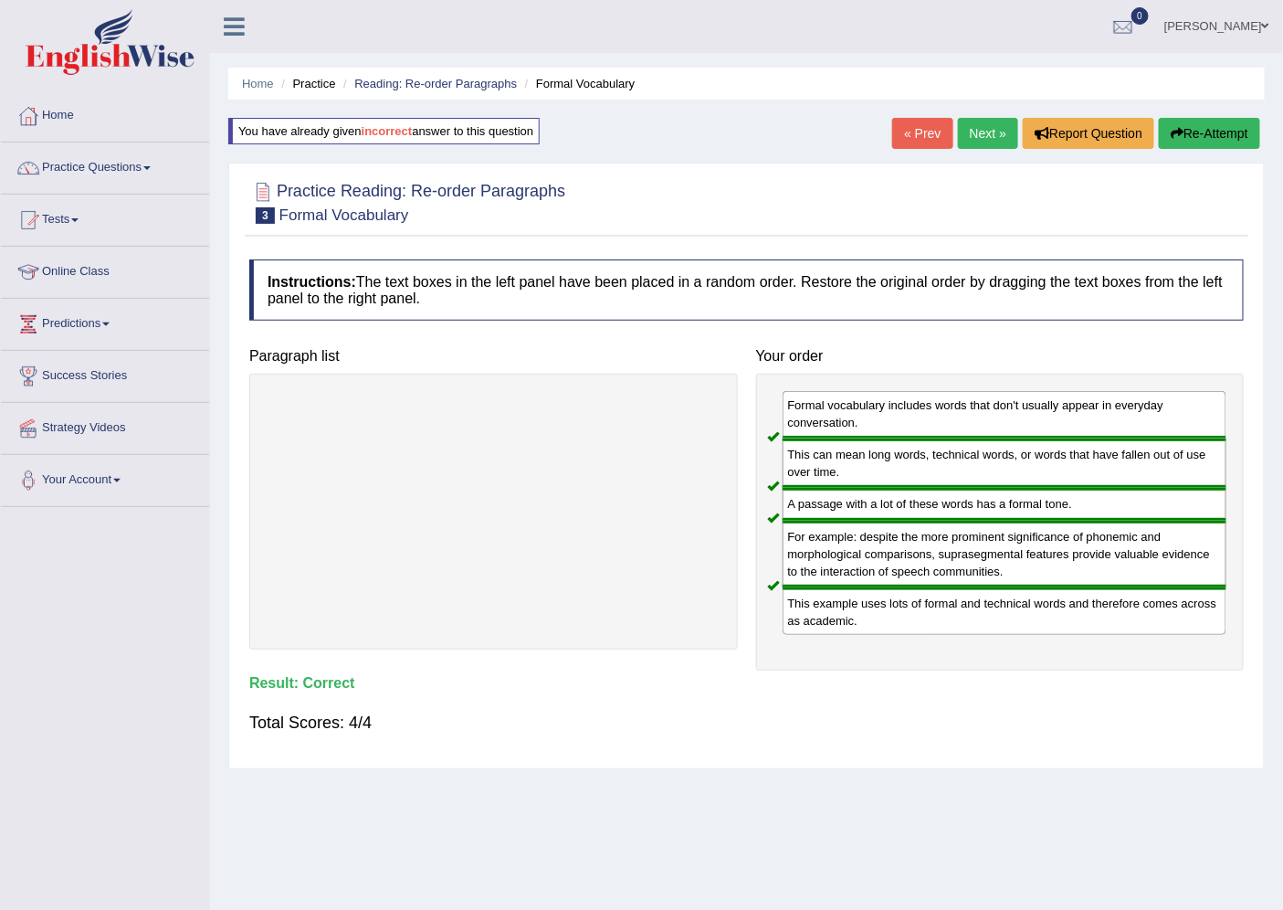
click at [962, 135] on link "Next »" at bounding box center [988, 133] width 60 height 31
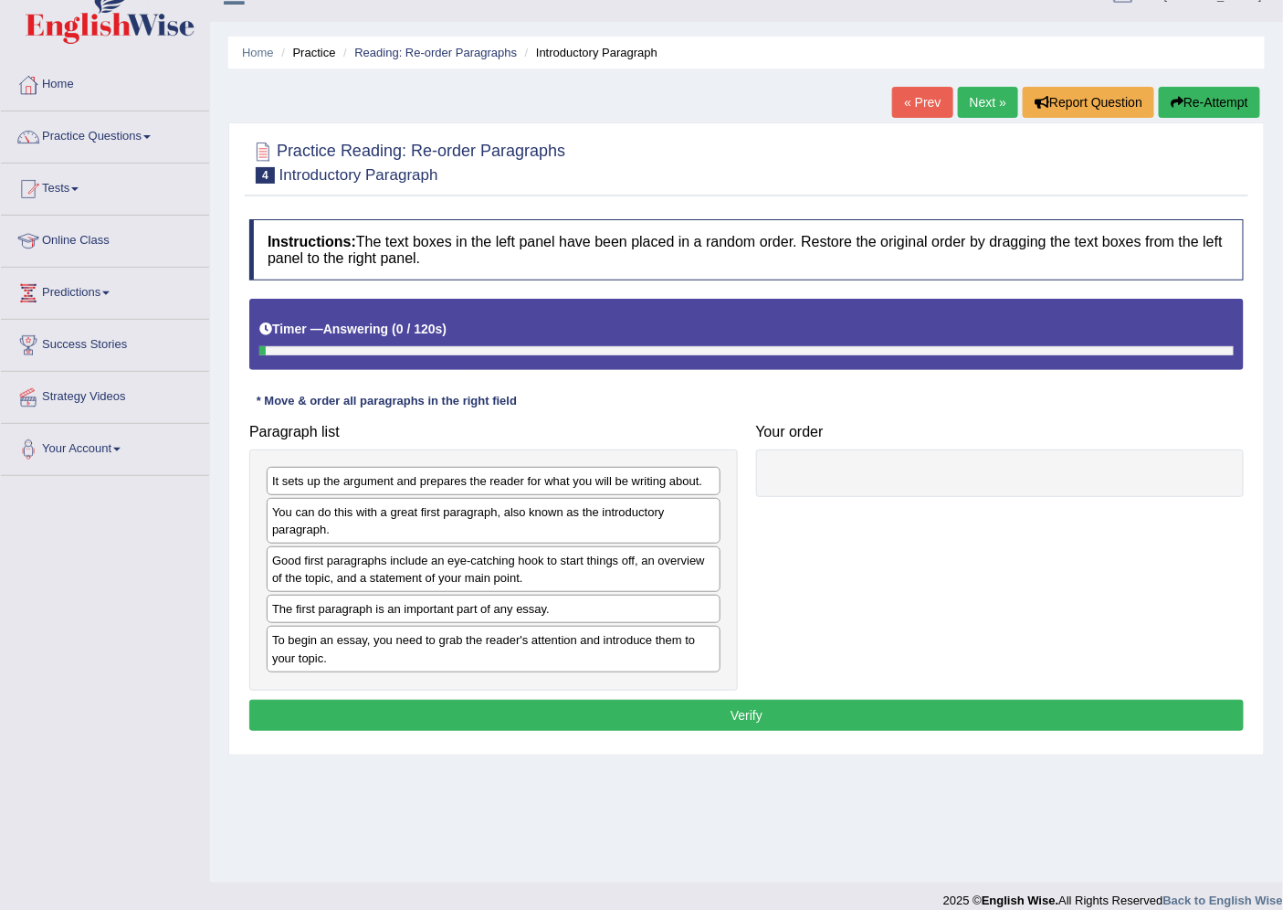
scroll to position [48, 0]
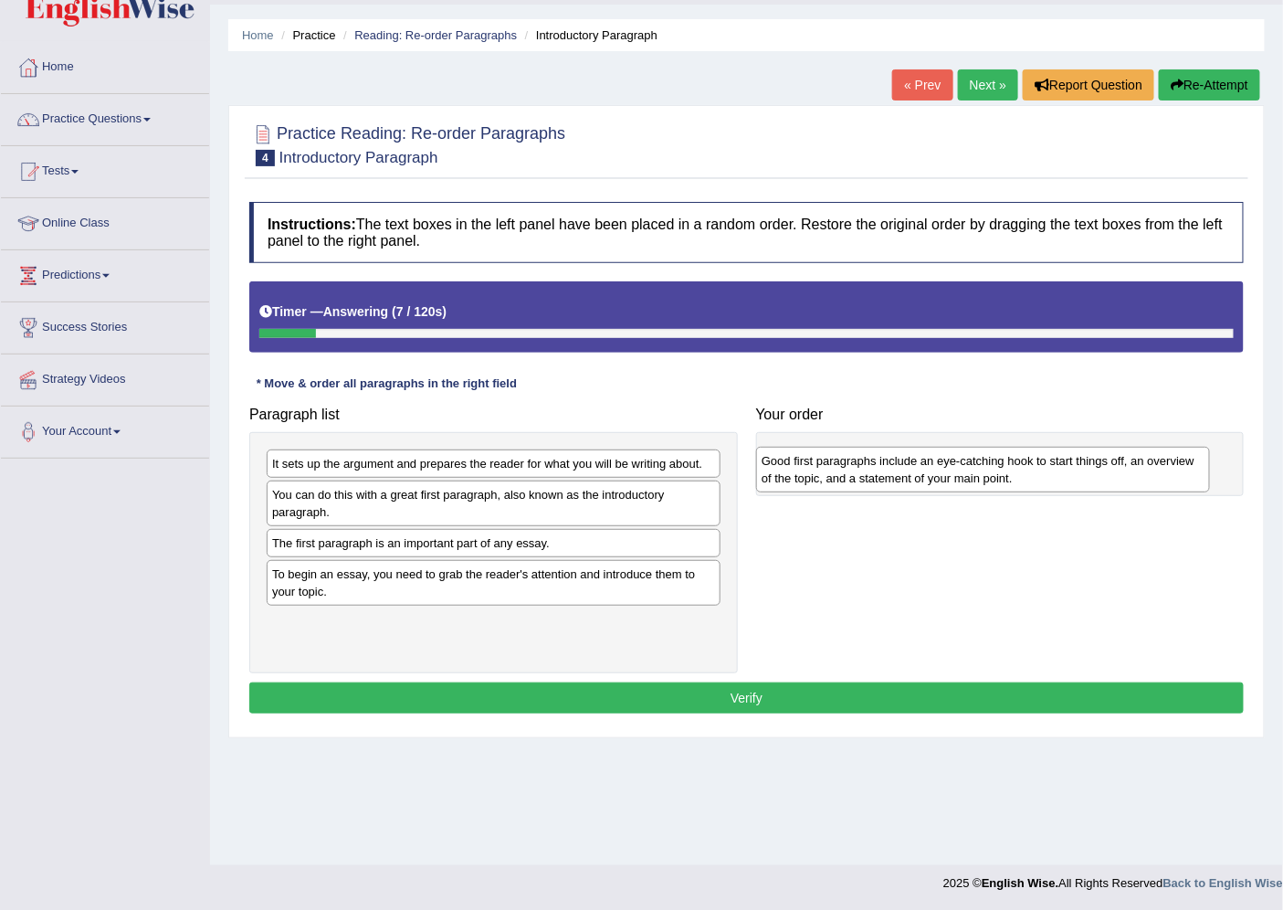
drag, startPoint x: 380, startPoint y: 562, endPoint x: 909, endPoint y: 468, distance: 537.0
click at [909, 468] on div "Good first paragraphs include an eye-catching hook to start things off, an over…" at bounding box center [982, 470] width 453 height 46
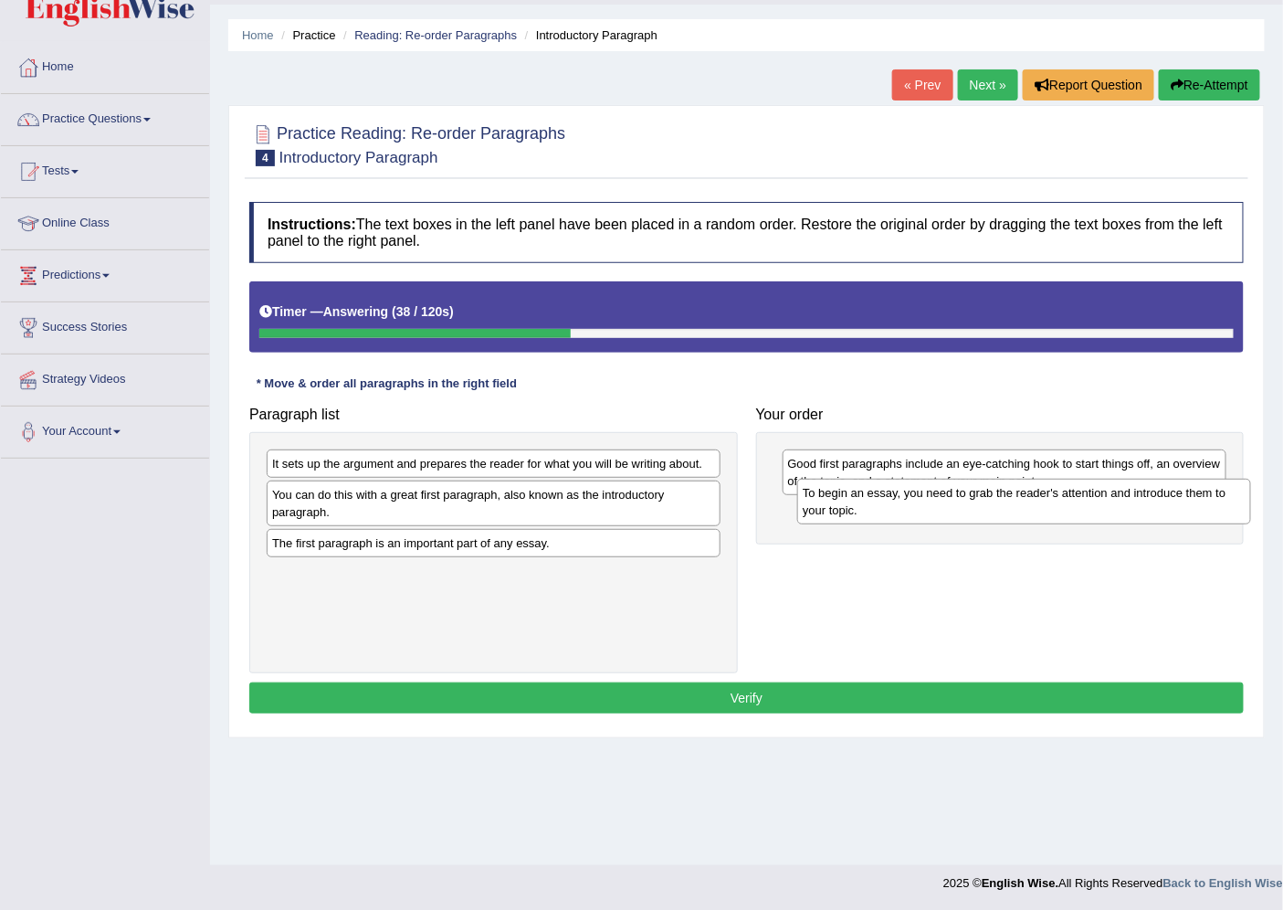
drag, startPoint x: 490, startPoint y: 592, endPoint x: 1021, endPoint y: 508, distance: 537.2
click at [1021, 508] on div "To begin an essay, you need to grab the reader's attention and introduce them t…" at bounding box center [1023, 502] width 453 height 46
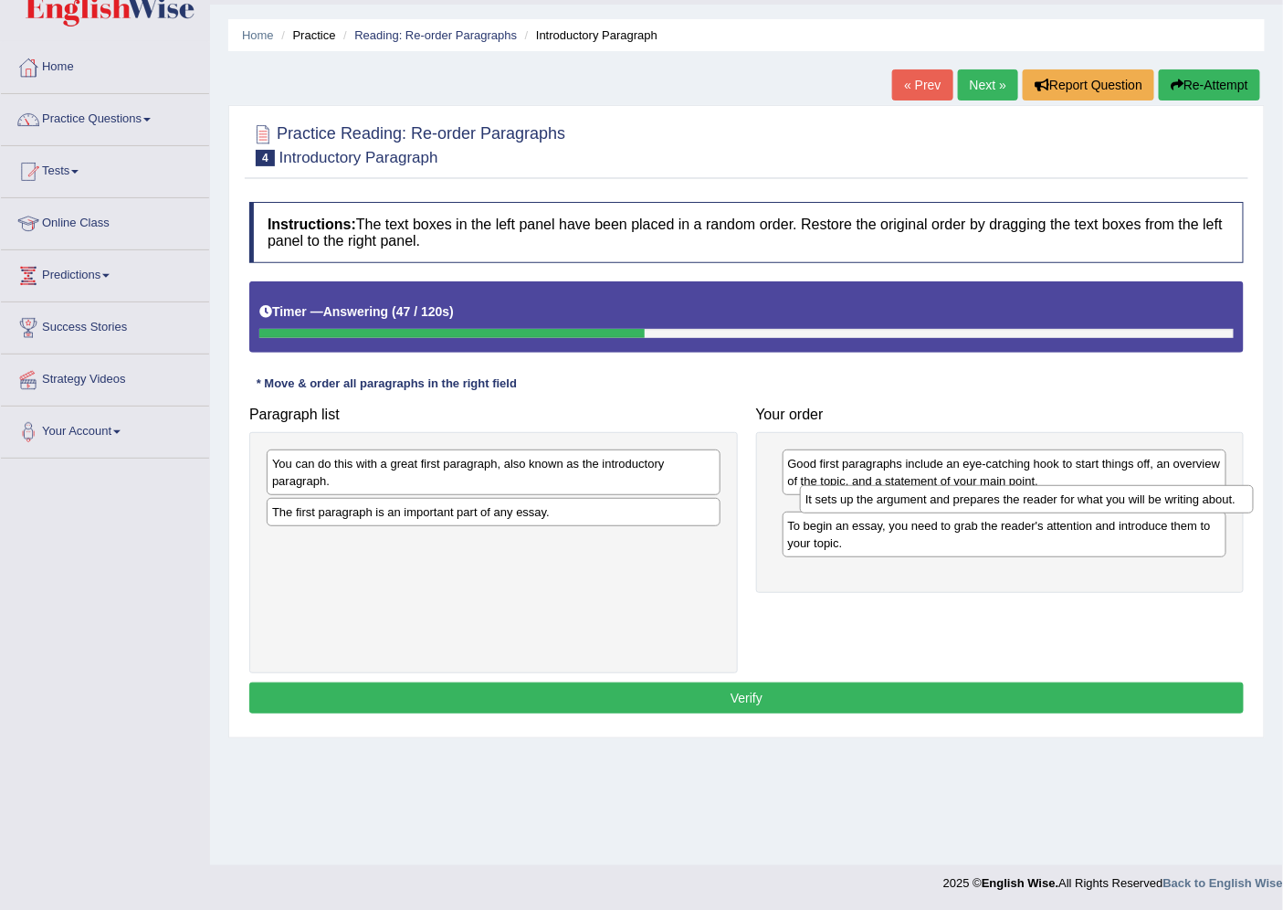
drag, startPoint x: 553, startPoint y: 467, endPoint x: 1087, endPoint y: 502, distance: 534.5
click at [1087, 502] on div "It sets up the argument and prepares the reader for what you will be writing ab…" at bounding box center [1026, 499] width 453 height 28
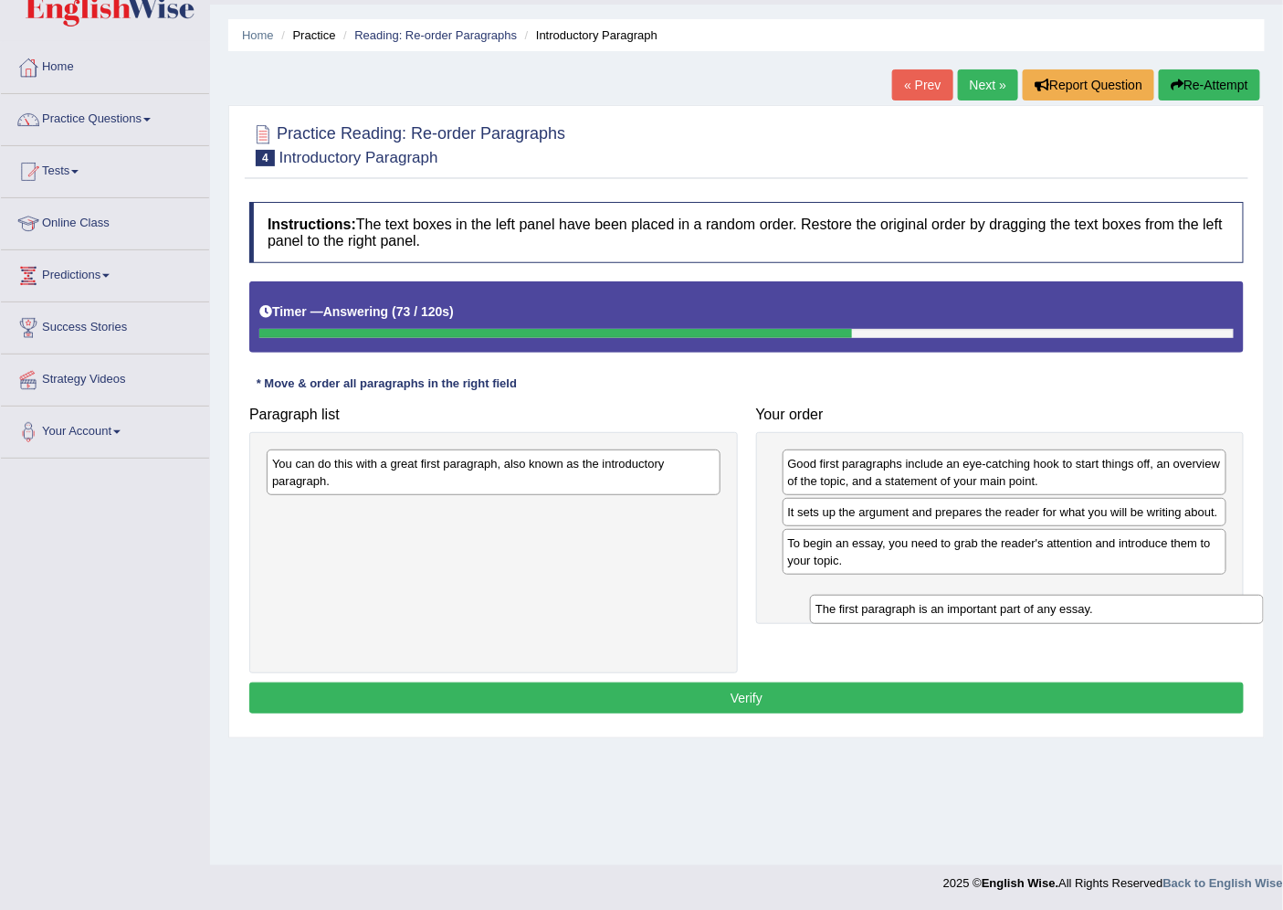
drag, startPoint x: 393, startPoint y: 523, endPoint x: 936, endPoint y: 619, distance: 551.8
click at [936, 619] on div "The first paragraph is an important part of any essay." at bounding box center [1036, 608] width 453 height 28
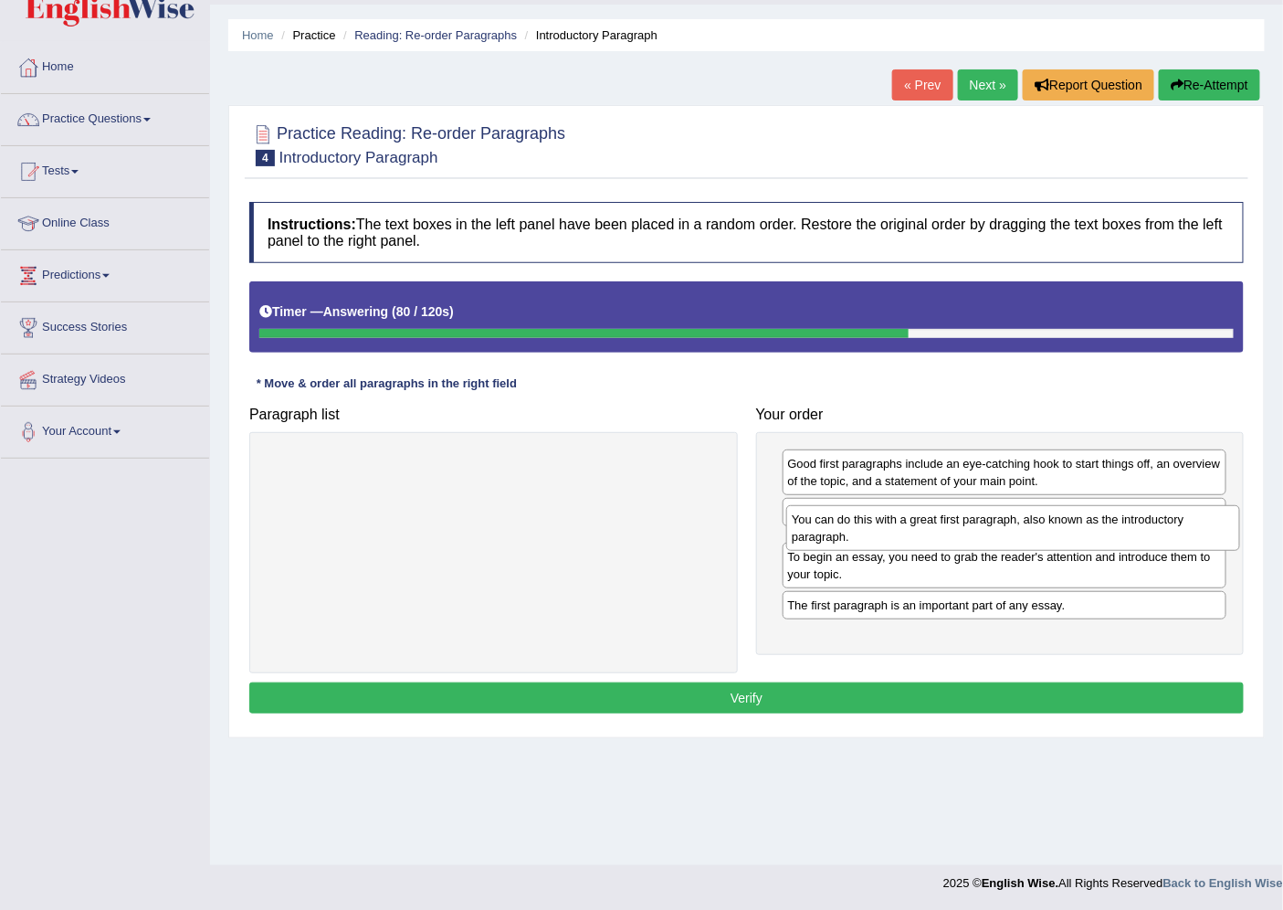
drag, startPoint x: 585, startPoint y: 480, endPoint x: 1105, endPoint y: 536, distance: 522.6
click at [1105, 536] on div "You can do this with a great first paragraph, also known as the introductory pa…" at bounding box center [1012, 528] width 453 height 46
drag, startPoint x: 910, startPoint y: 613, endPoint x: 914, endPoint y: 540, distance: 73.1
click at [914, 540] on div "To begin an essay, you need to grab the reader's attention and introduce them t…" at bounding box center [1008, 528] width 444 height 46
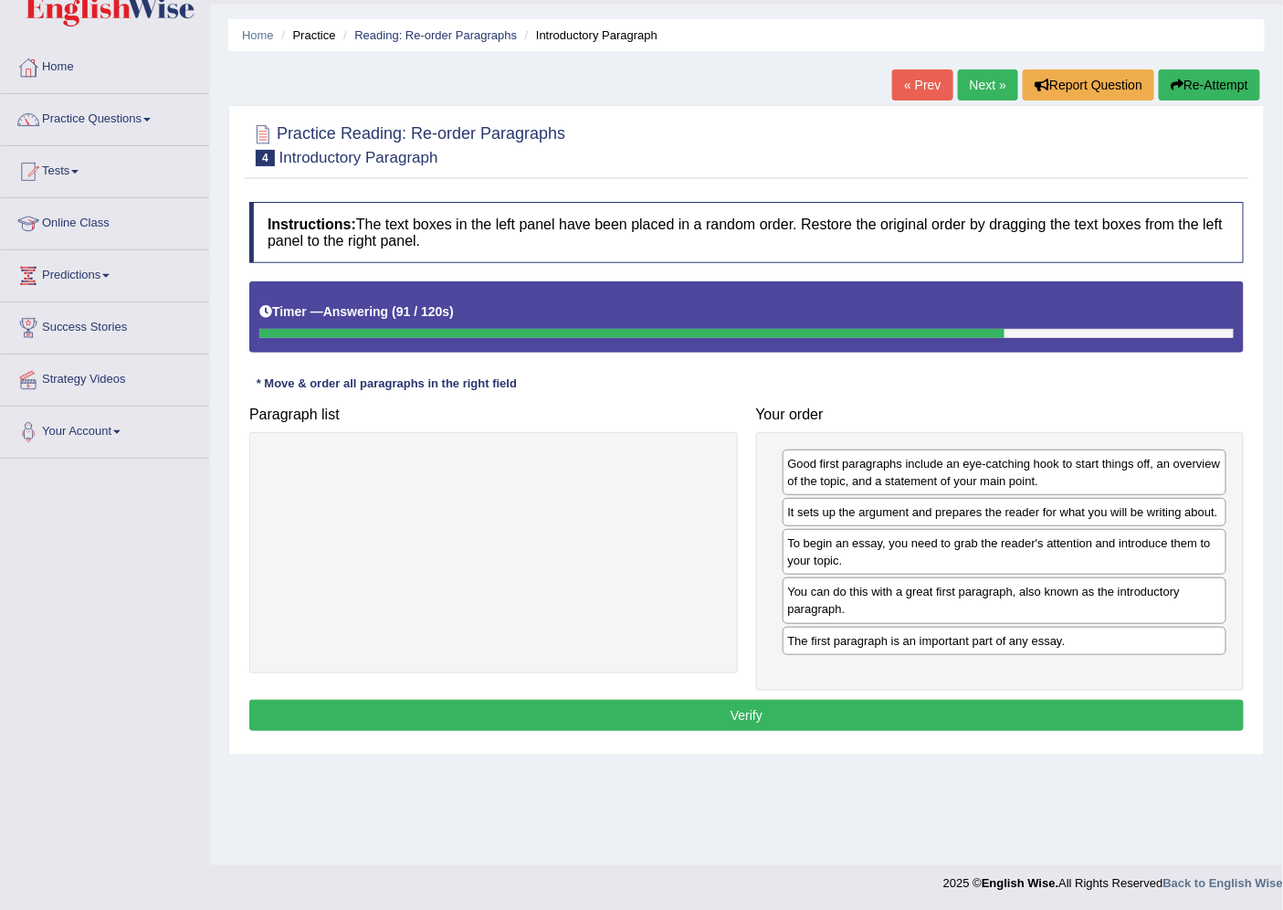
click at [796, 712] on button "Verify" at bounding box center [746, 715] width 994 height 31
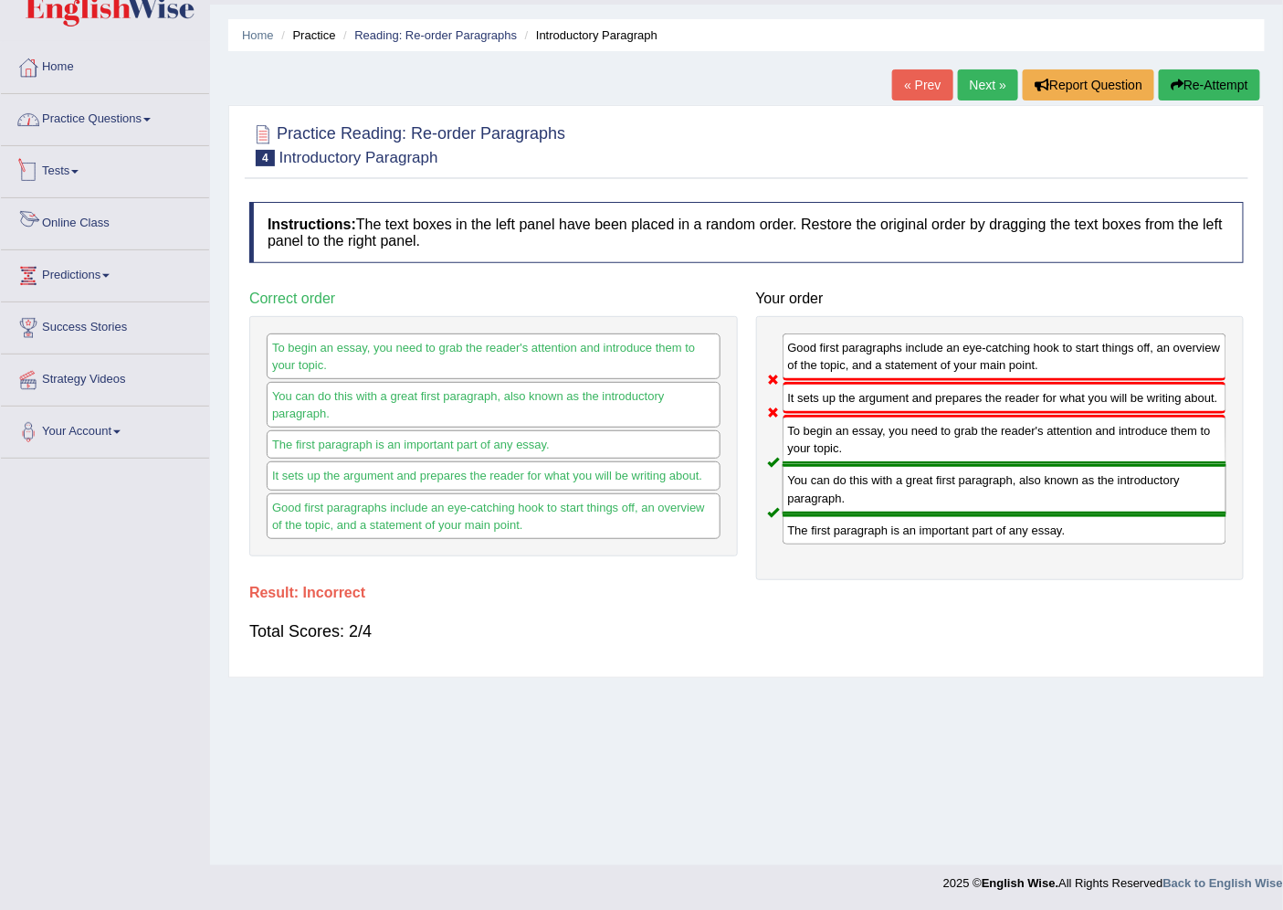
click at [124, 126] on link "Practice Questions" at bounding box center [105, 117] width 208 height 46
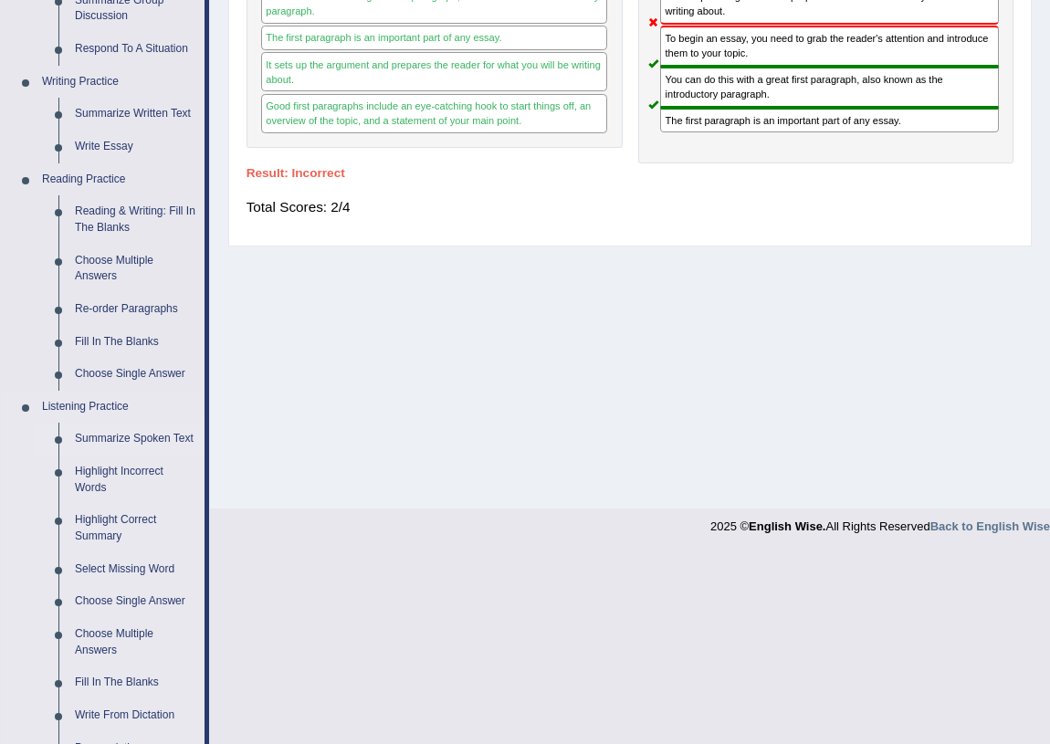
scroll to position [581, 0]
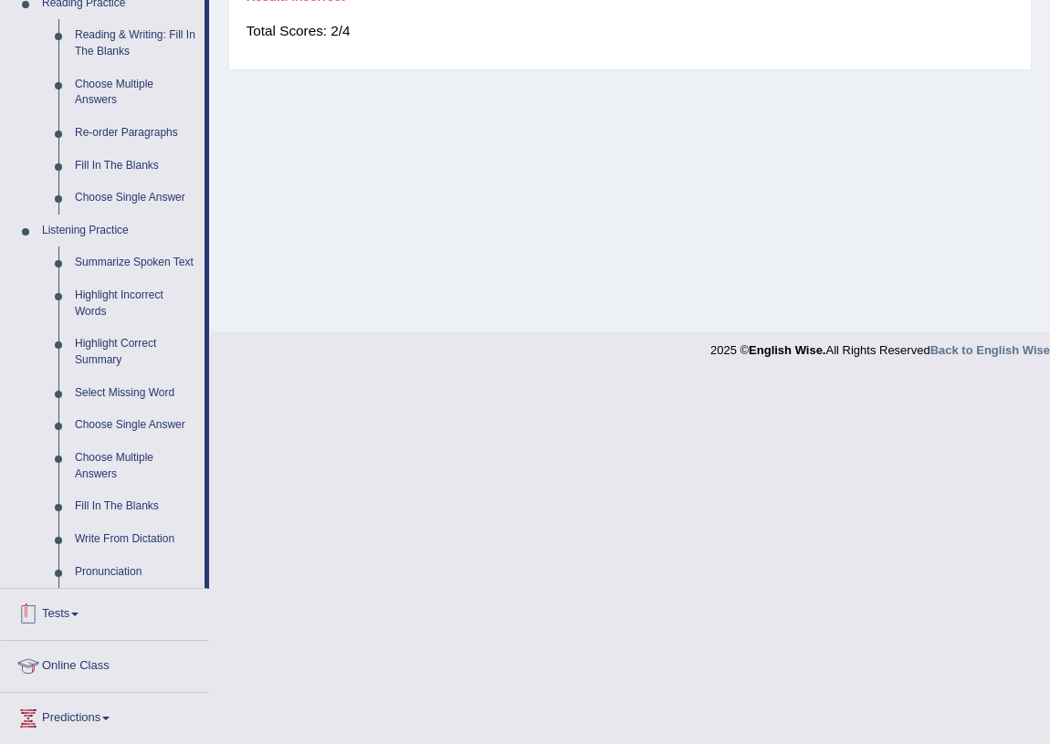
click at [61, 620] on link "Tests" at bounding box center [105, 612] width 208 height 46
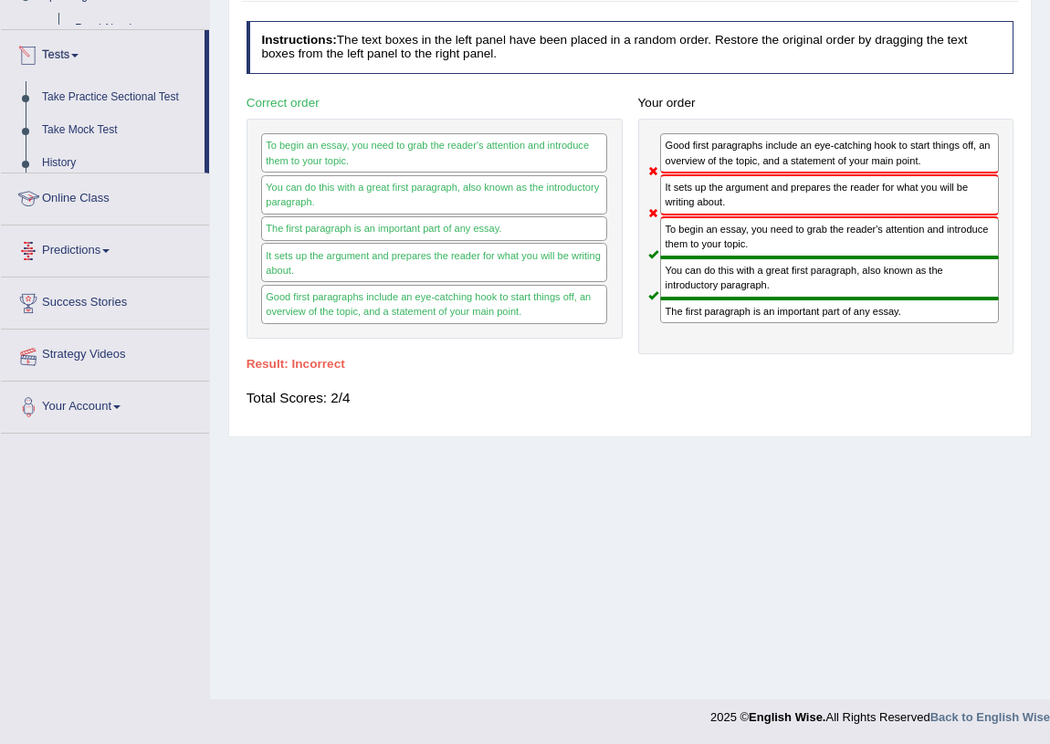
scroll to position [213, 0]
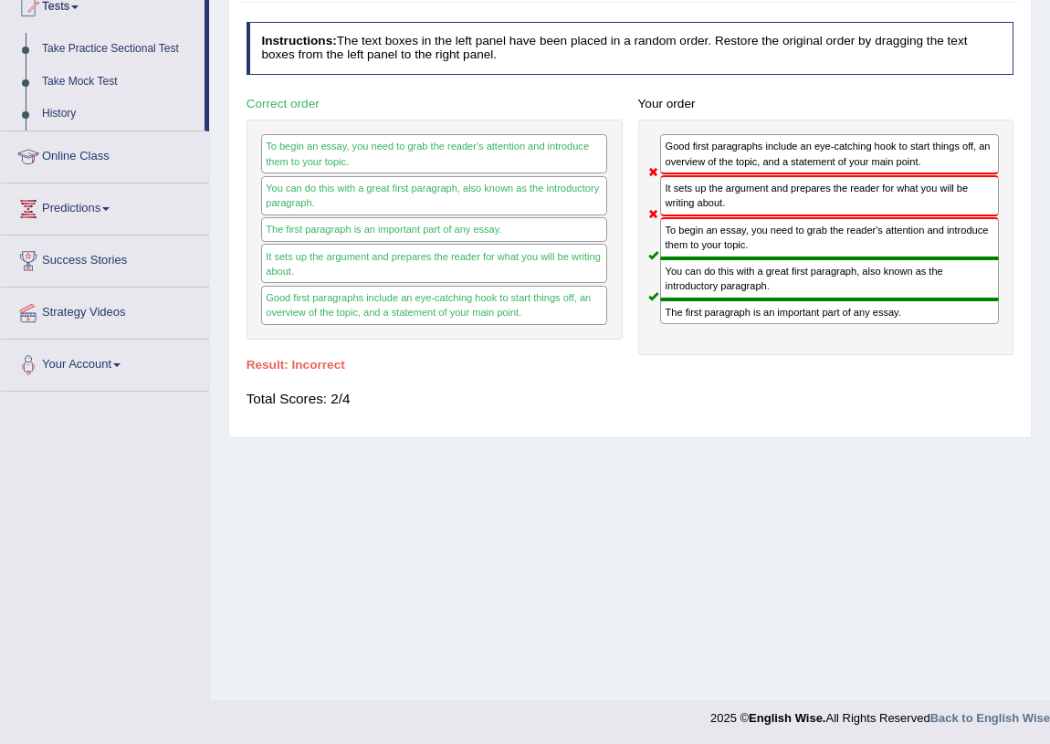
click at [64, 80] on link "Take Mock Test" at bounding box center [119, 82] width 171 height 33
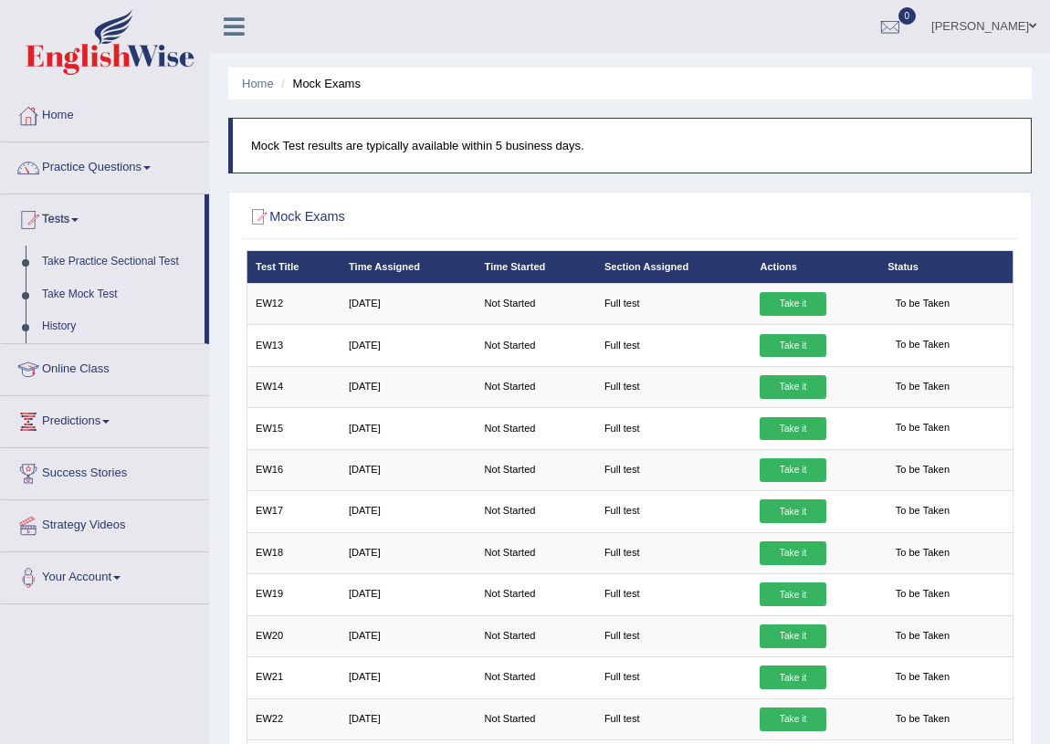
click at [86, 283] on link "Take Mock Test" at bounding box center [119, 295] width 171 height 33
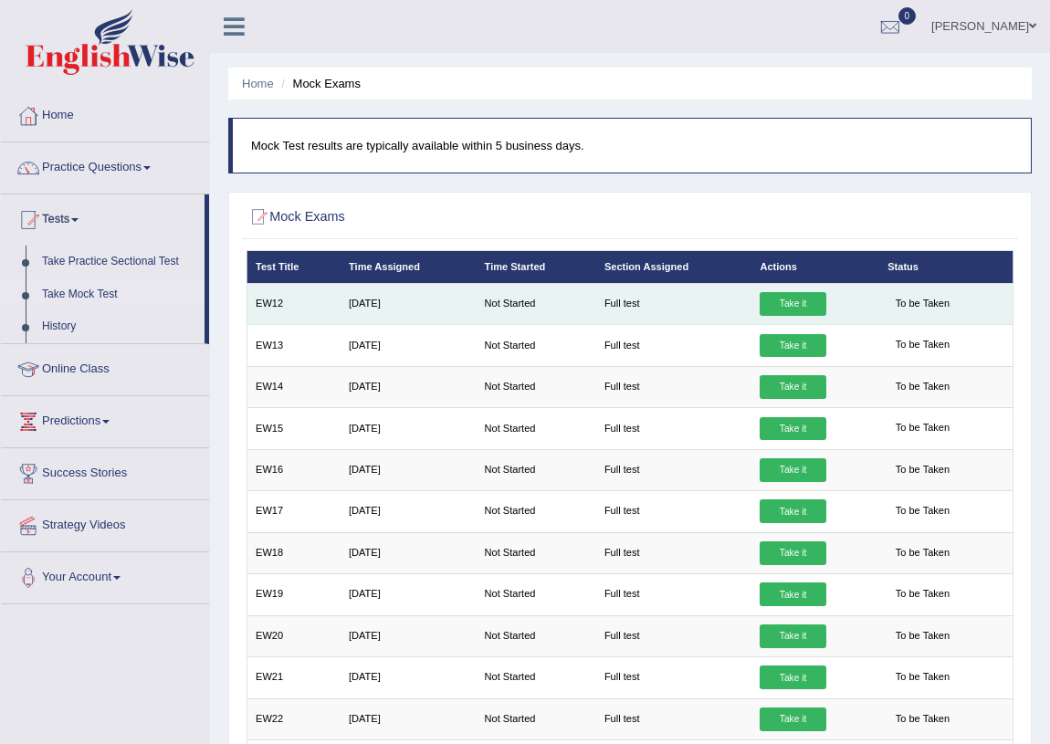
click at [795, 301] on link "Take it" at bounding box center [793, 304] width 66 height 24
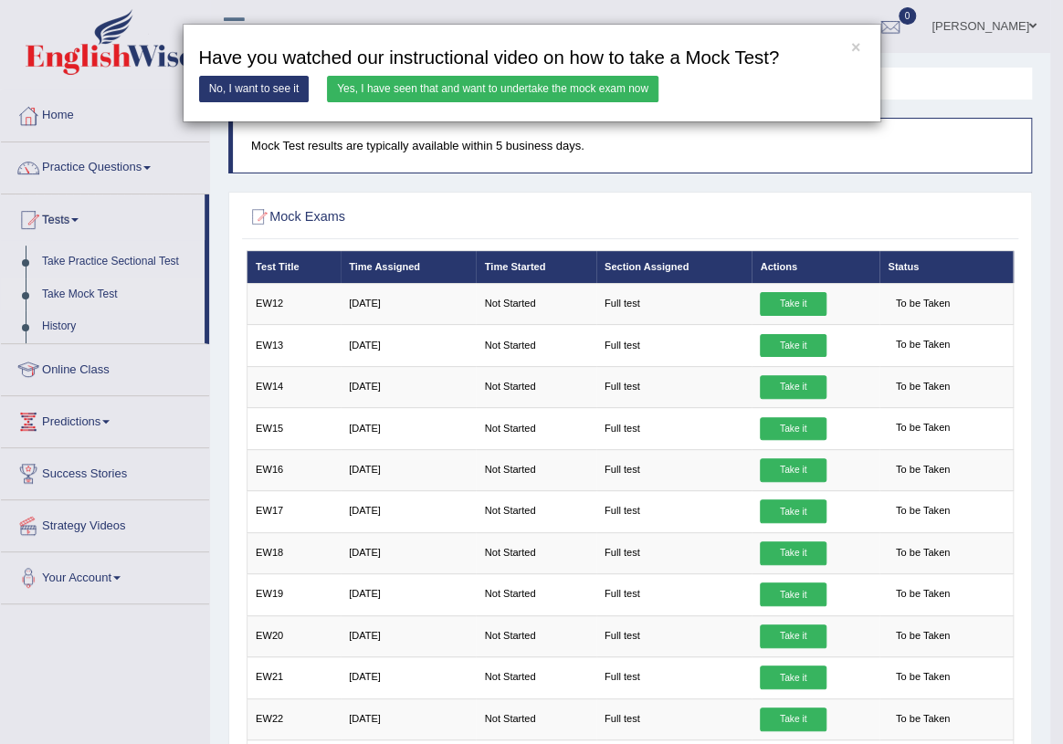
click at [604, 91] on link "Yes, I have seen that and want to undertake the mock exam now" at bounding box center [492, 89] width 331 height 26
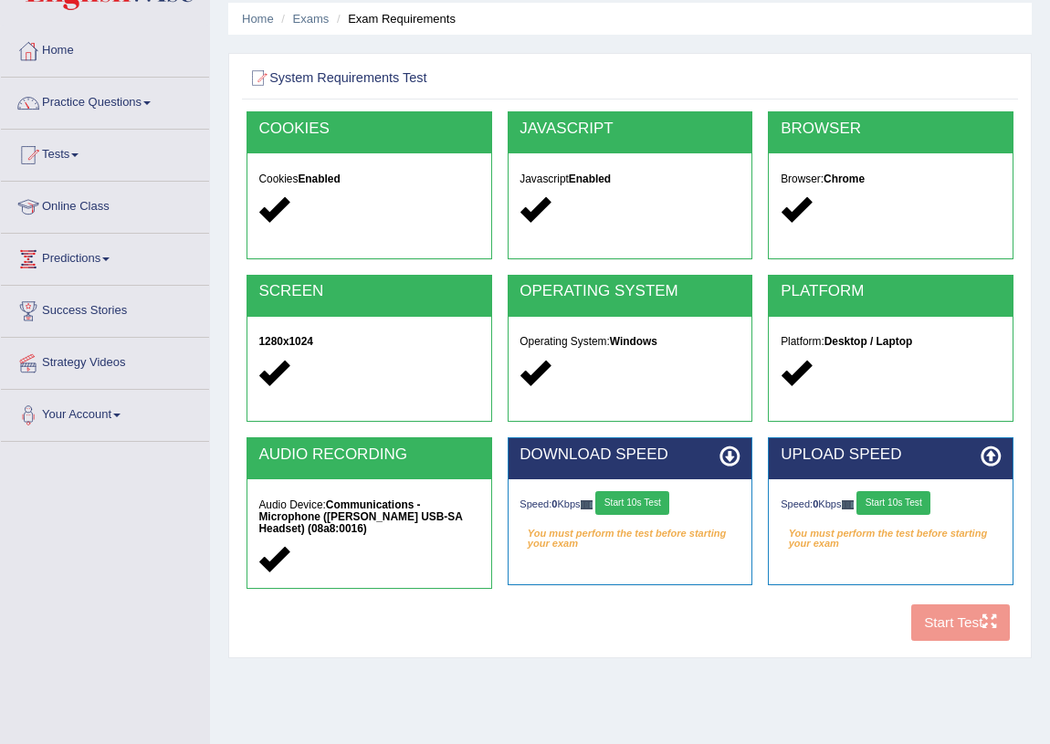
scroll to position [165, 0]
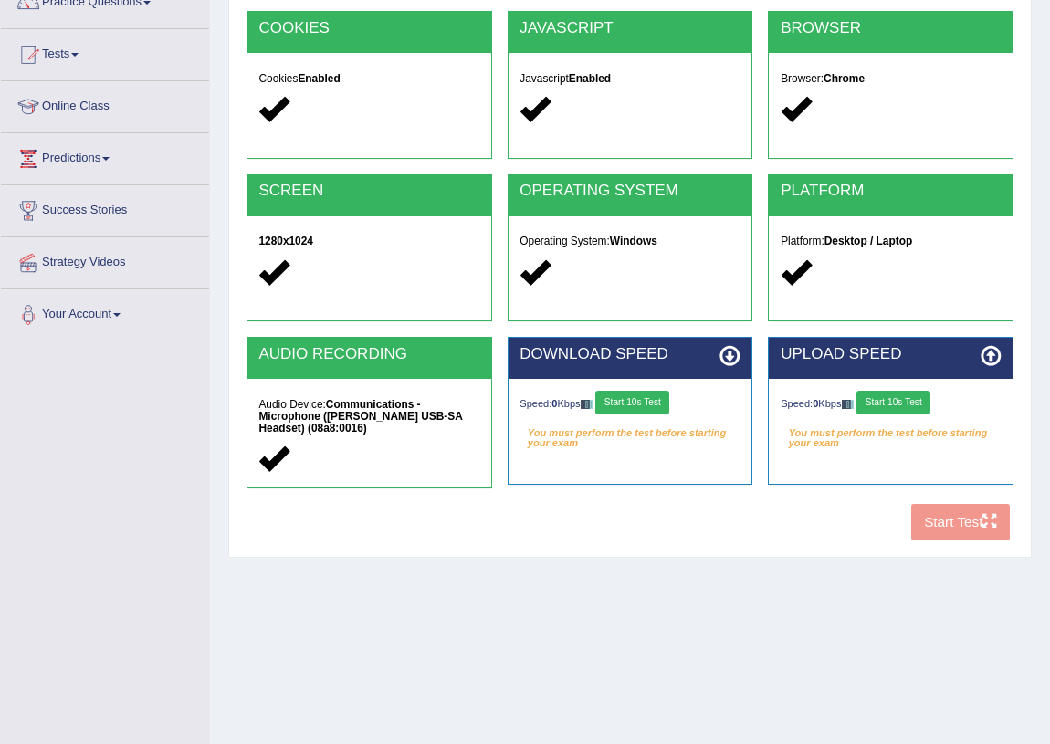
click at [630, 395] on button "Start 10s Test" at bounding box center [632, 403] width 74 height 24
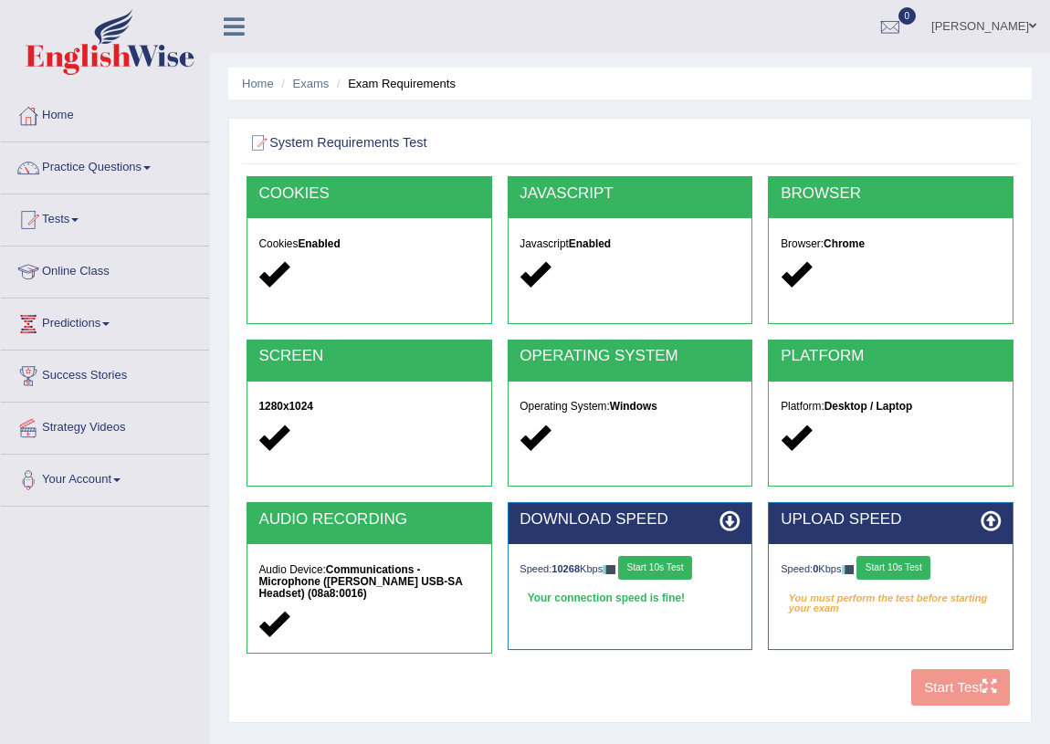
scroll to position [0, 0]
click at [104, 165] on link "Practice Questions" at bounding box center [105, 165] width 208 height 46
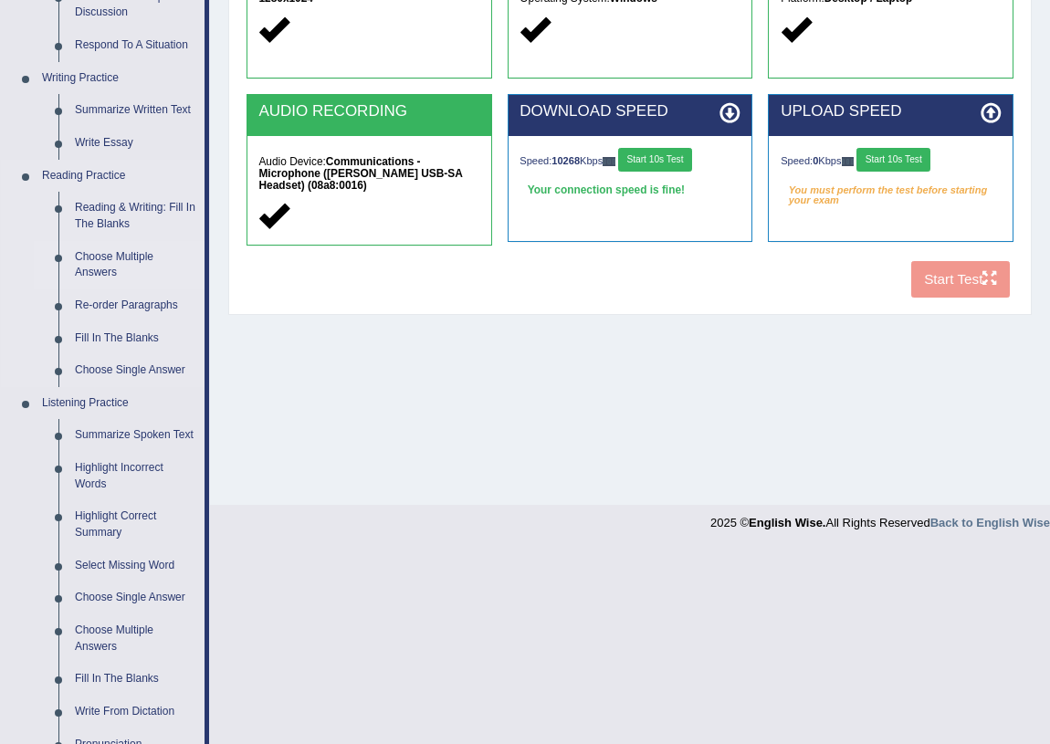
scroll to position [415, 0]
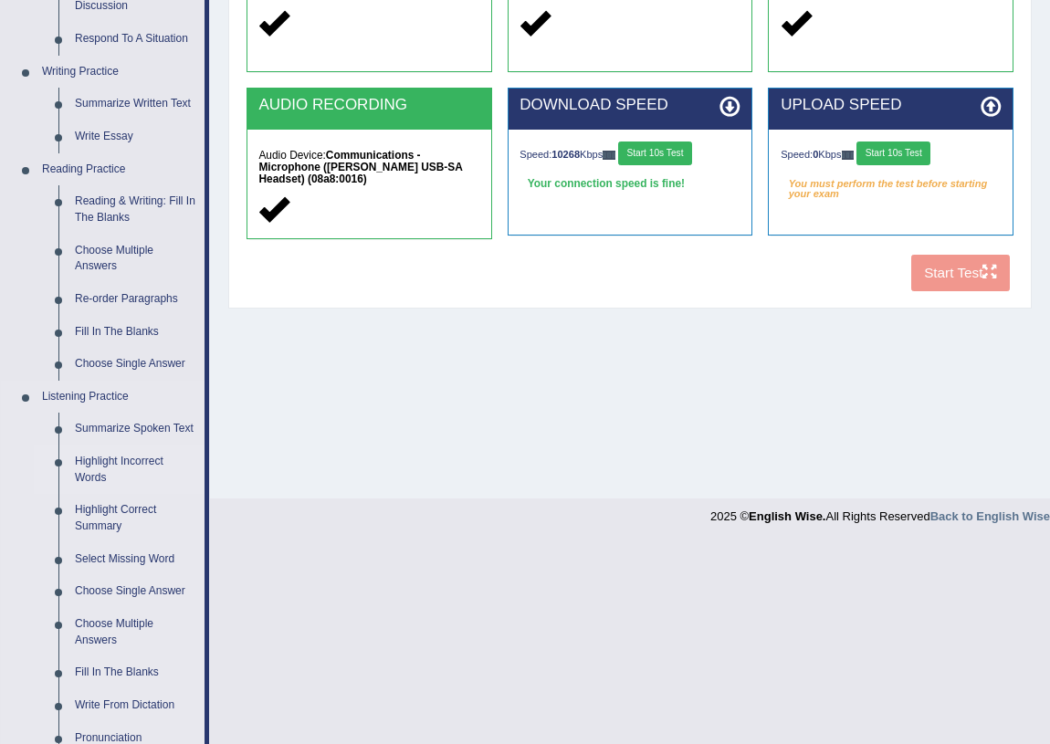
click at [105, 463] on link "Highlight Incorrect Words" at bounding box center [136, 470] width 138 height 48
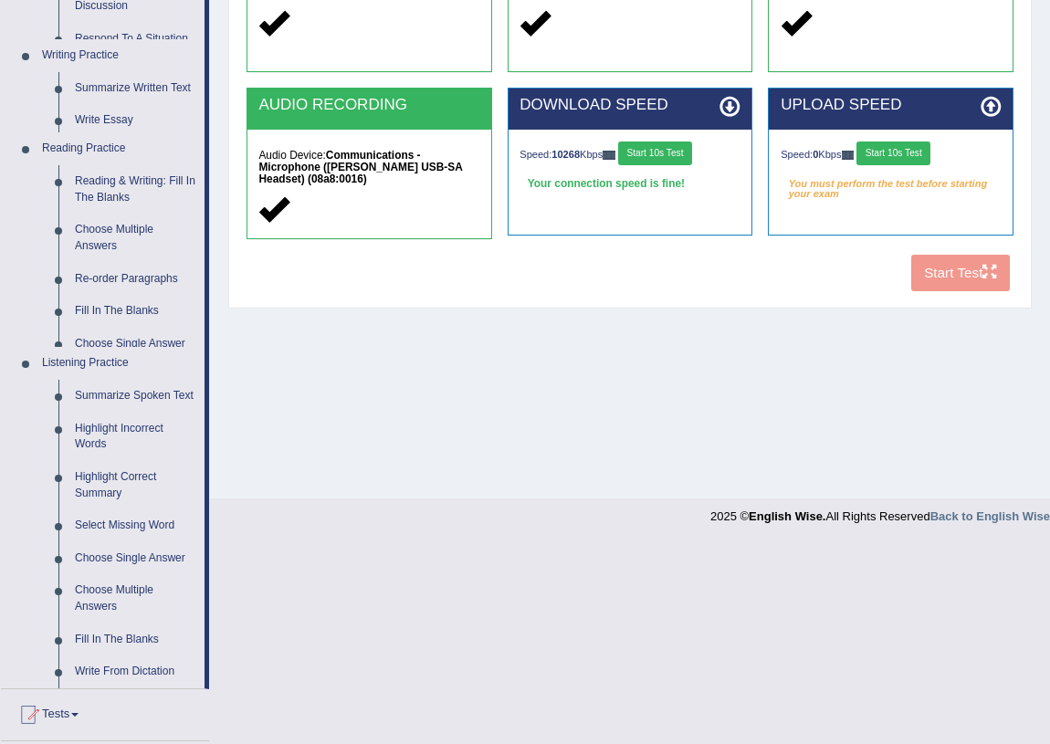
scroll to position [214, 0]
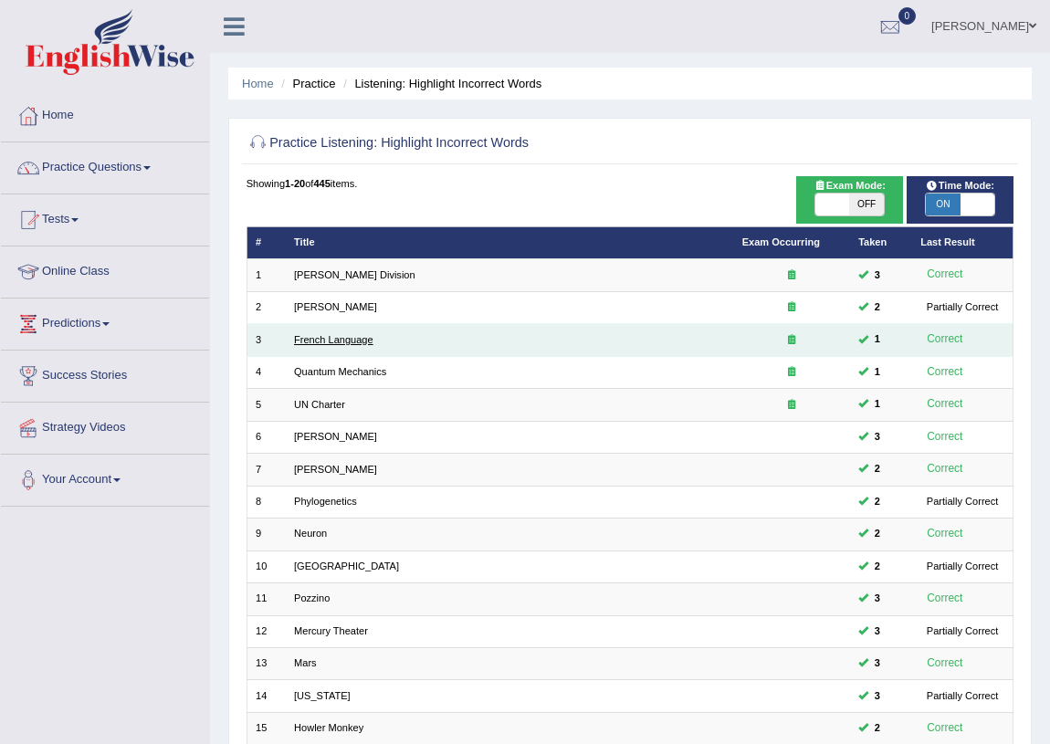
click at [370, 334] on link "French Language" at bounding box center [333, 339] width 79 height 11
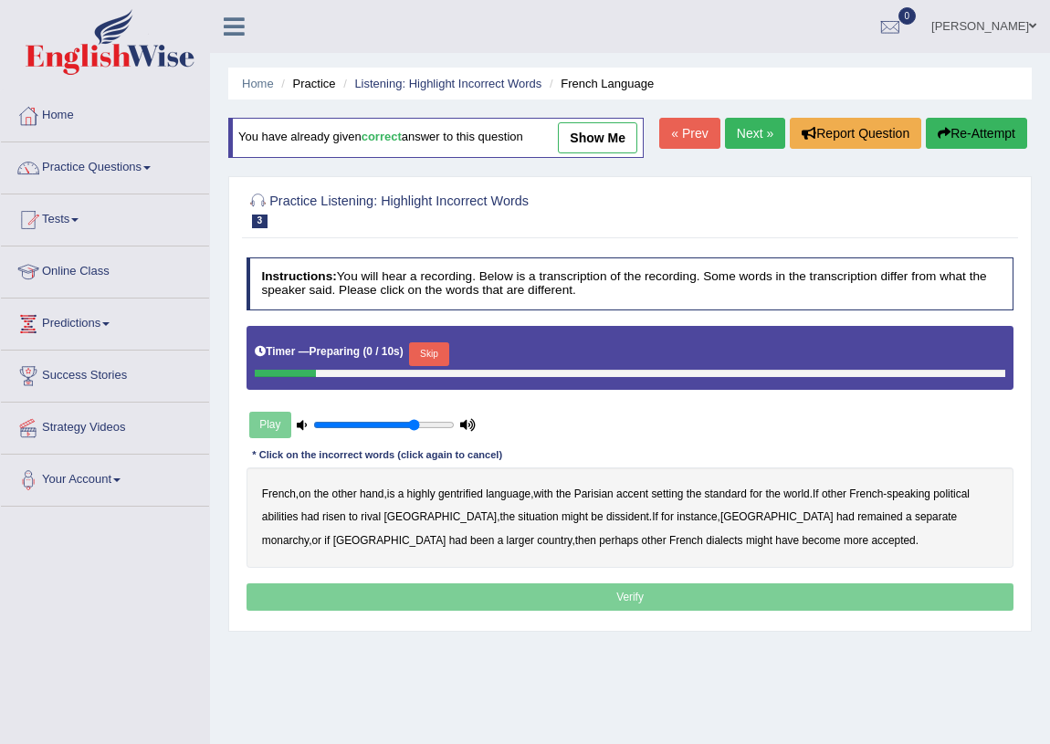
click at [435, 366] on button "Skip" at bounding box center [428, 354] width 39 height 24
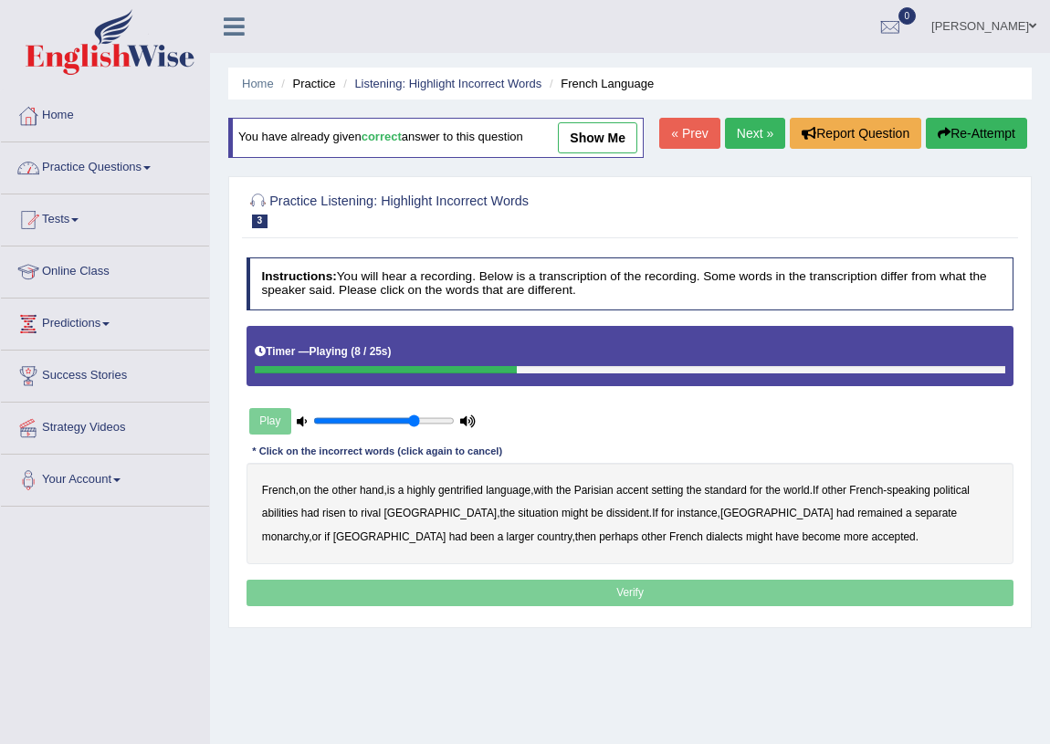
click at [137, 156] on link "Practice Questions" at bounding box center [105, 165] width 208 height 46
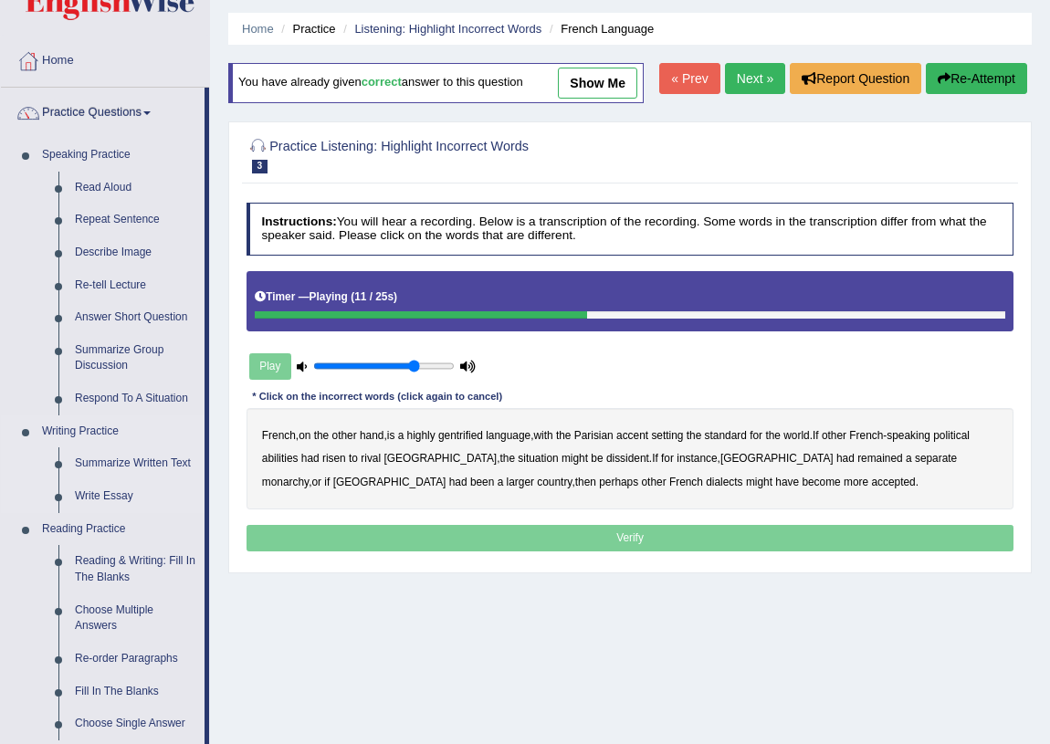
scroll to position [165, 0]
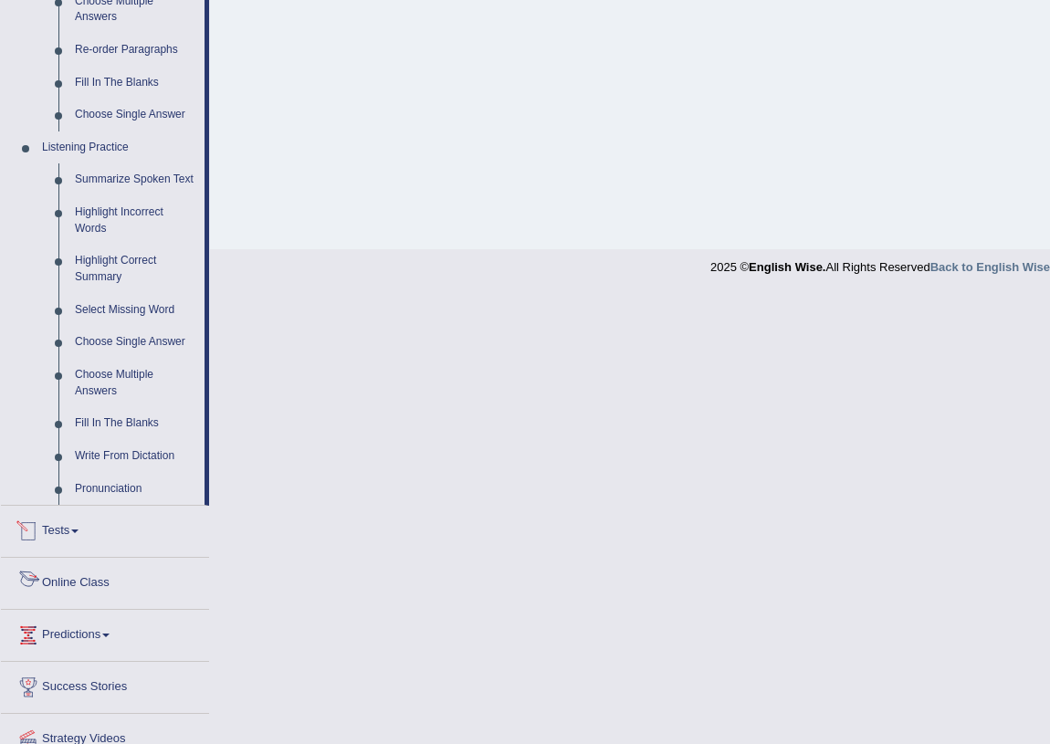
click at [63, 530] on link "Tests" at bounding box center [105, 529] width 208 height 46
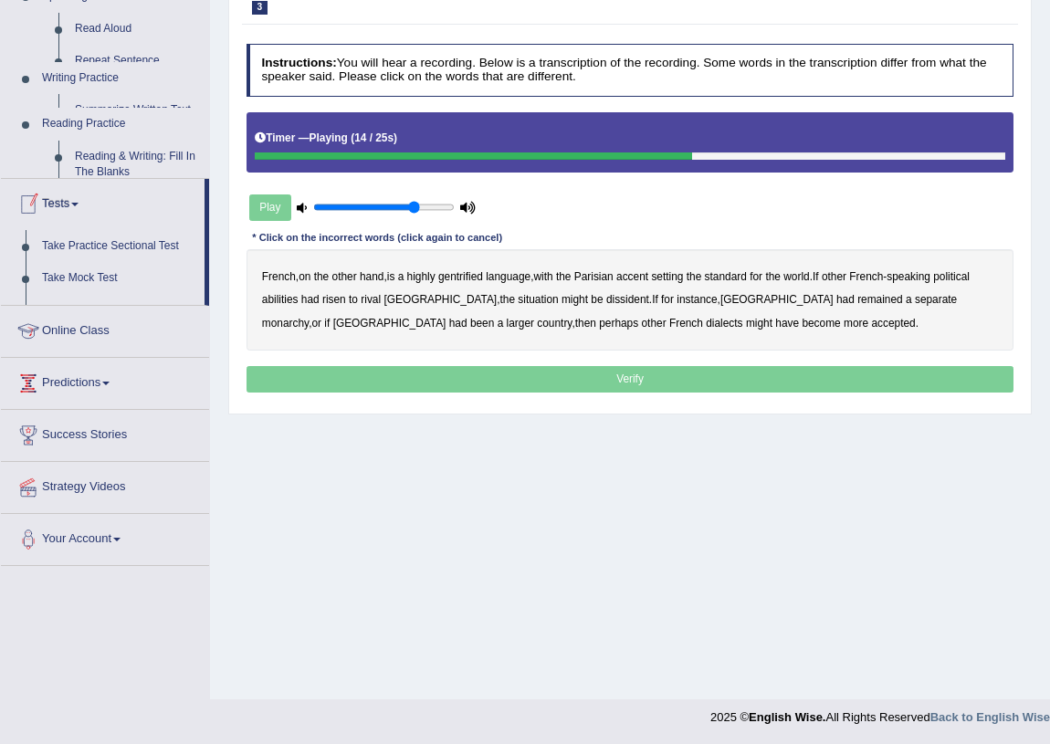
scroll to position [213, 0]
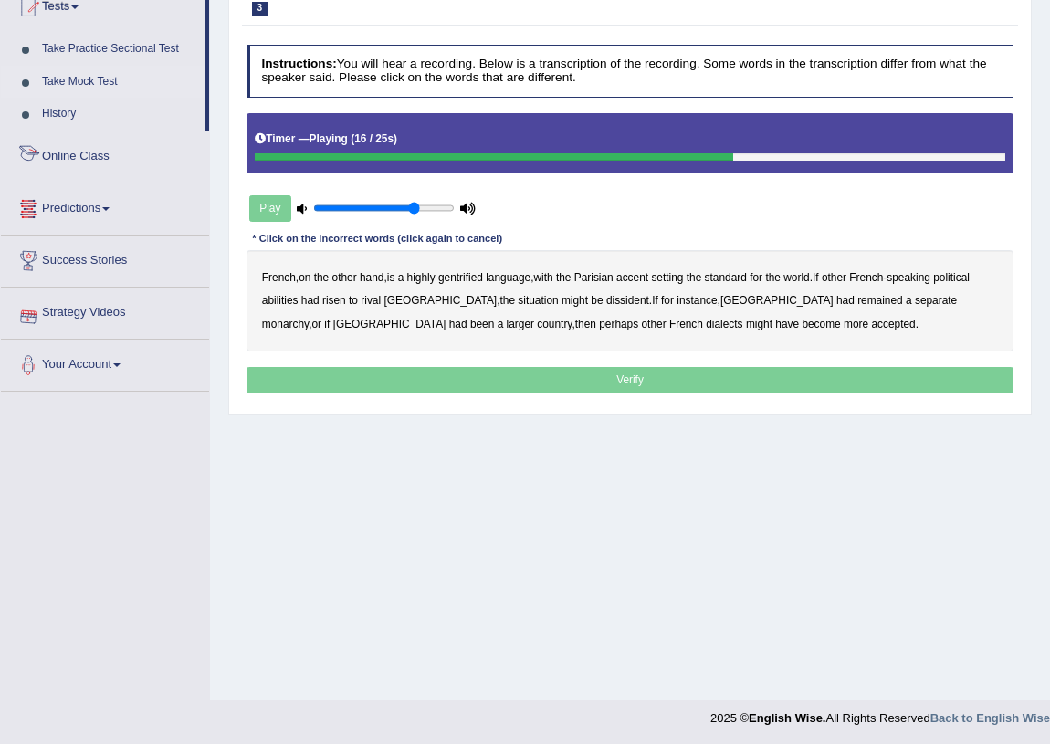
click at [63, 77] on link "Take Mock Test" at bounding box center [119, 82] width 171 height 33
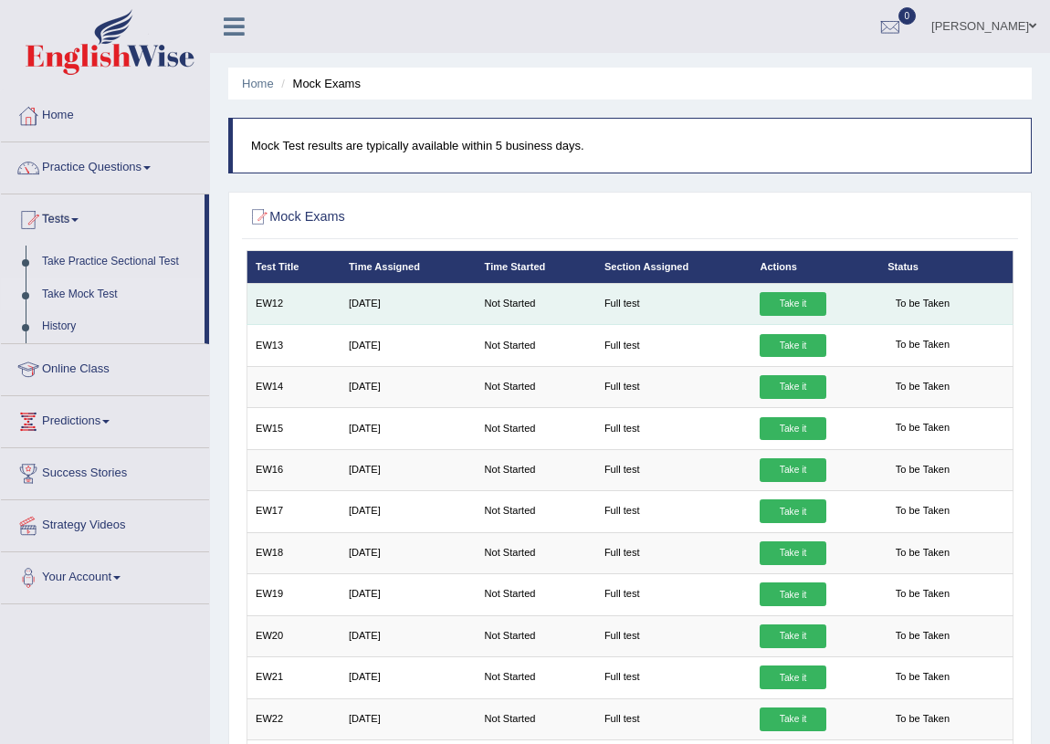
click at [799, 304] on link "Take it" at bounding box center [793, 304] width 66 height 24
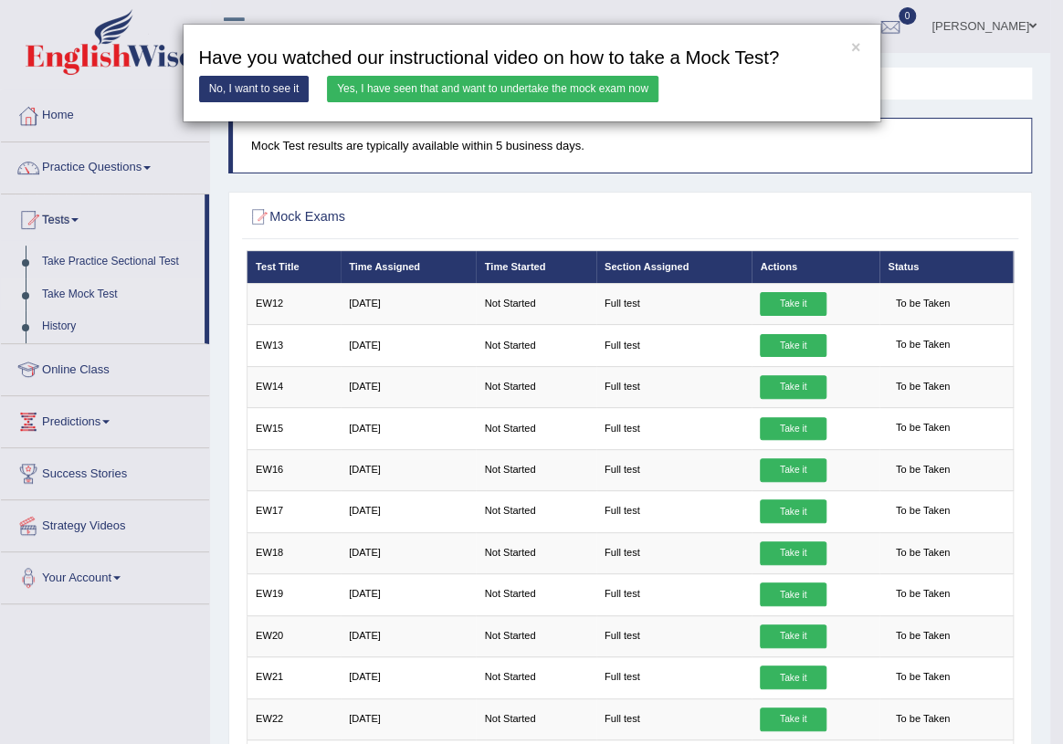
click at [573, 97] on link "Yes, I have seen that and want to undertake the mock exam now" at bounding box center [492, 89] width 331 height 26
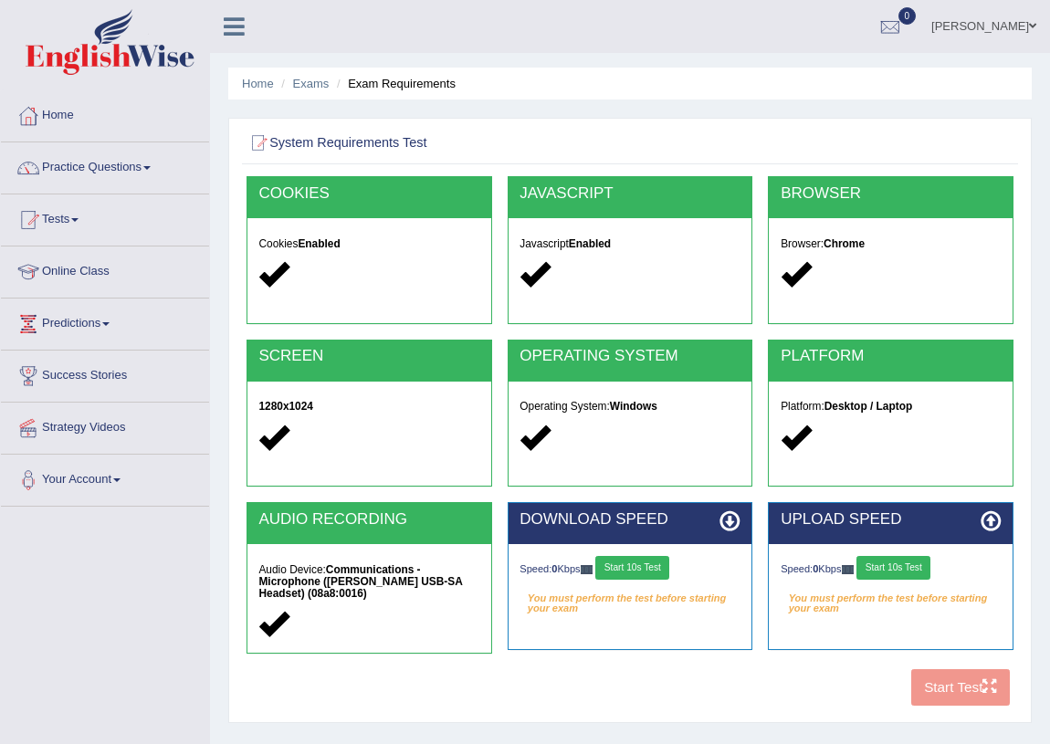
click at [644, 561] on button "Start 10s Test" at bounding box center [632, 568] width 74 height 24
click at [886, 562] on button "Start 10s Test" at bounding box center [894, 568] width 74 height 24
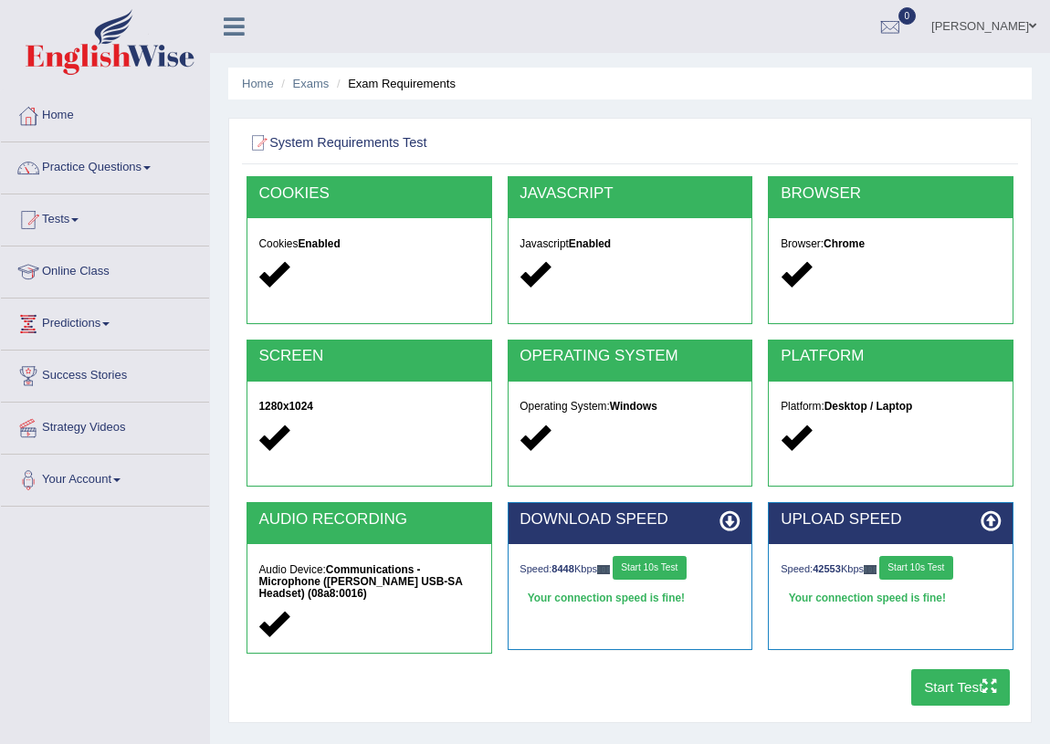
click at [941, 684] on button "Start Test" at bounding box center [961, 687] width 100 height 36
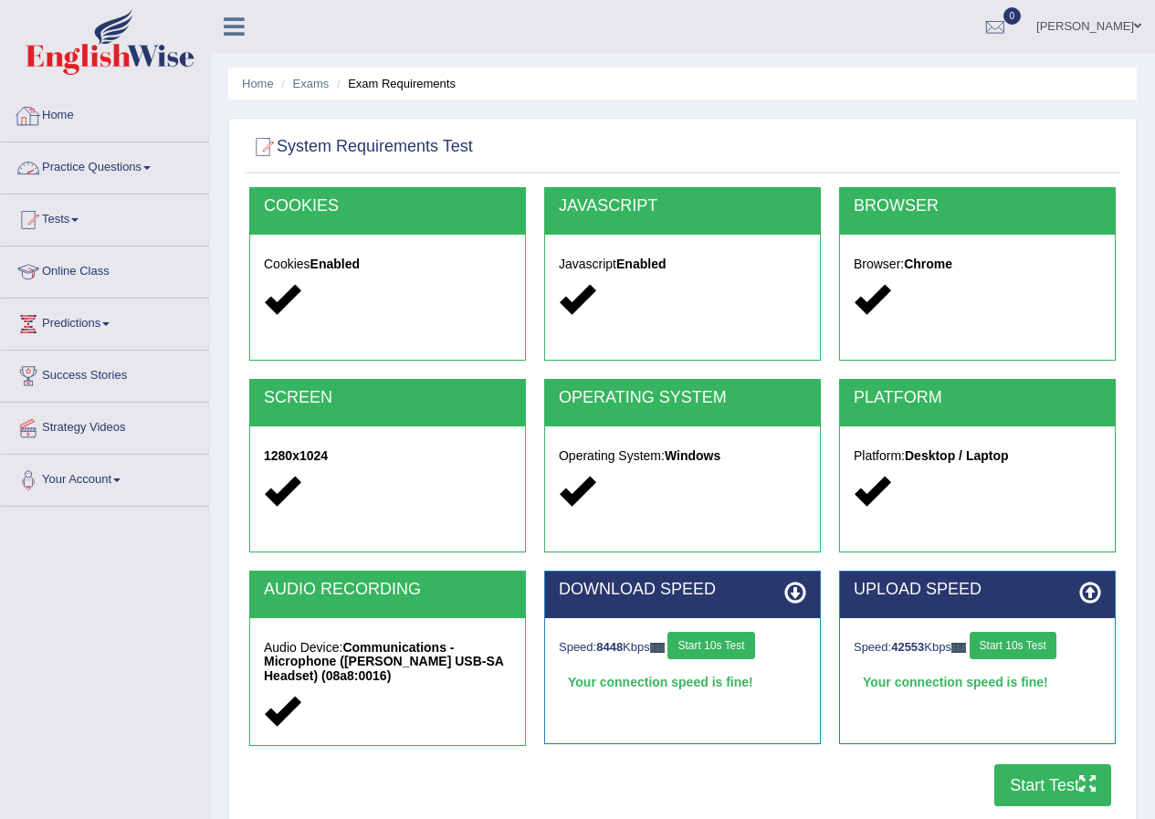
click at [69, 165] on link "Practice Questions" at bounding box center [105, 165] width 208 height 46
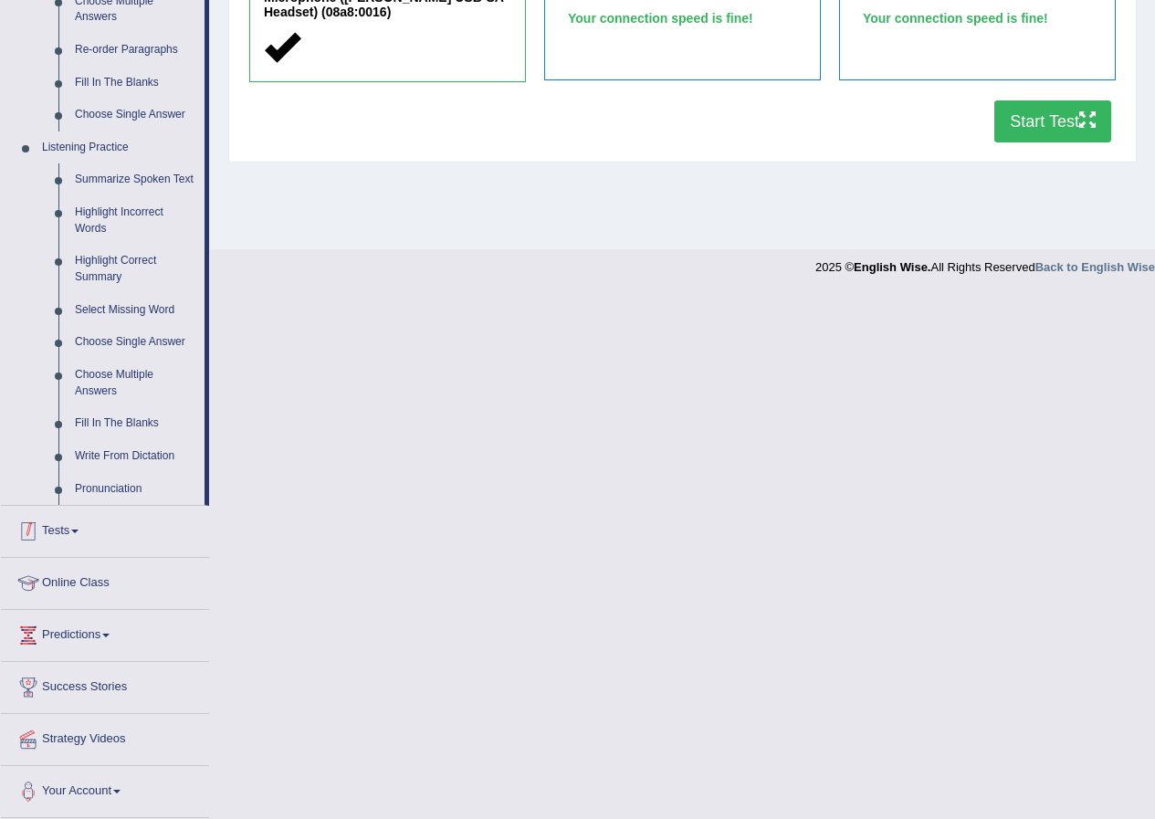
click at [60, 549] on link "Tests" at bounding box center [105, 529] width 208 height 46
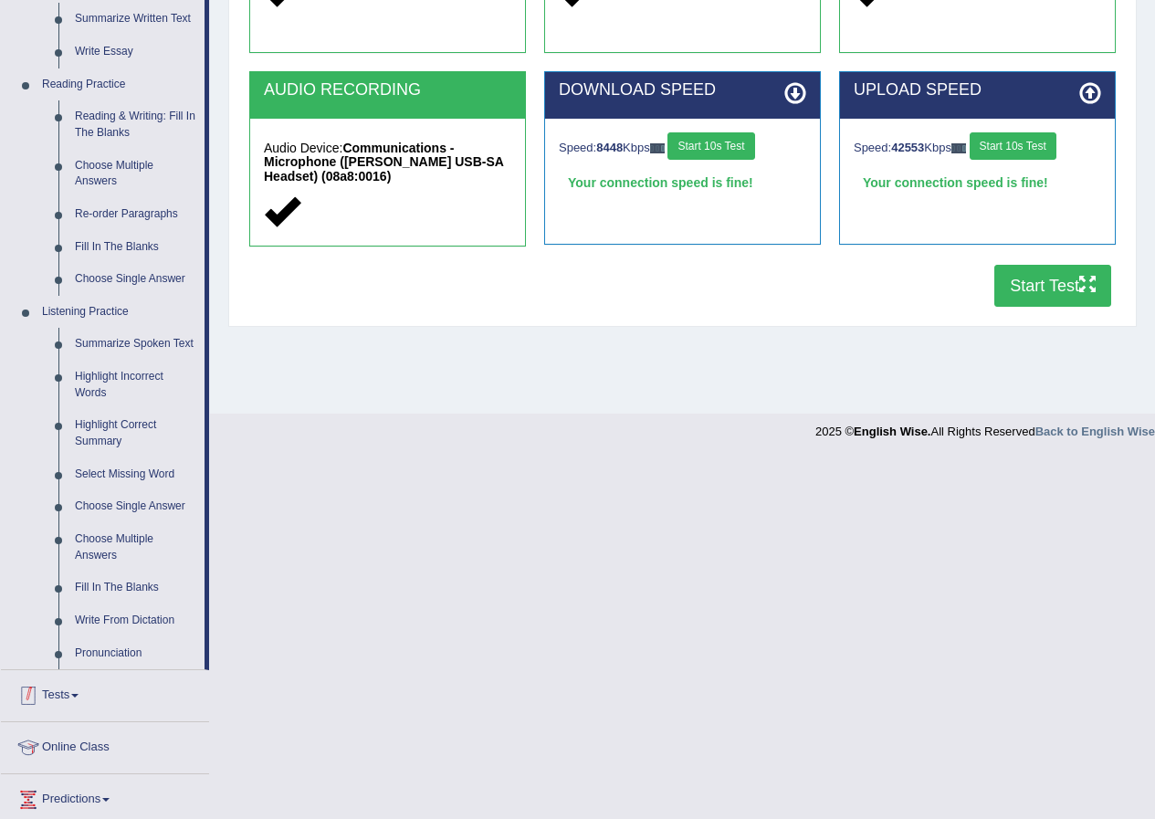
scroll to position [140, 0]
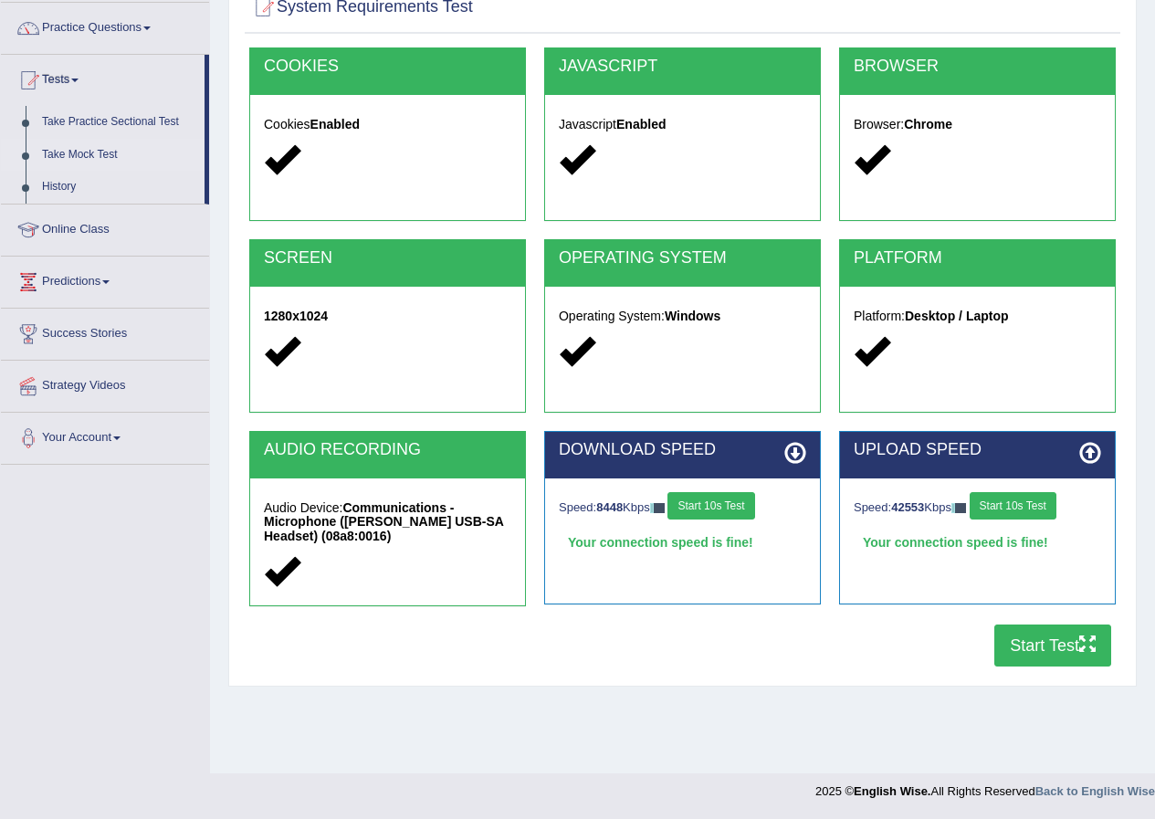
click at [65, 158] on link "Take Mock Test" at bounding box center [119, 155] width 171 height 33
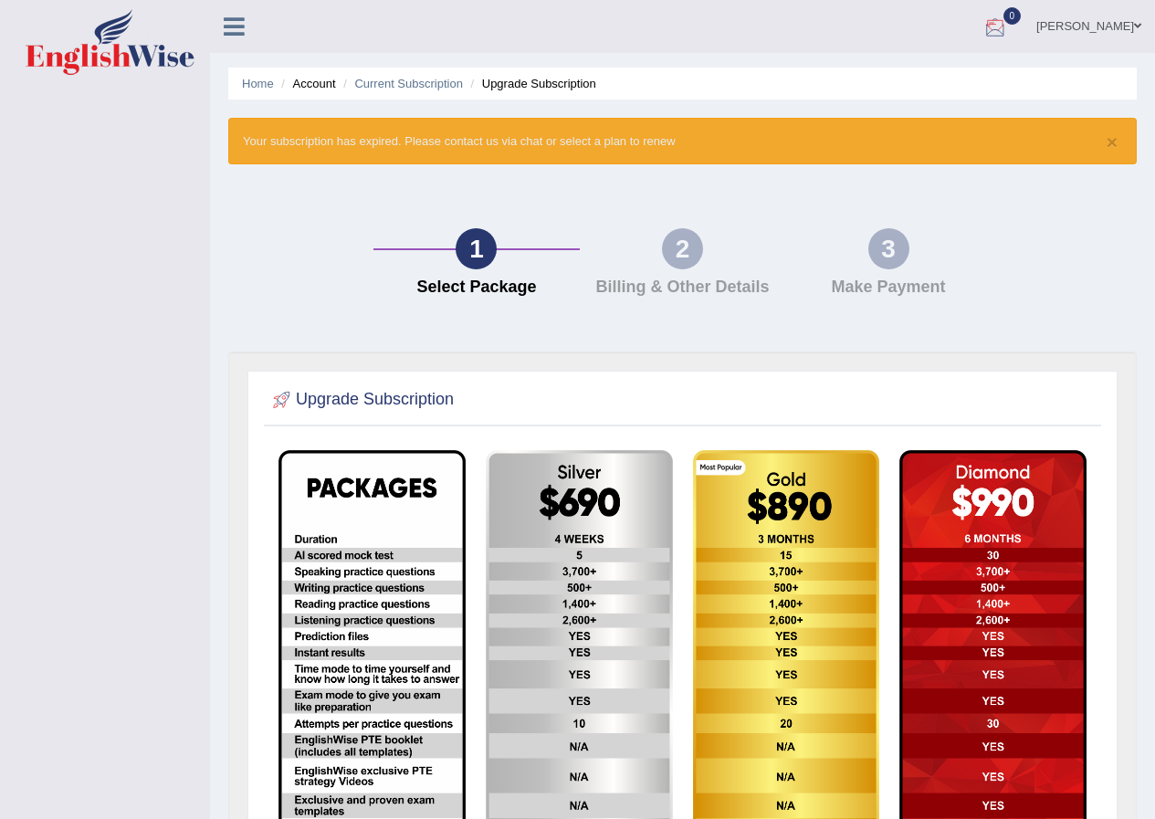
click at [1011, 31] on link "0" at bounding box center [995, 23] width 55 height 47
click at [1077, 28] on link "[PERSON_NAME]" at bounding box center [1089, 23] width 132 height 47
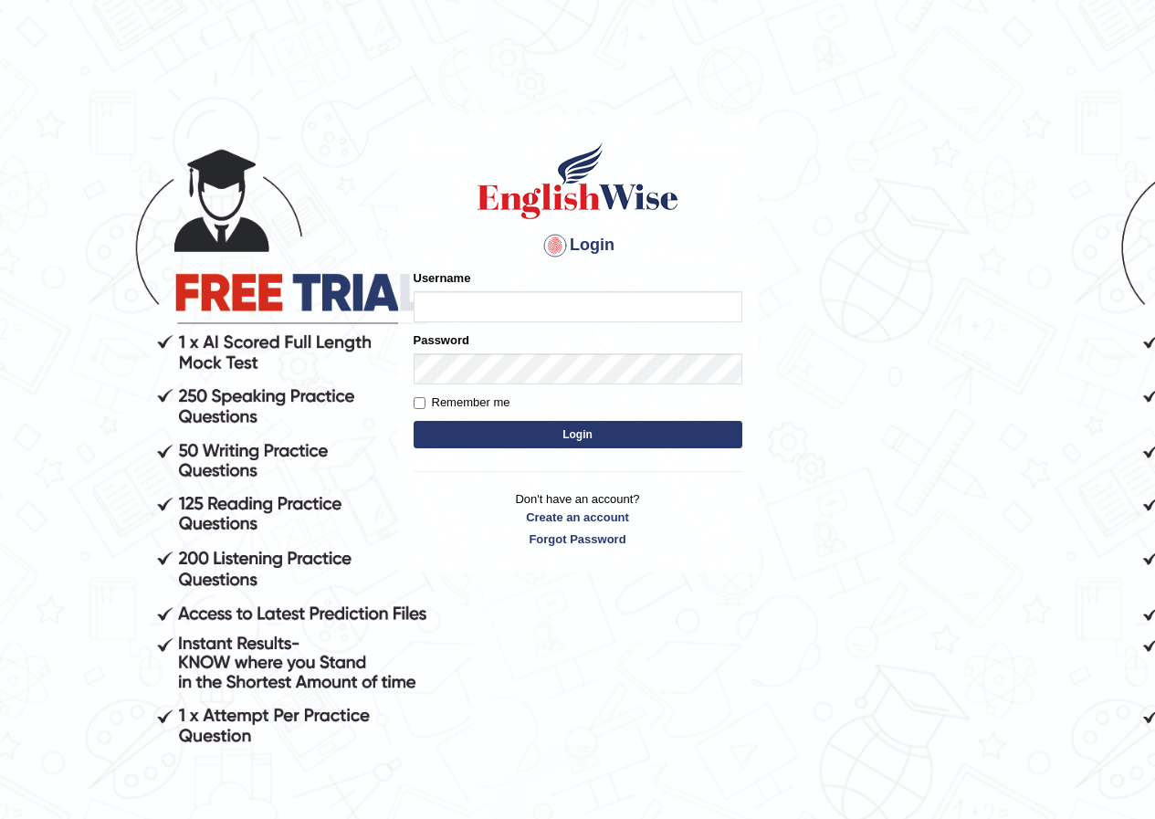
click at [500, 308] on input "Username" at bounding box center [578, 306] width 329 height 31
type input "susmitas_parramatta"
click at [510, 440] on button "Login" at bounding box center [578, 434] width 329 height 27
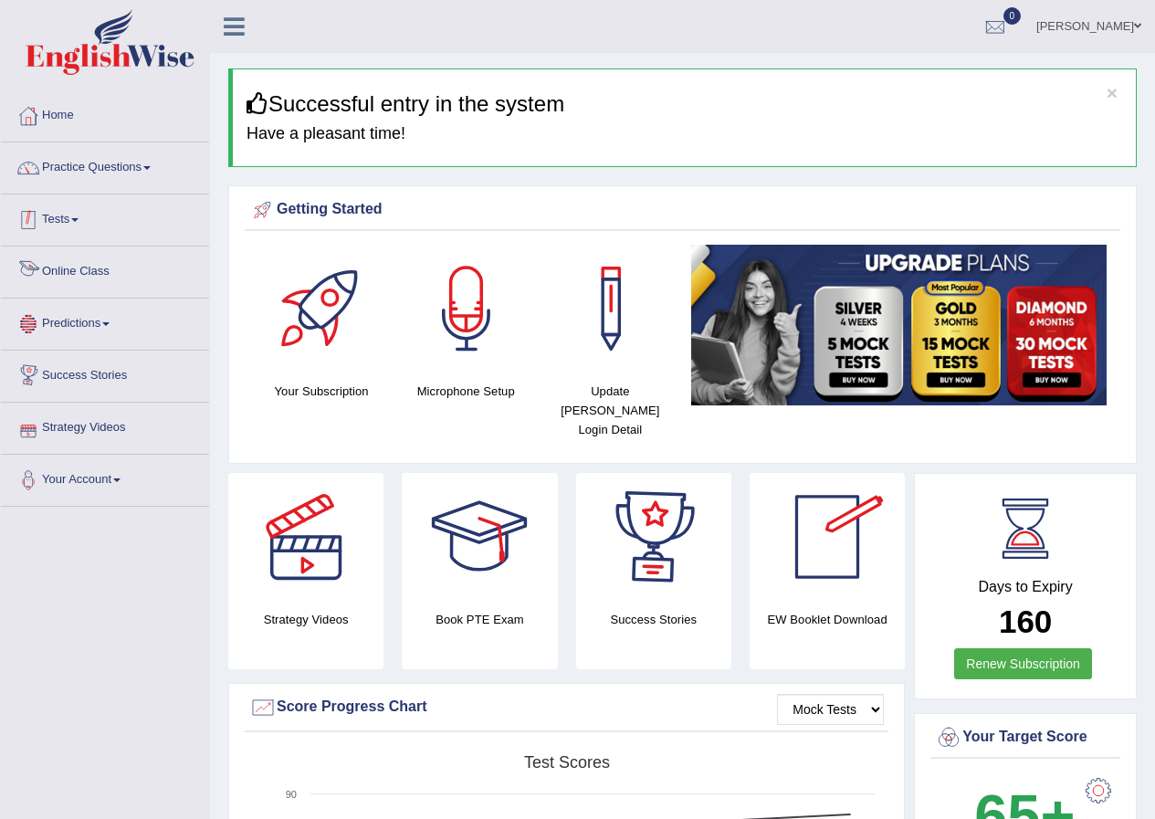
click at [73, 220] on link "Tests" at bounding box center [105, 218] width 208 height 46
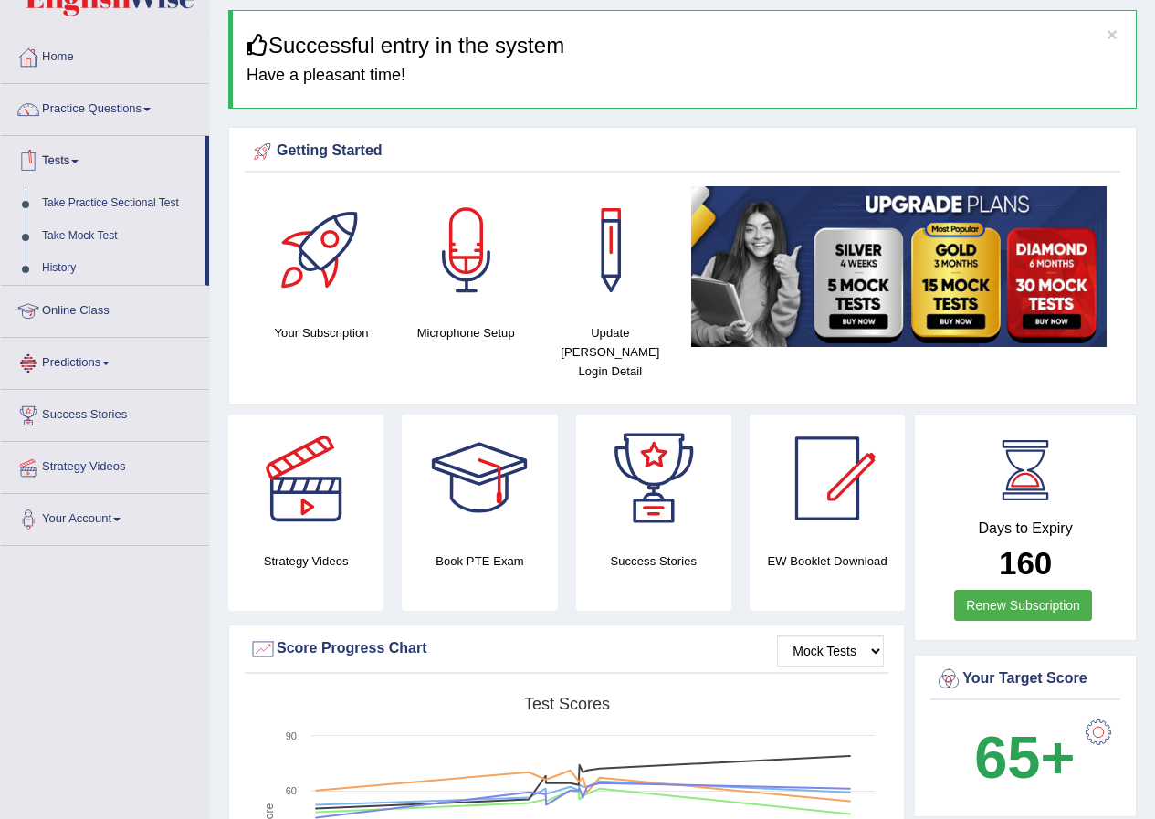
scroll to position [91, 0]
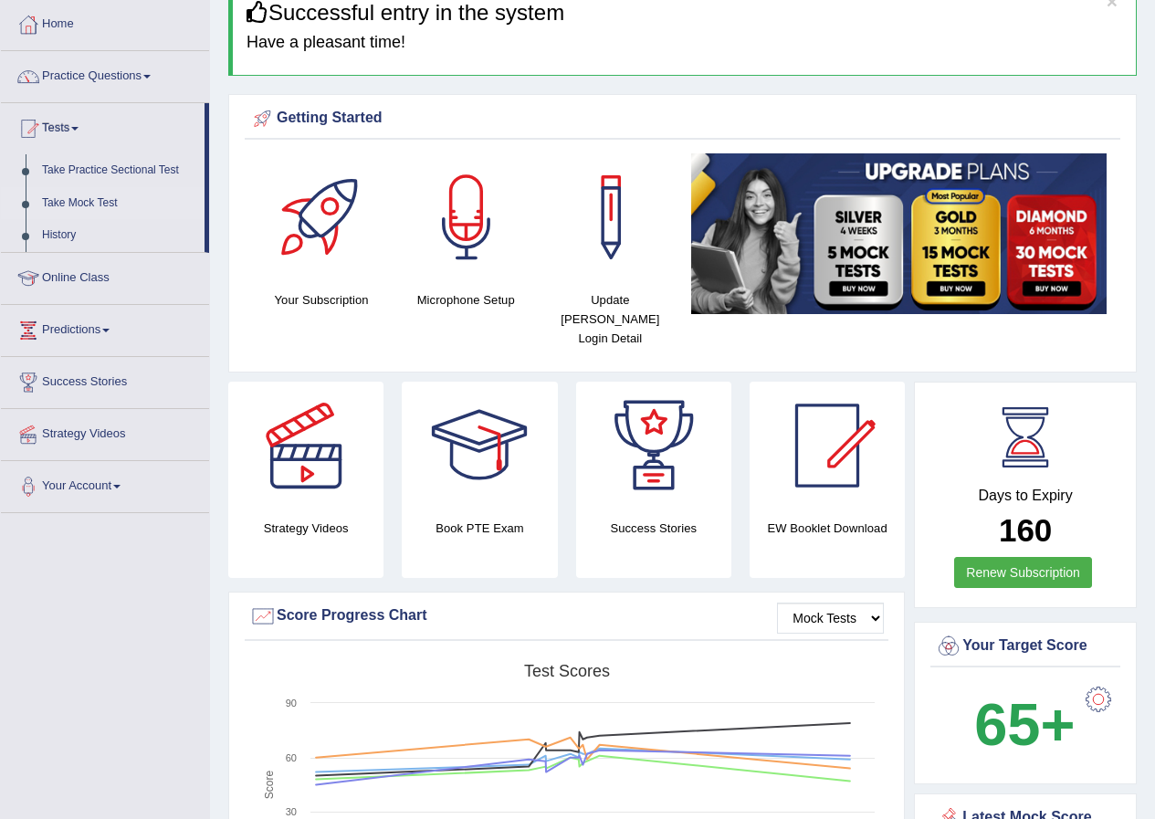
click at [58, 190] on link "Take Mock Test" at bounding box center [119, 203] width 171 height 33
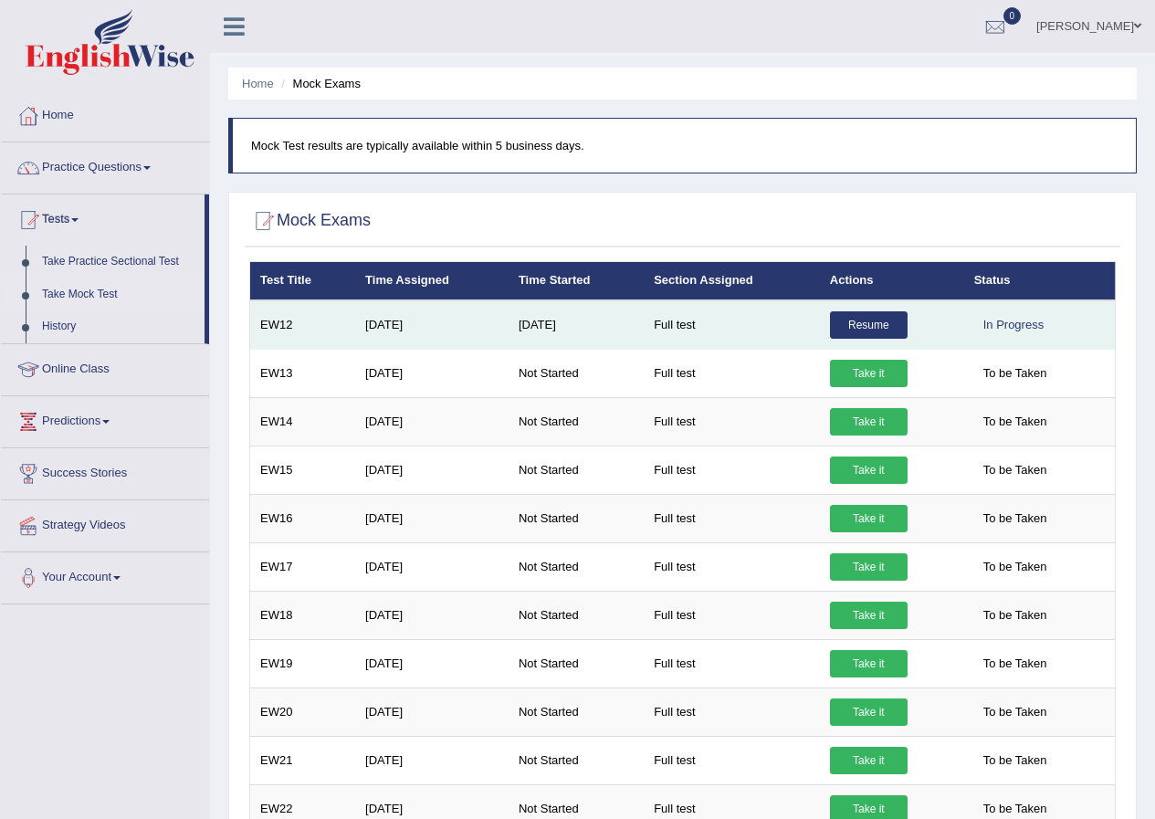
click at [874, 324] on link "Resume" at bounding box center [869, 324] width 78 height 27
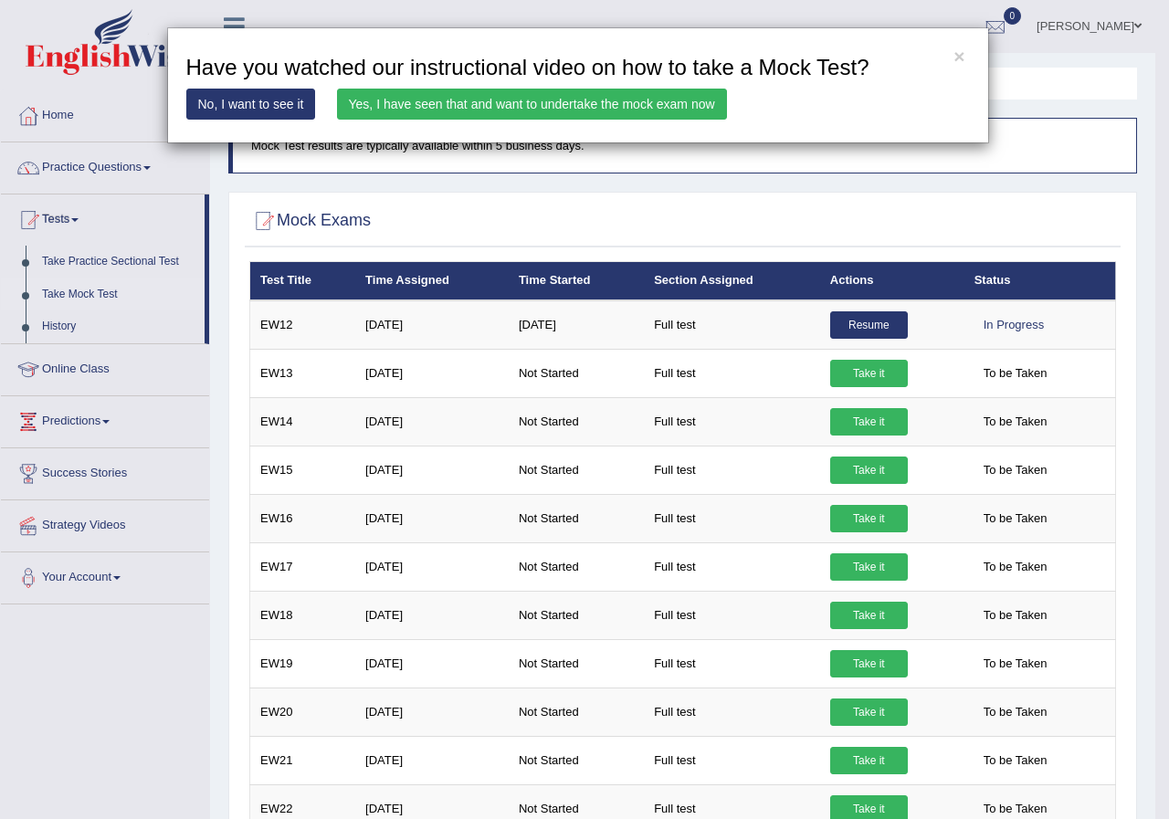
click at [575, 108] on link "Yes, I have seen that and want to undertake the mock exam now" at bounding box center [532, 104] width 390 height 31
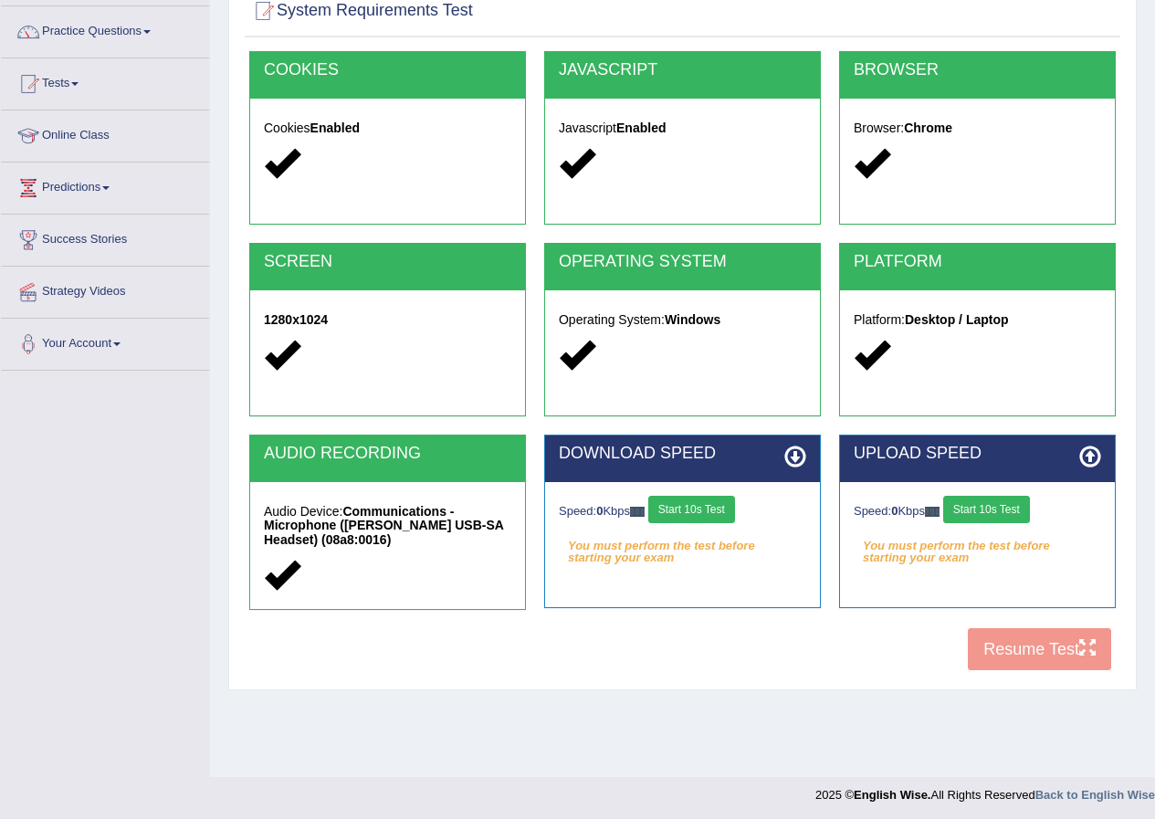
scroll to position [140, 0]
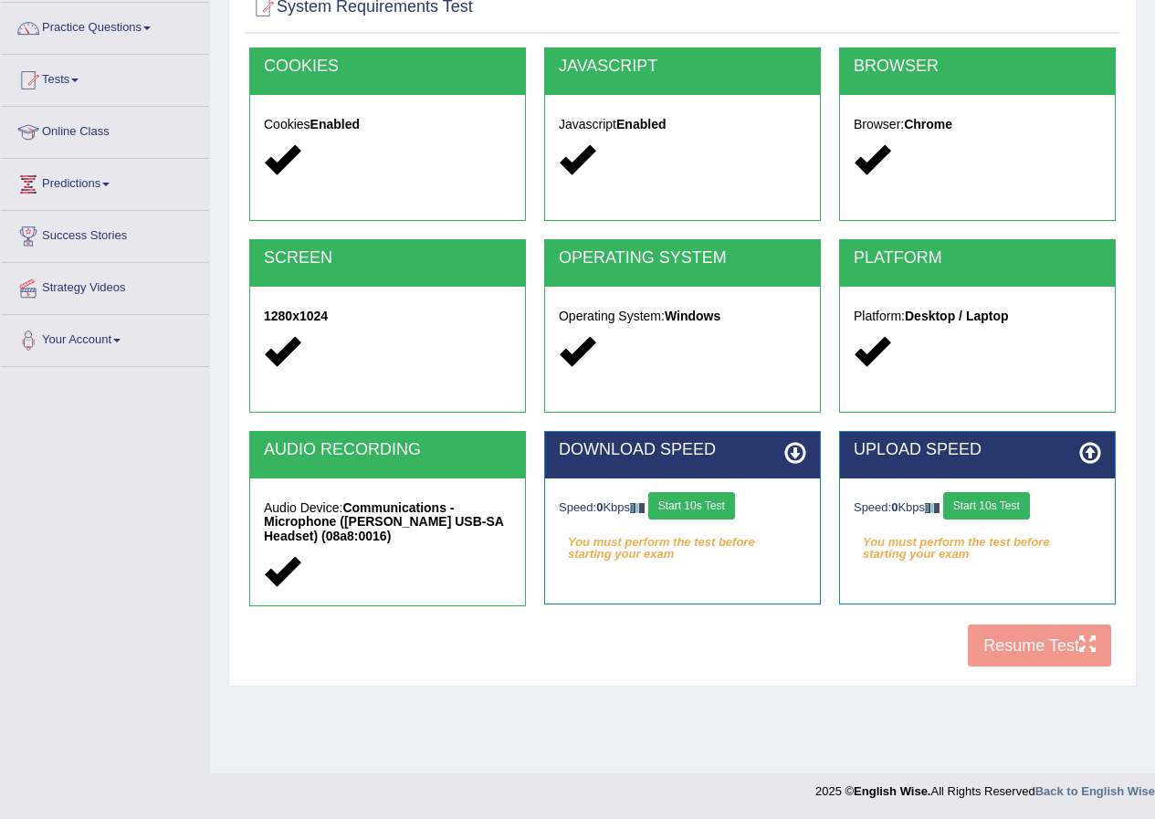
click at [997, 505] on button "Start 10s Test" at bounding box center [986, 505] width 87 height 27
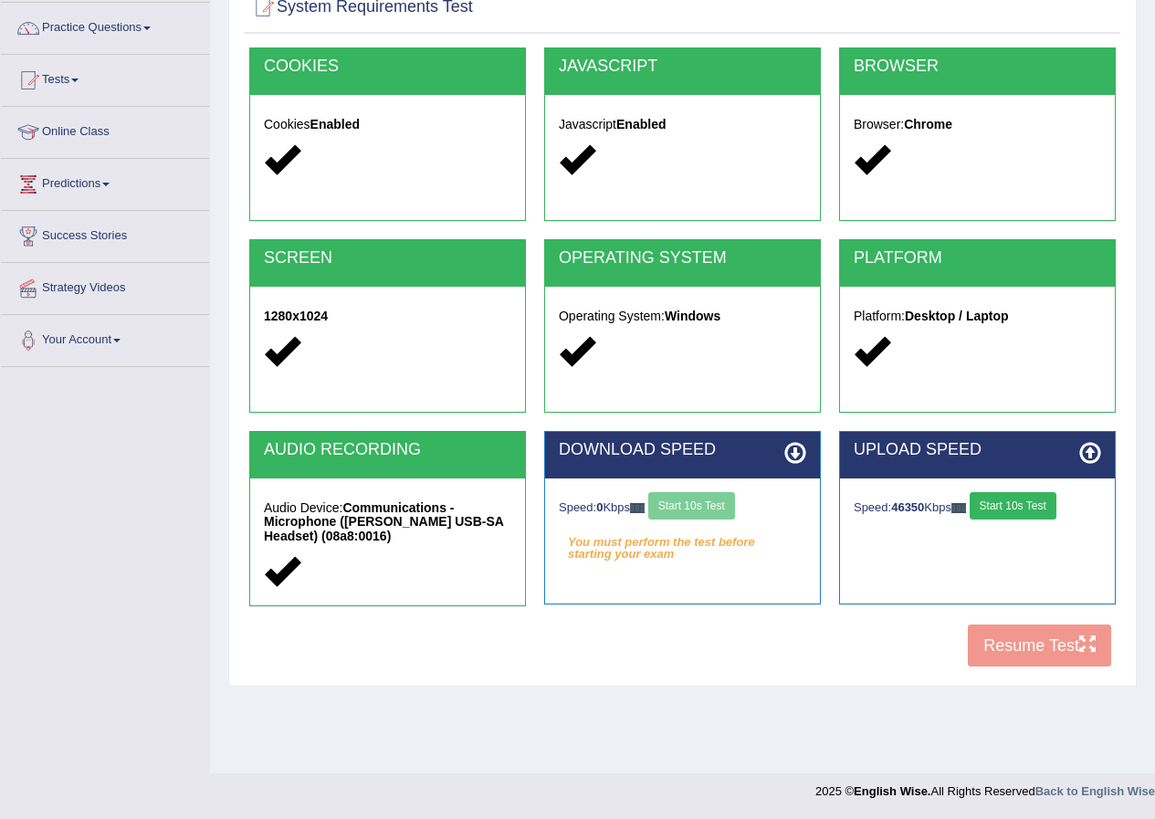
click at [716, 503] on div "Speed: 0 Kbps Start 10s Test" at bounding box center [682, 508] width 247 height 32
click at [1022, 505] on button "Start 10s Test" at bounding box center [1013, 505] width 87 height 27
click at [700, 506] on button "Start 10s Test" at bounding box center [691, 505] width 87 height 27
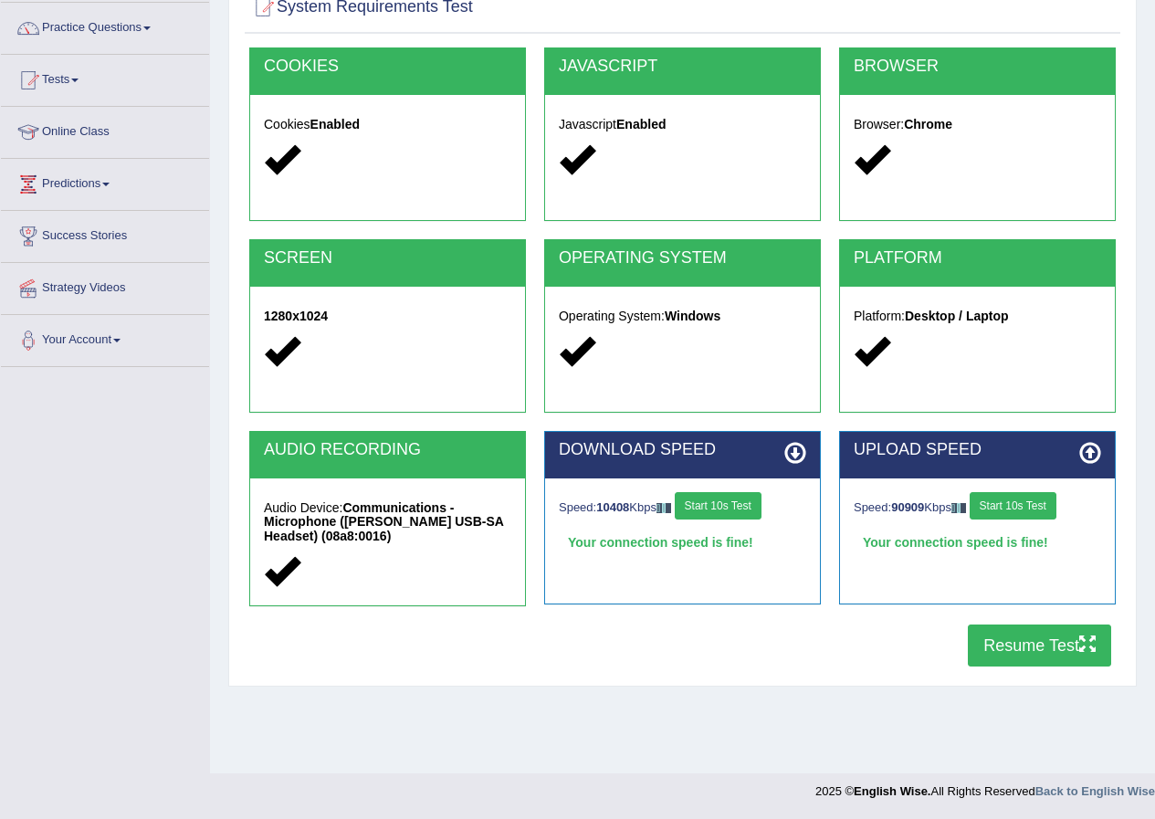
click at [1010, 639] on button "Resume Test" at bounding box center [1039, 646] width 143 height 42
